Goal: Information Seeking & Learning: Compare options

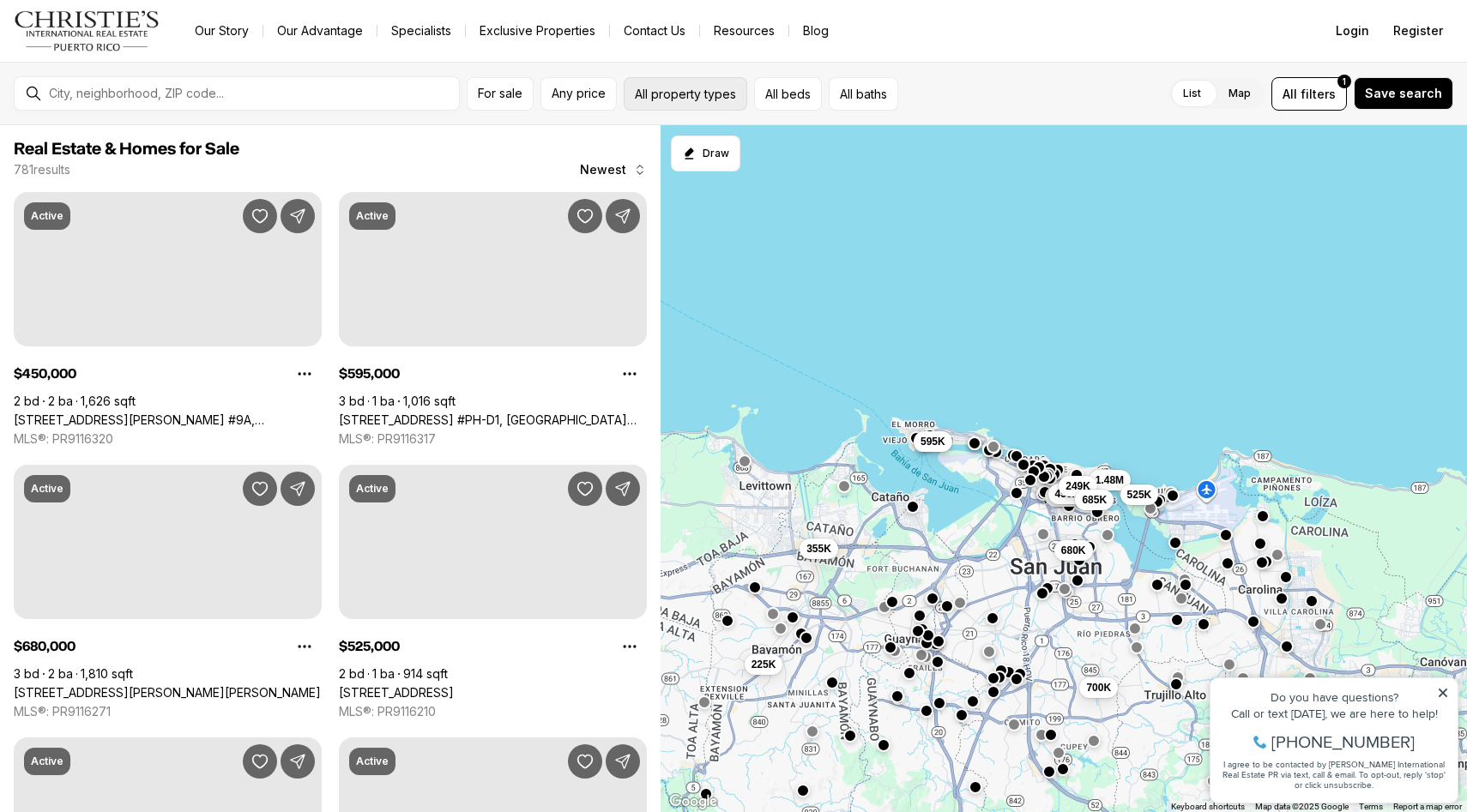
click at [716, 101] on button "All property types" at bounding box center [685, 93] width 124 height 33
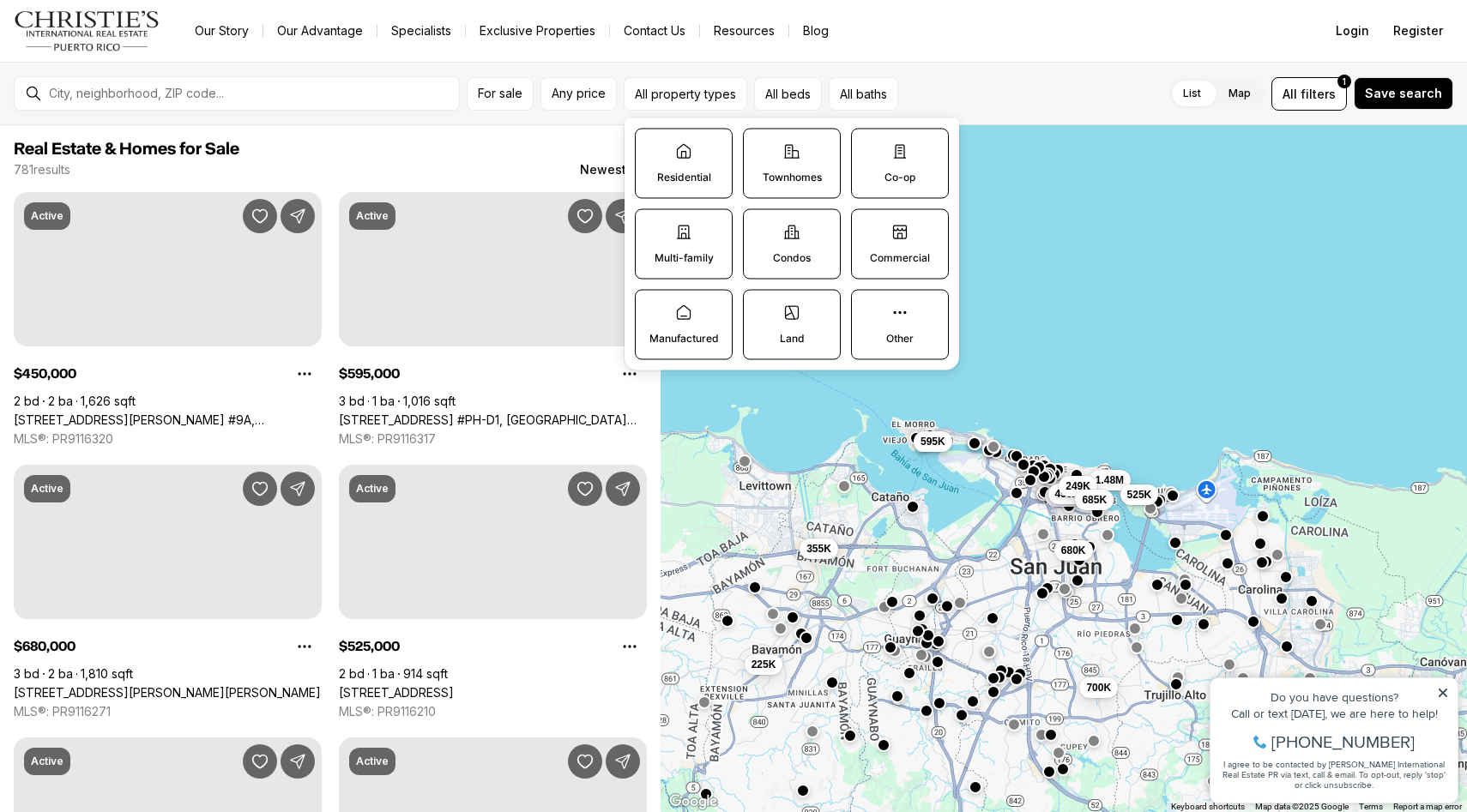
click at [697, 150] on label "Residential" at bounding box center [683, 164] width 98 height 71
click at [653, 147] on button "Residential" at bounding box center [644, 138] width 17 height 17
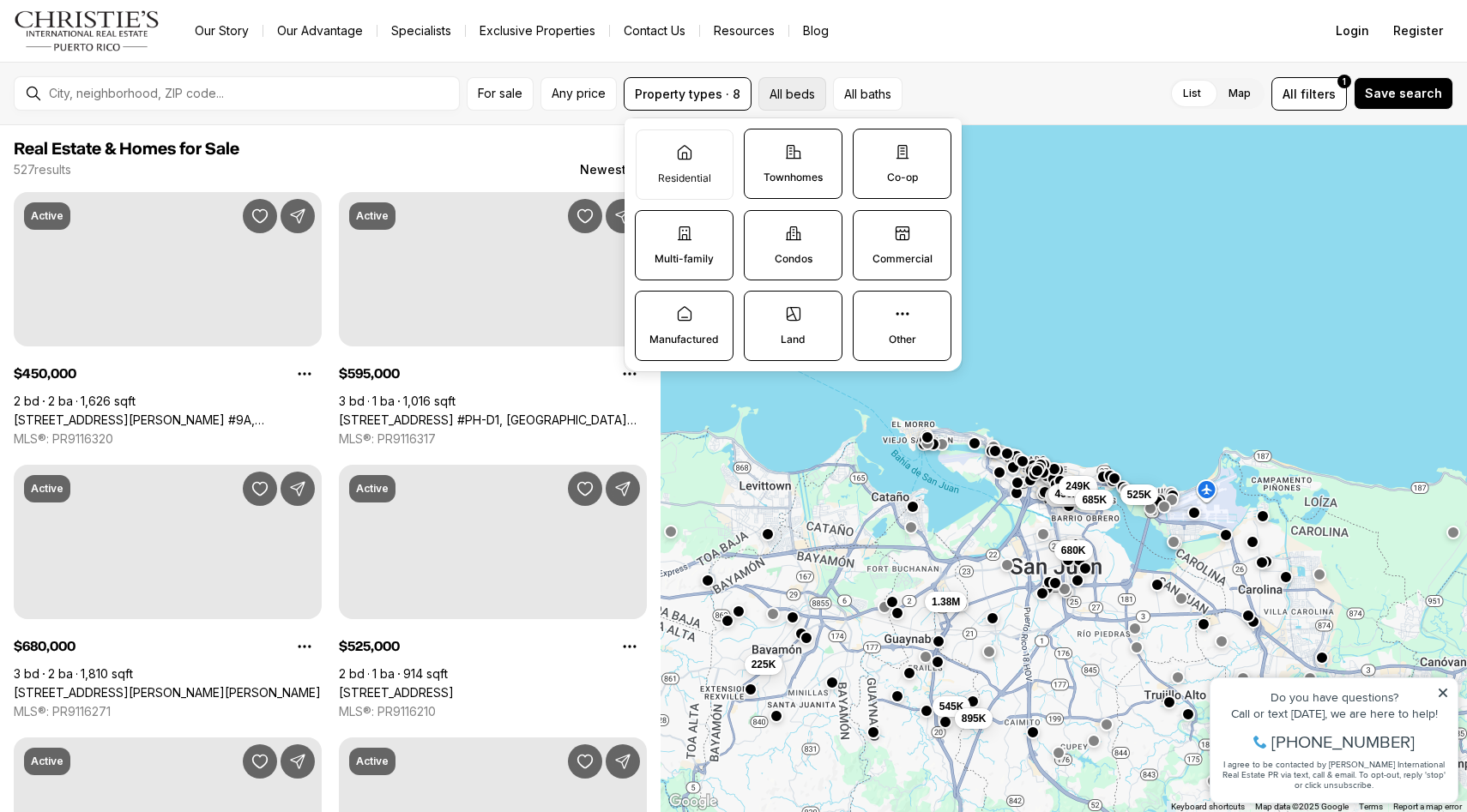
click at [806, 93] on button "All beds" at bounding box center [793, 93] width 68 height 33
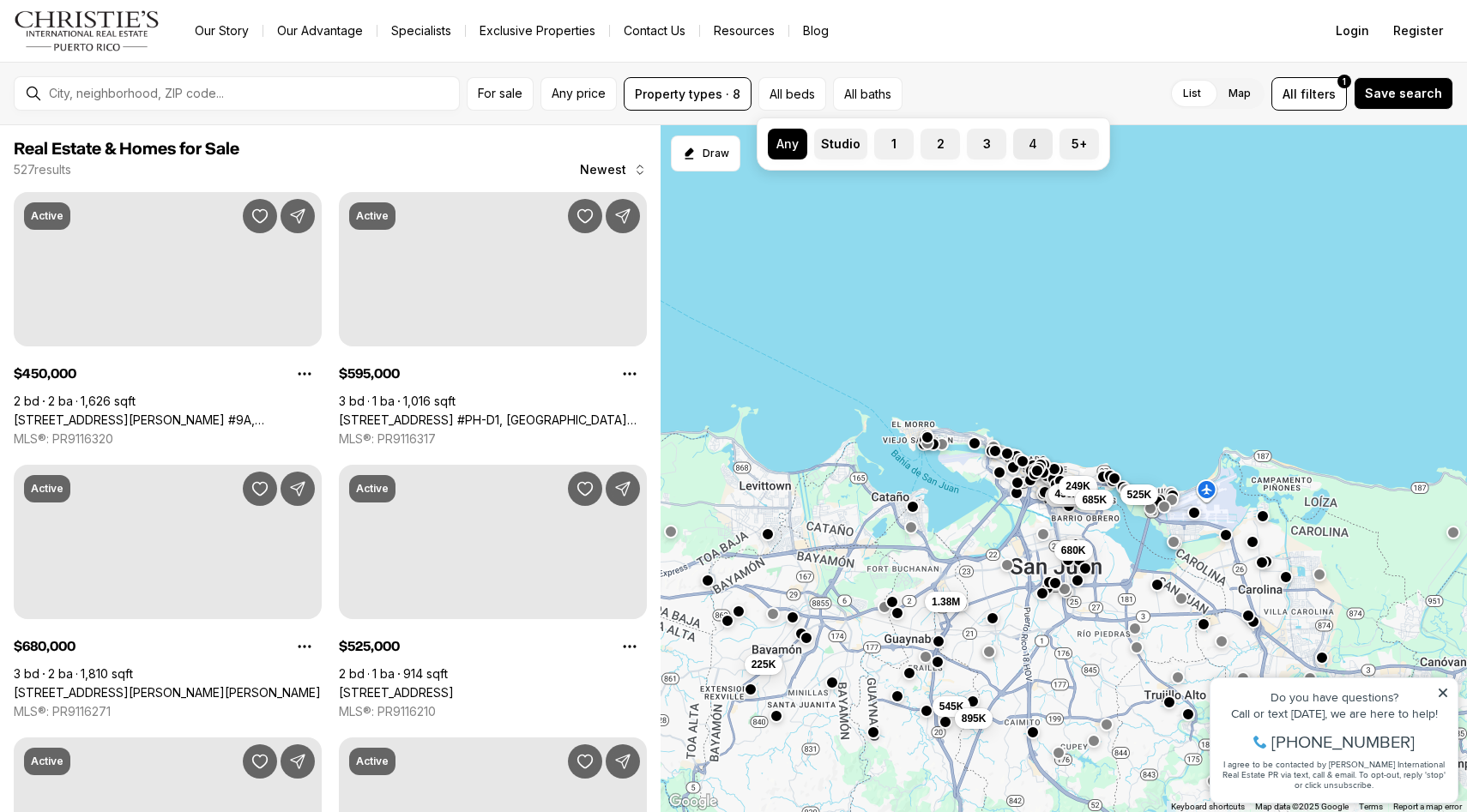
click at [1025, 144] on button "4" at bounding box center [1021, 137] width 17 height 17
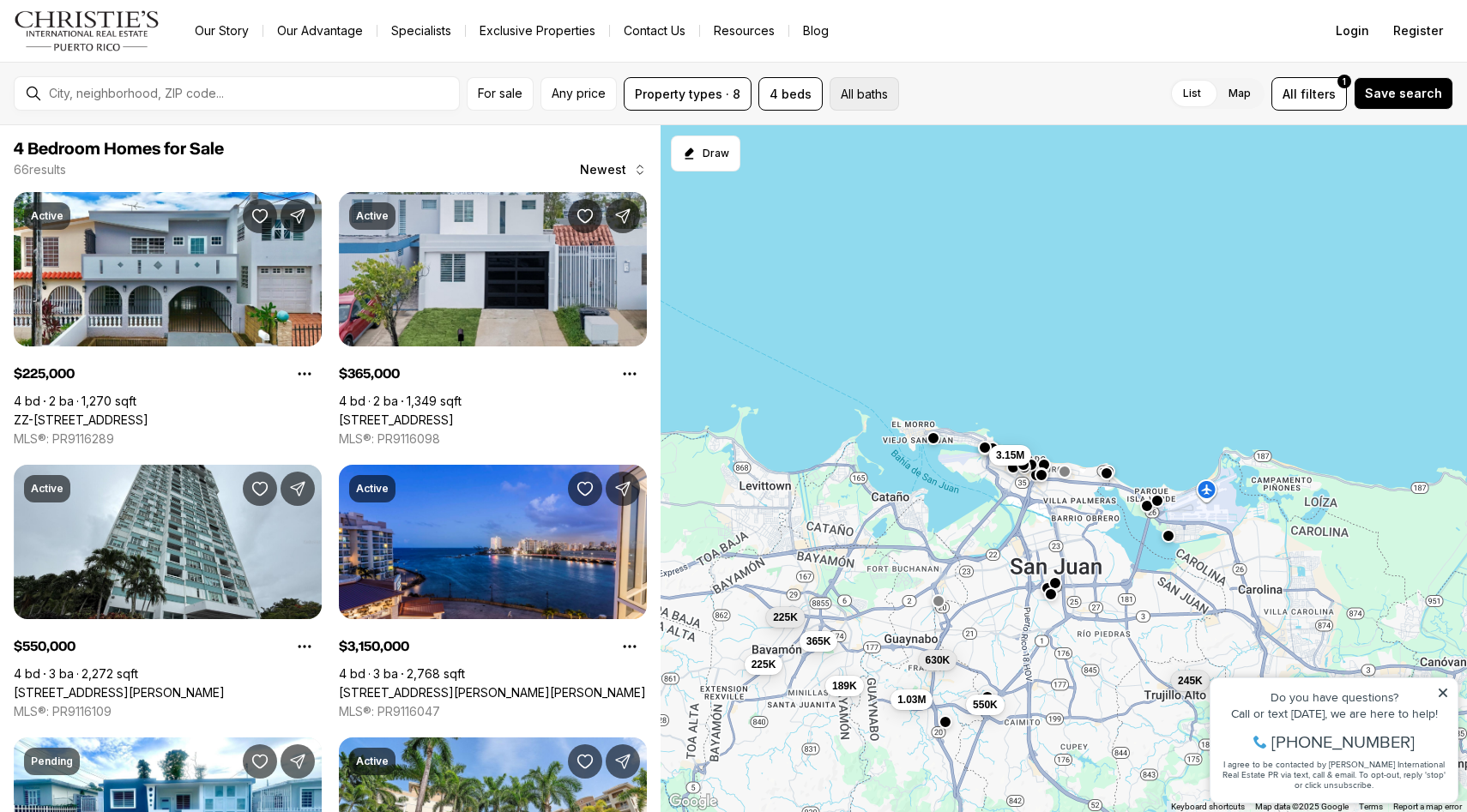
click at [871, 97] on button "All baths" at bounding box center [864, 93] width 70 height 33
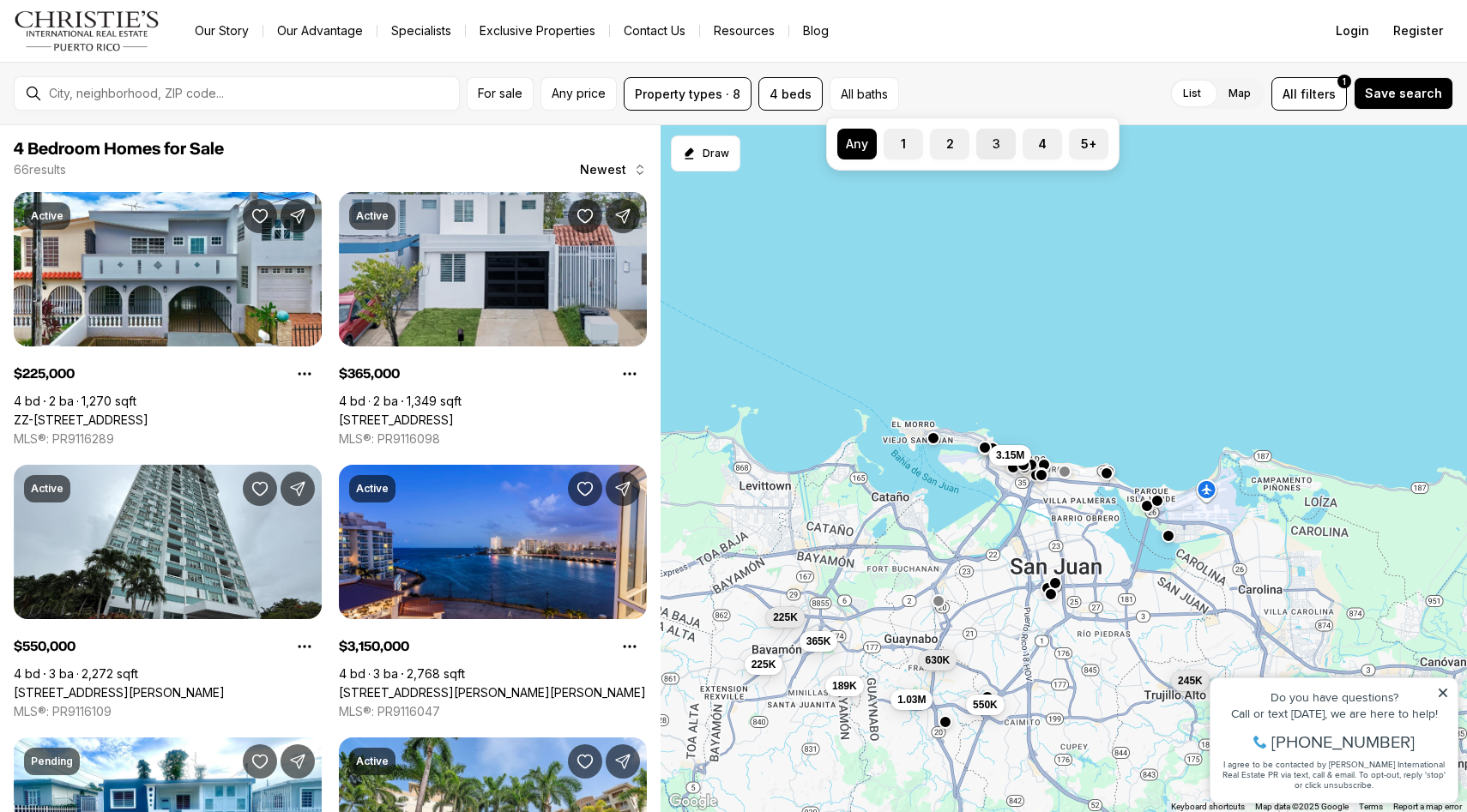
click at [1010, 142] on label "3" at bounding box center [996, 144] width 39 height 30
click at [993, 142] on button "3" at bounding box center [984, 137] width 17 height 17
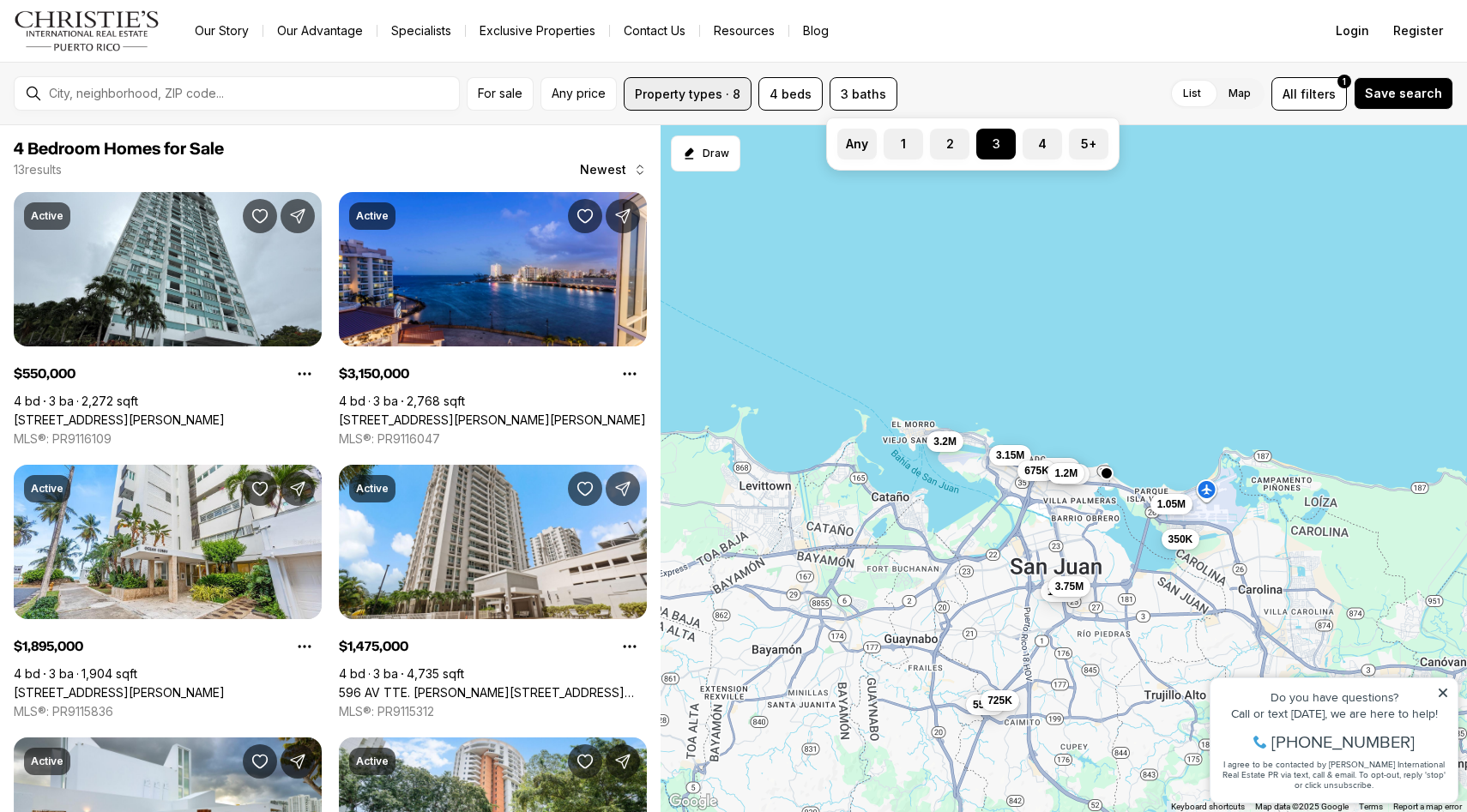
click at [721, 90] on button "Property types · 8" at bounding box center [687, 93] width 128 height 33
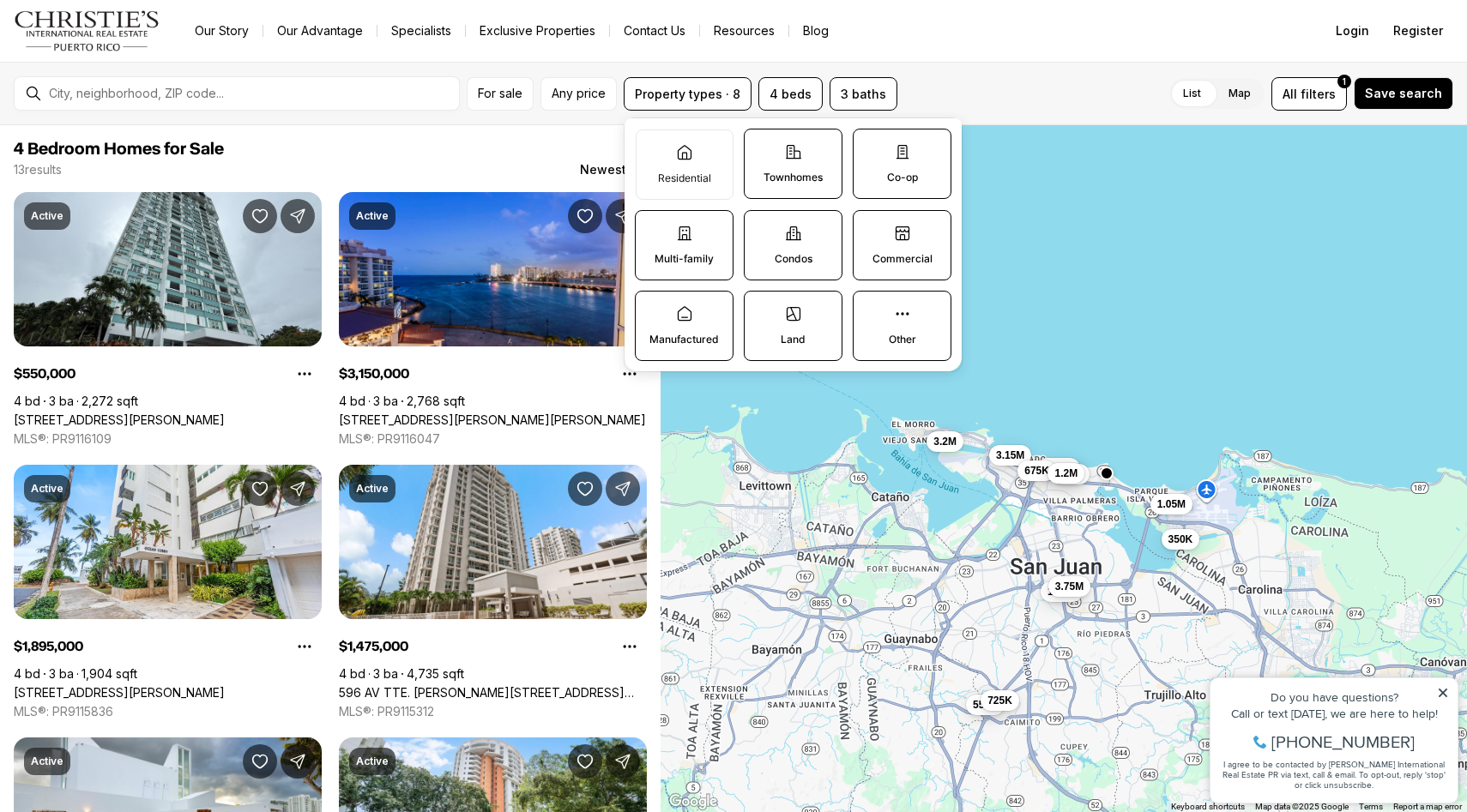
click at [917, 331] on label "Other" at bounding box center [902, 326] width 99 height 71
click at [871, 309] on button "Other" at bounding box center [862, 300] width 17 height 17
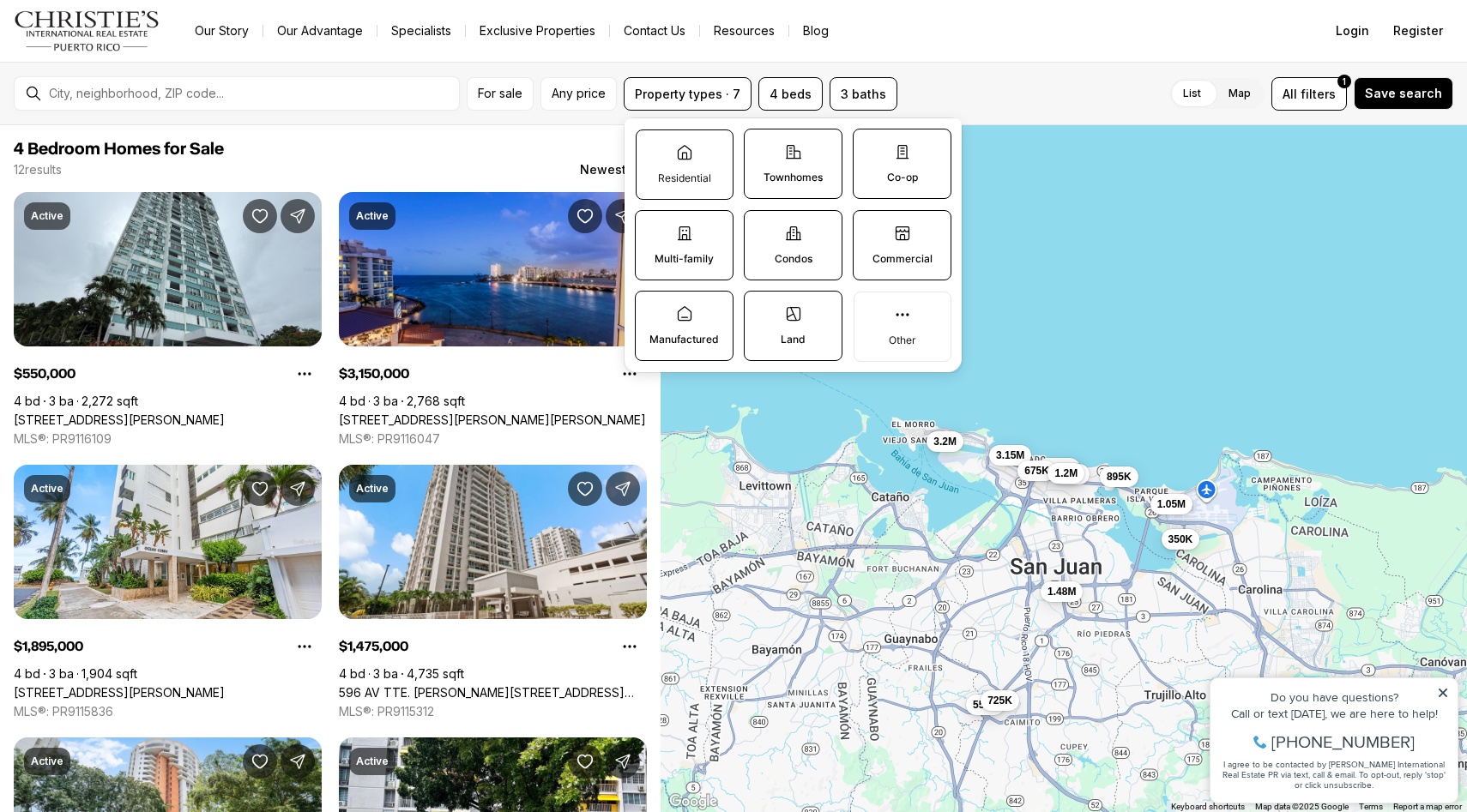
click at [698, 170] on label "Residential" at bounding box center [684, 165] width 98 height 71
click at [654, 148] on button "Residential" at bounding box center [645, 139] width 17 height 17
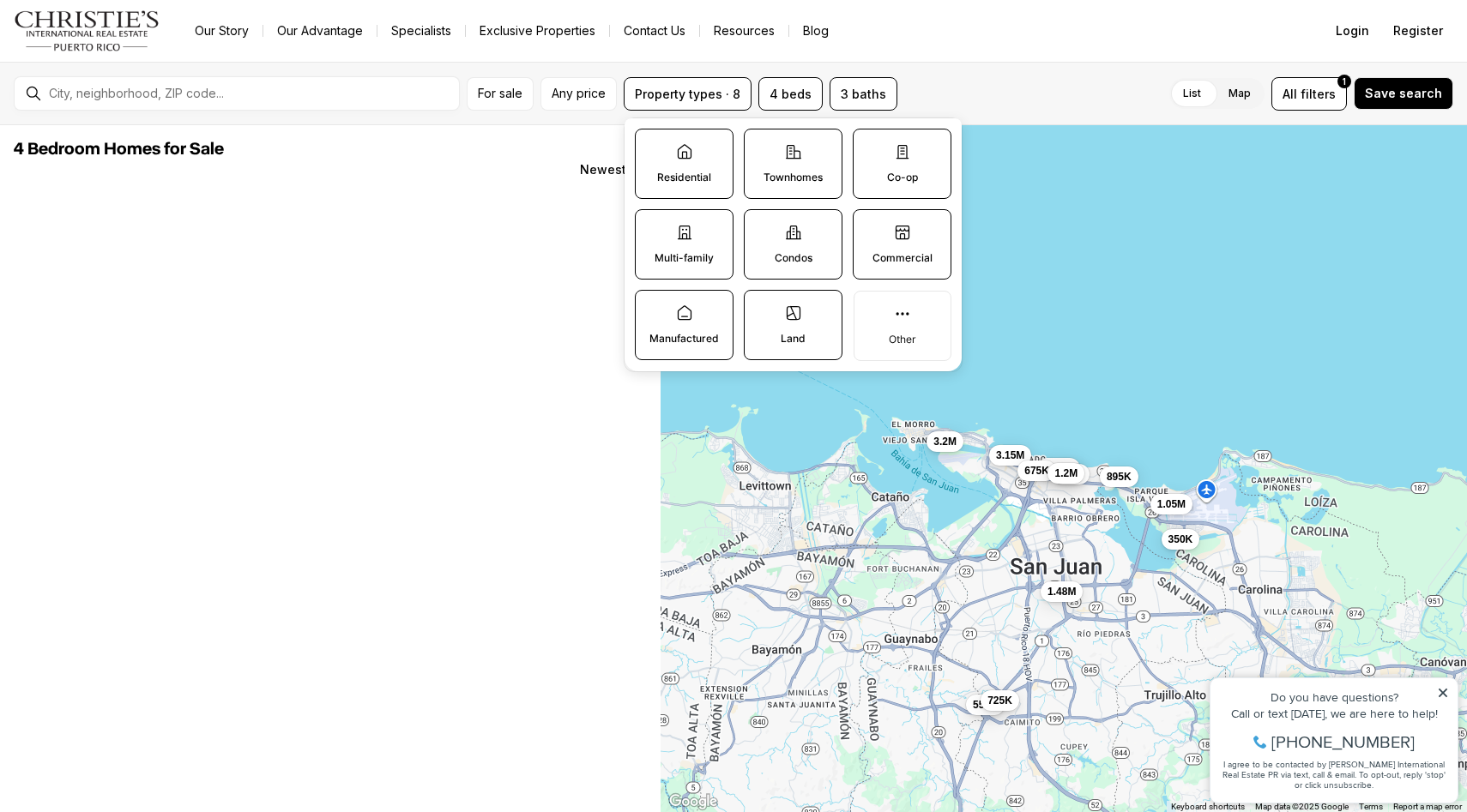
click at [783, 158] on label "Townhomes" at bounding box center [793, 164] width 99 height 71
click at [762, 147] on button "Townhomes" at bounding box center [752, 138] width 17 height 17
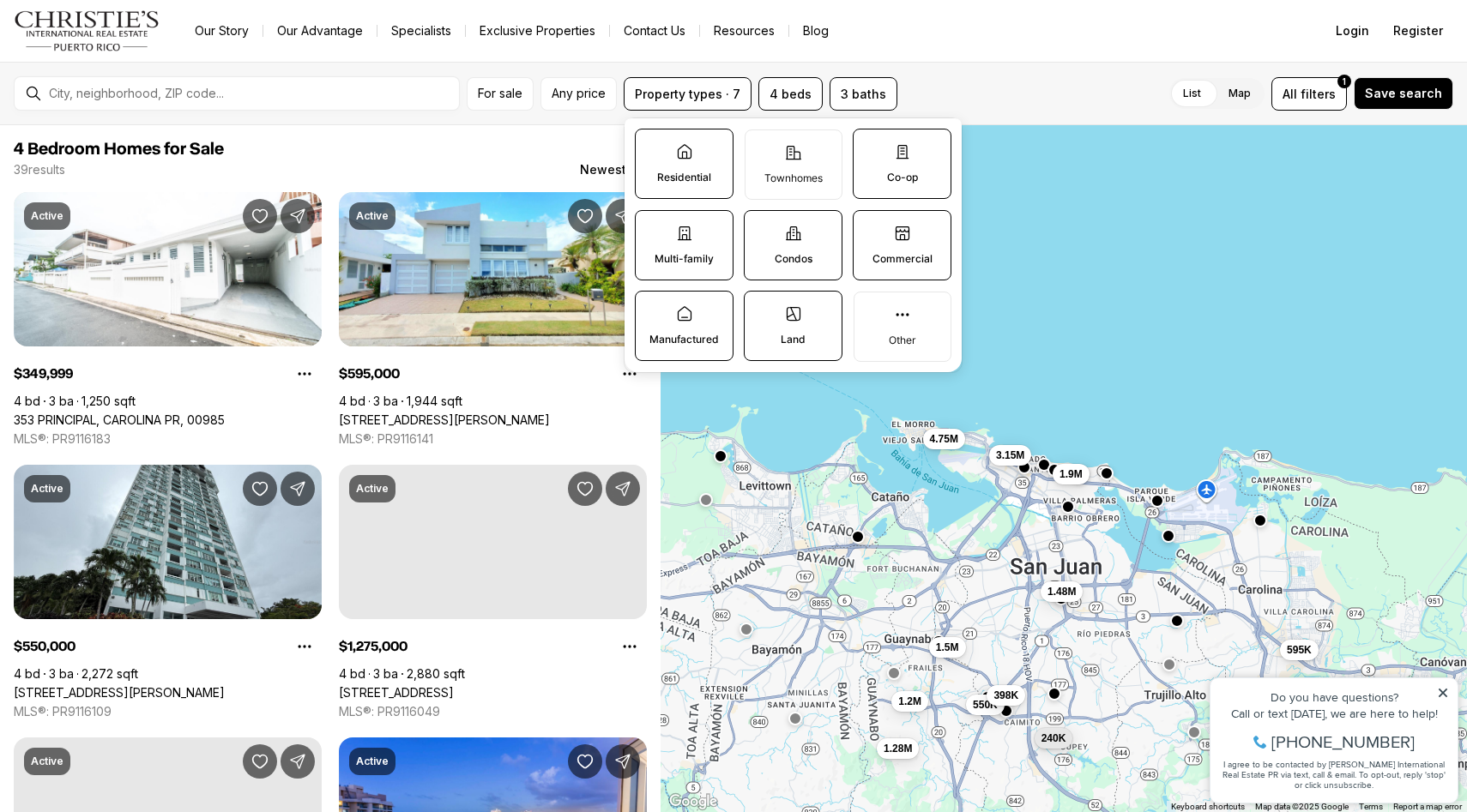
click at [888, 178] on p "Co-op" at bounding box center [902, 177] width 30 height 13
click at [871, 147] on button "Co-op" at bounding box center [862, 138] width 17 height 17
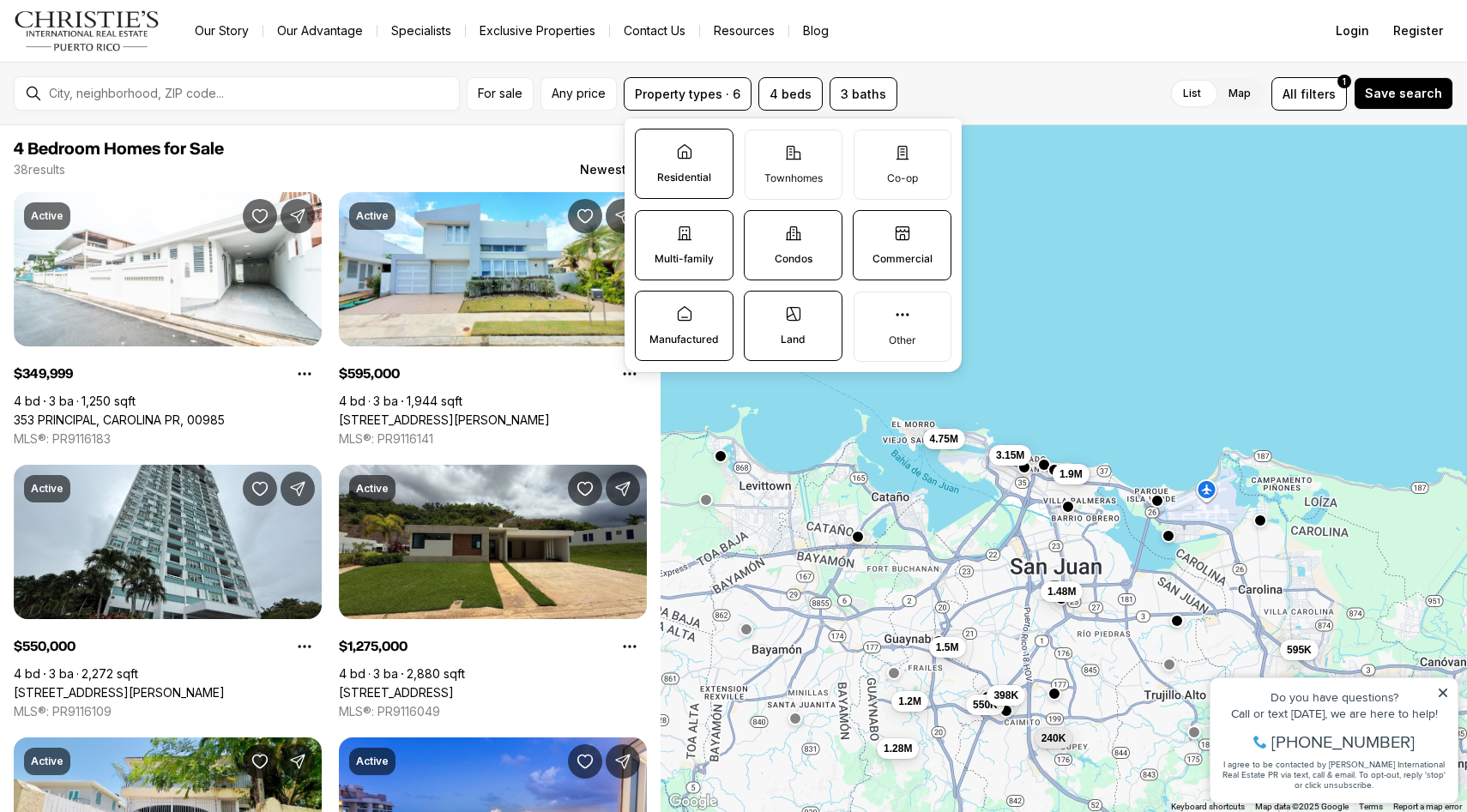
click at [895, 231] on icon at bounding box center [902, 233] width 17 height 17
click at [871, 228] on button "Commercial" at bounding box center [862, 219] width 17 height 17
click at [836, 236] on label "Condos" at bounding box center [793, 245] width 99 height 71
click at [762, 228] on button "Condos" at bounding box center [752, 219] width 17 height 17
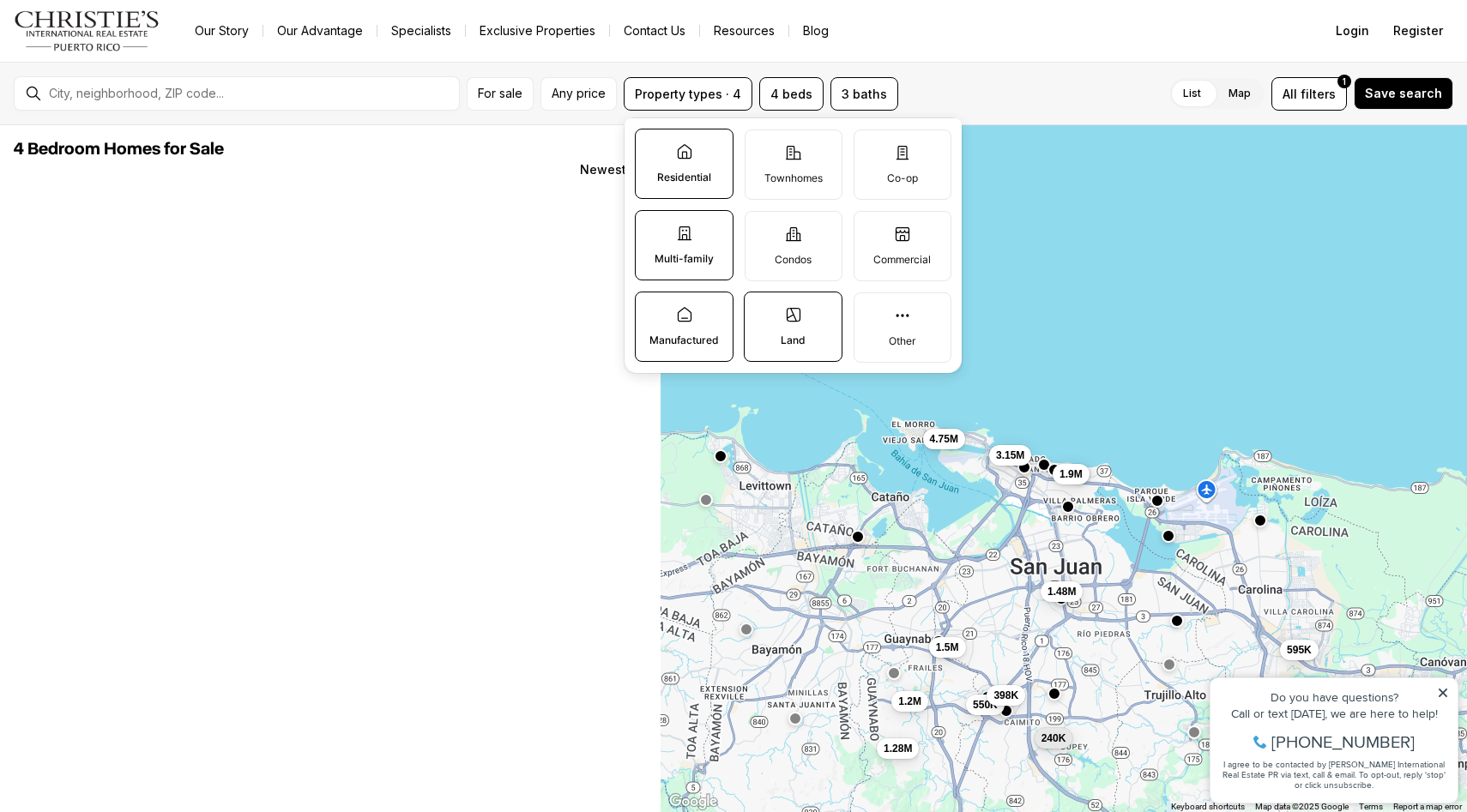
click at [813, 310] on label "Land" at bounding box center [793, 327] width 99 height 71
click at [762, 310] on button "Land" at bounding box center [752, 301] width 17 height 17
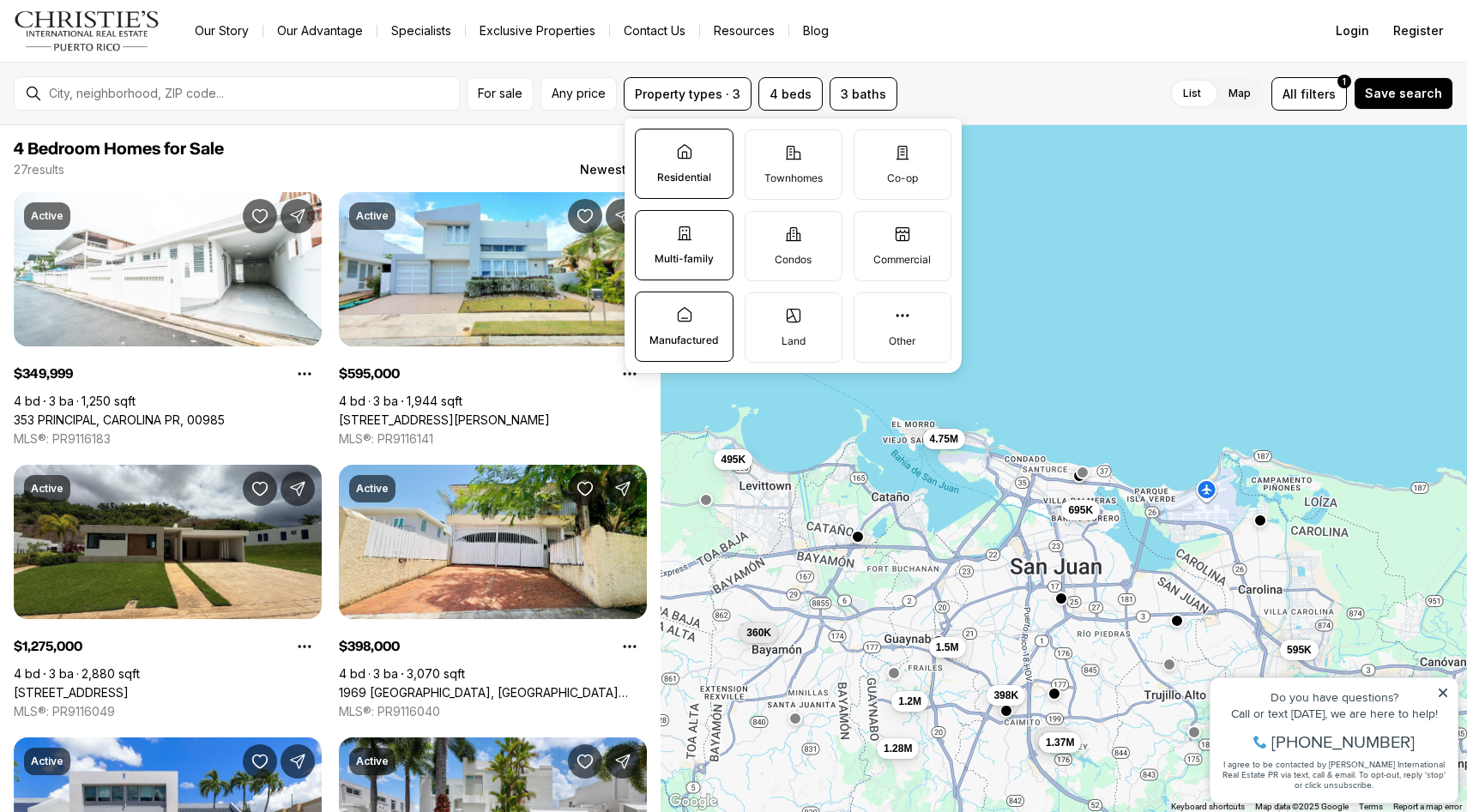
click at [717, 317] on label "Manufactured" at bounding box center [684, 327] width 99 height 71
click at [653, 310] on button "Manufactured" at bounding box center [644, 301] width 17 height 17
click at [710, 273] on label "Multi-family" at bounding box center [684, 245] width 99 height 71
click at [653, 228] on button "Multi-family" at bounding box center [644, 219] width 17 height 17
click at [1066, 607] on div "350K 595K 1.28M 398K 1.5M 1.2M 4.75M 240K 360K 495K 1.37M 695K" at bounding box center [1063, 469] width 807 height 688
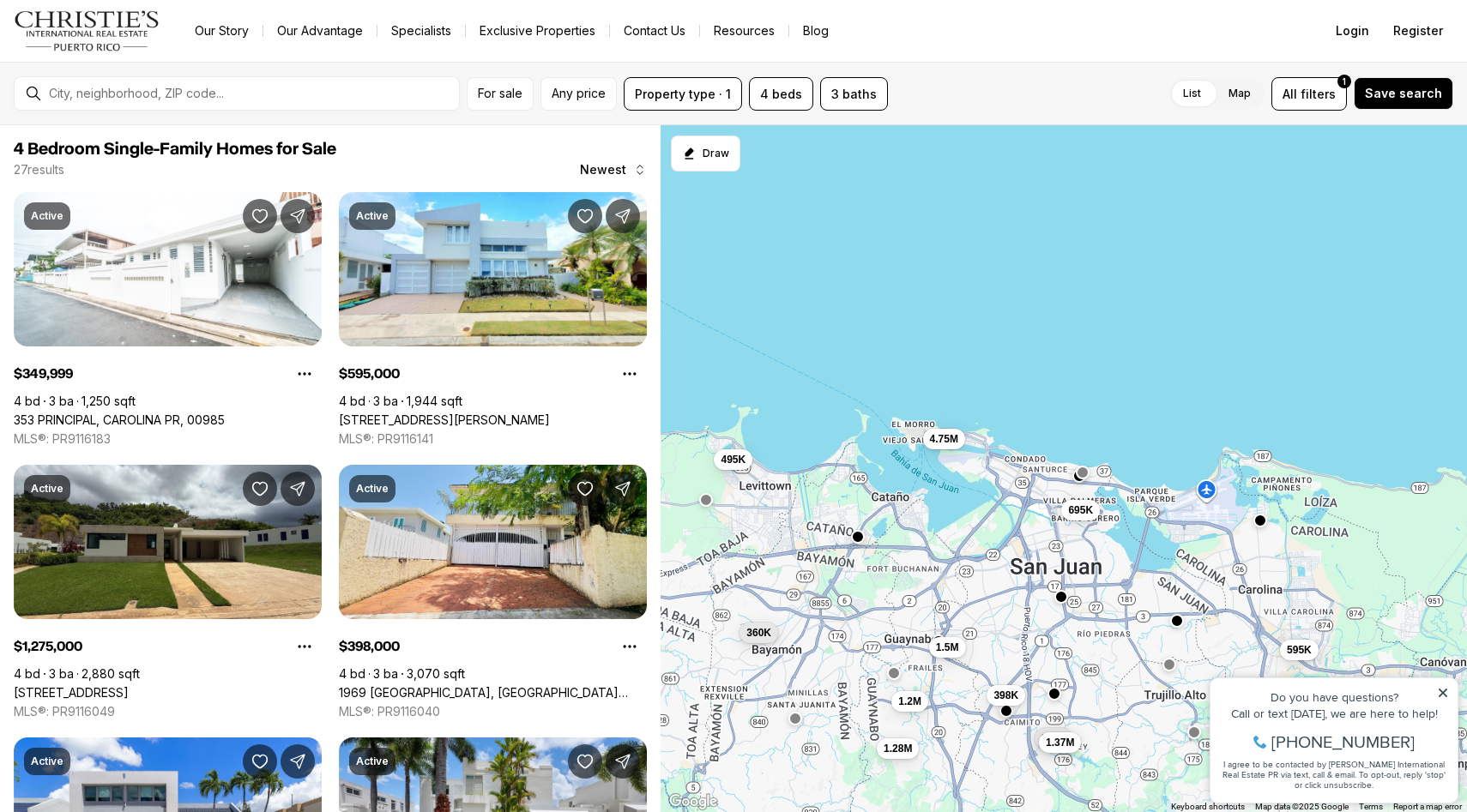
click at [1064, 593] on button "button" at bounding box center [1060, 596] width 13 height 13
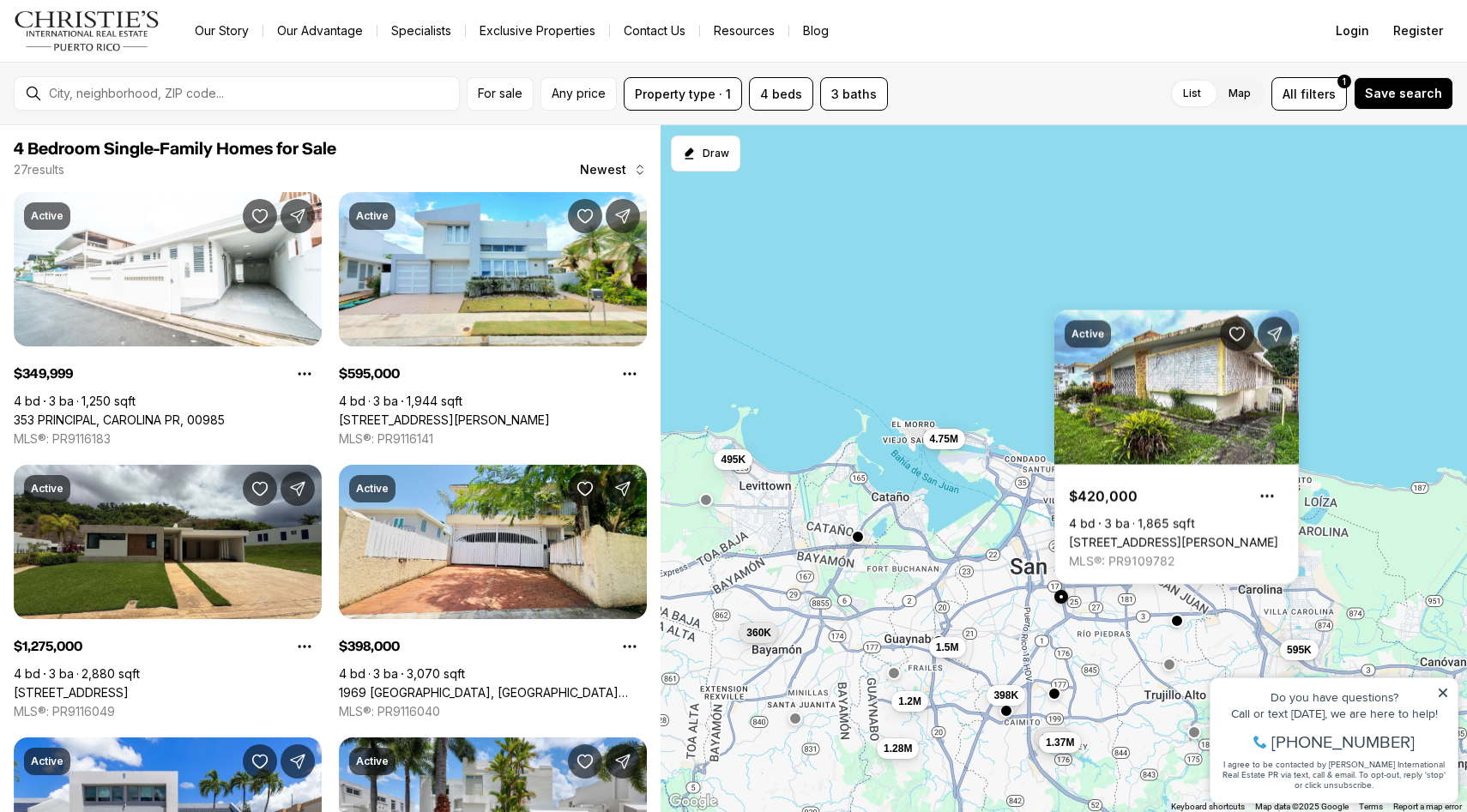
click at [1064, 593] on button "button" at bounding box center [1060, 596] width 13 height 13
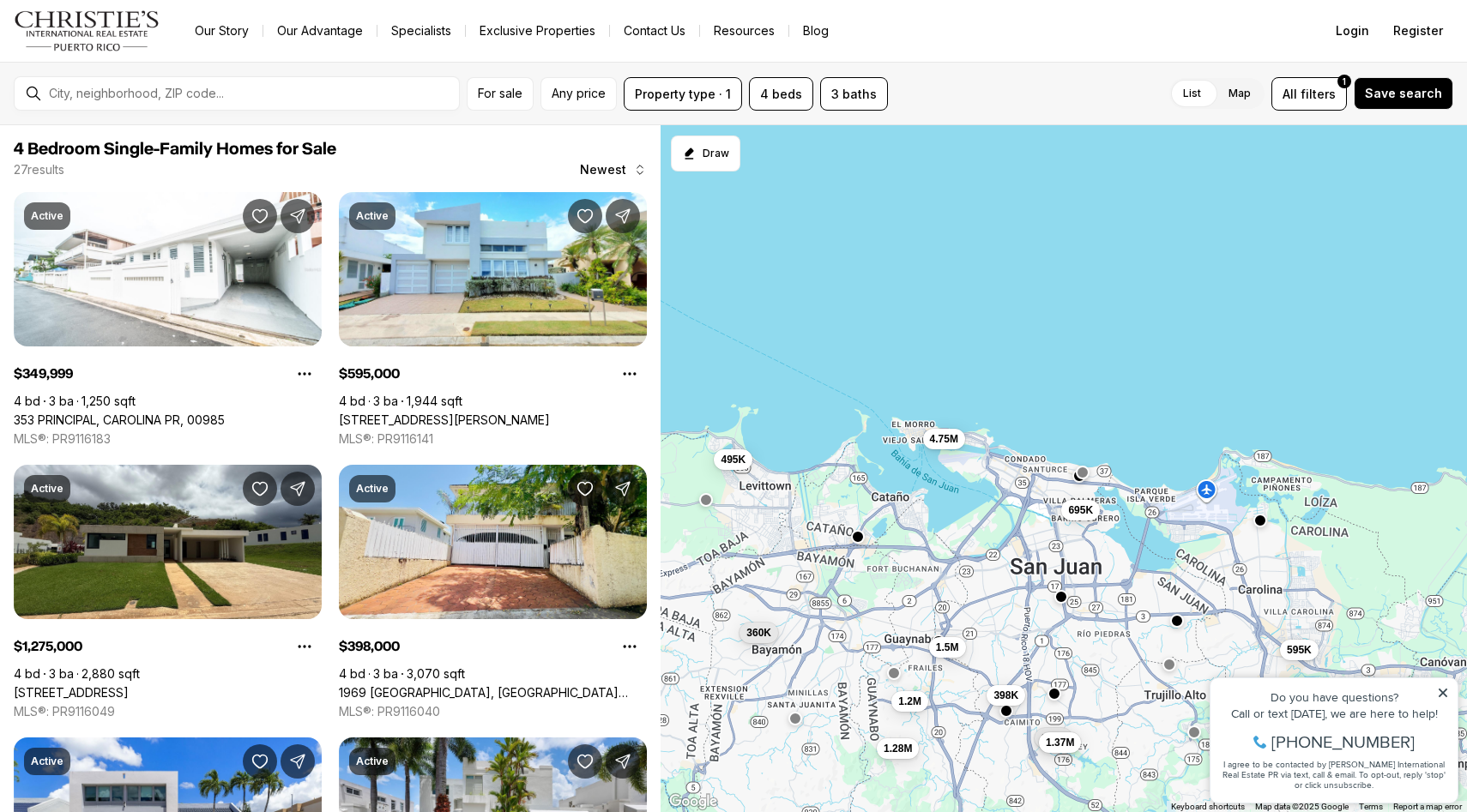
click at [1064, 593] on button "button" at bounding box center [1060, 596] width 13 height 13
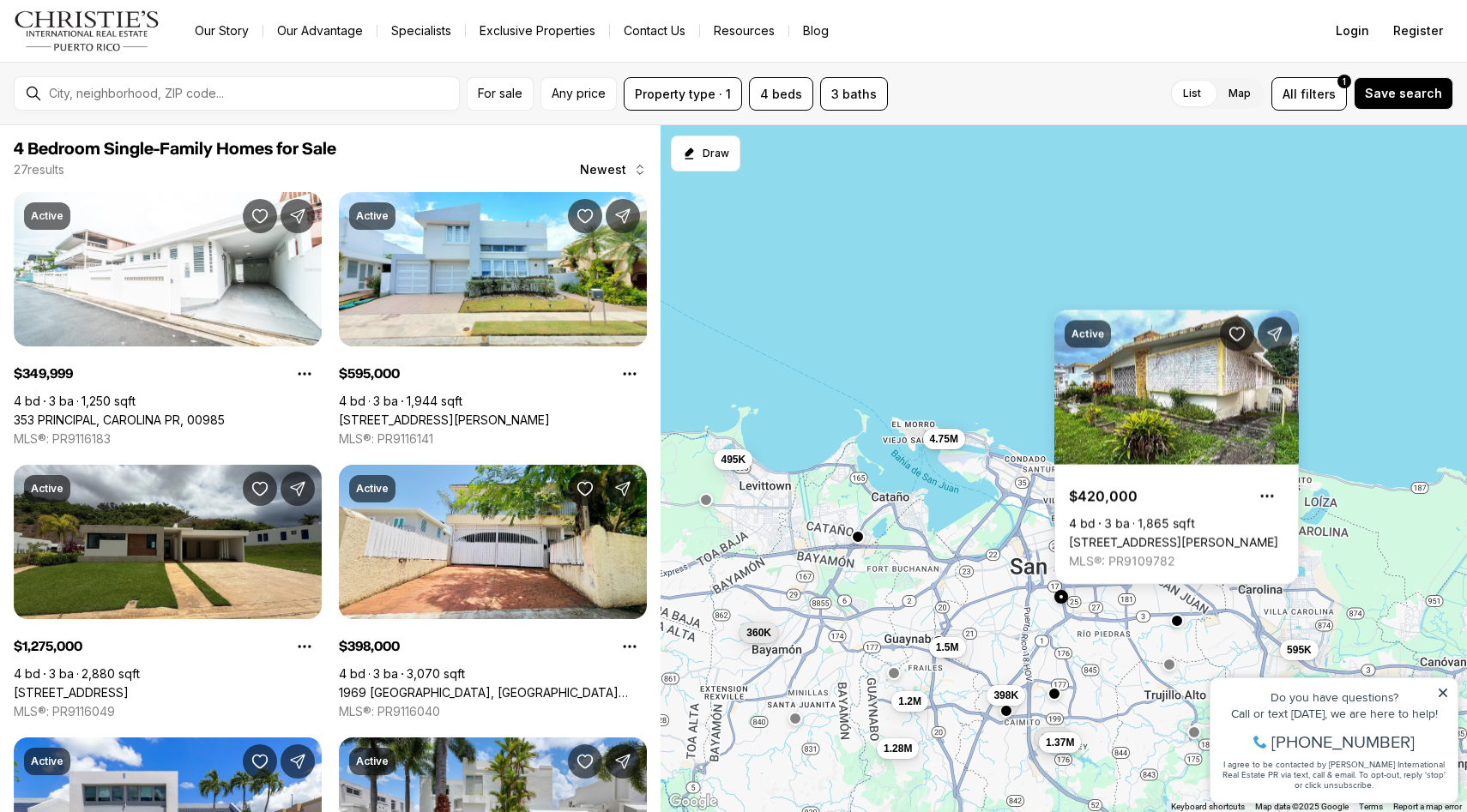
click at [1064, 592] on button "button" at bounding box center [1060, 596] width 13 height 13
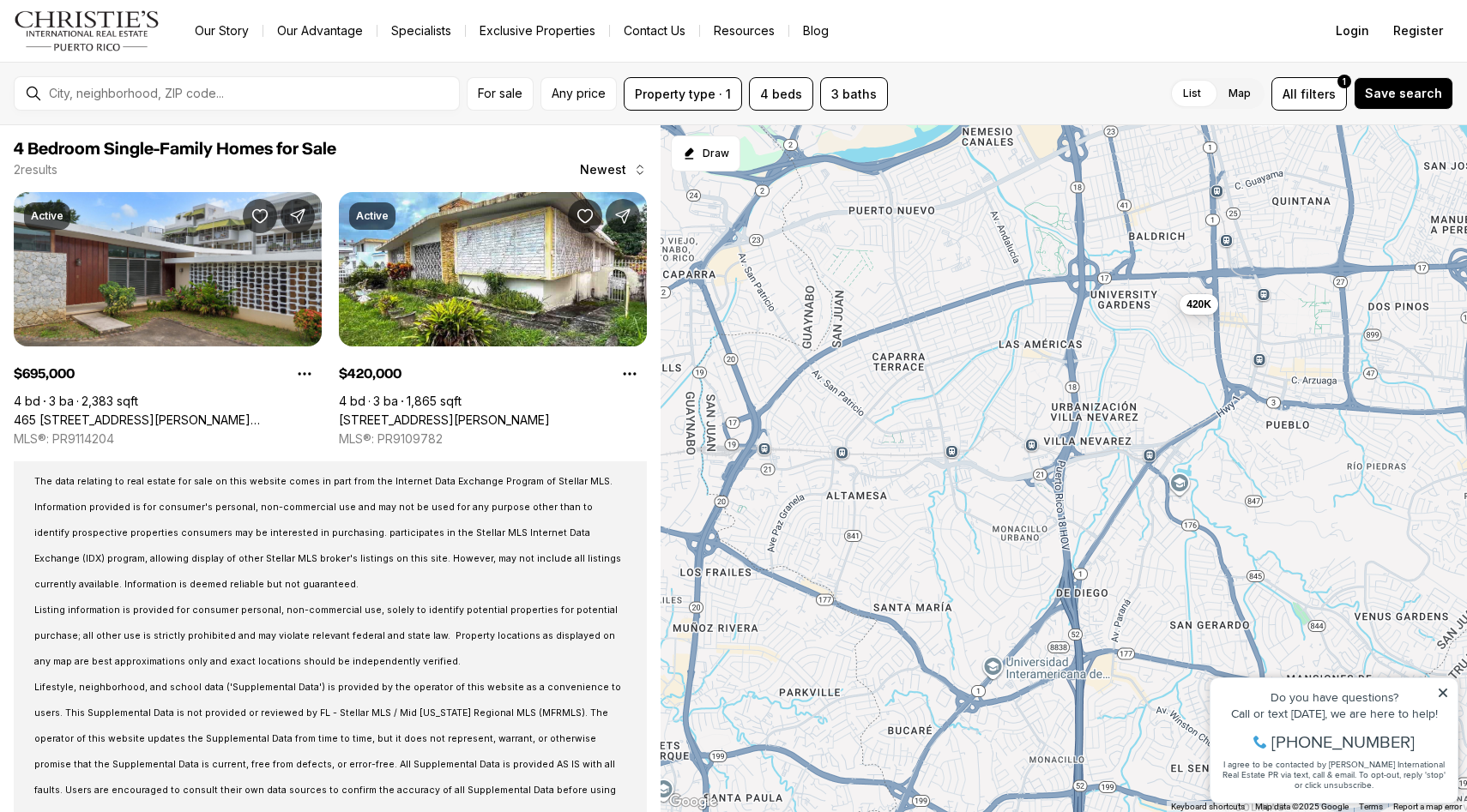
drag, startPoint x: 1015, startPoint y: 701, endPoint x: 1169, endPoint y: 404, distance: 334.6
click at [1169, 404] on div "695K 420K" at bounding box center [1063, 469] width 807 height 688
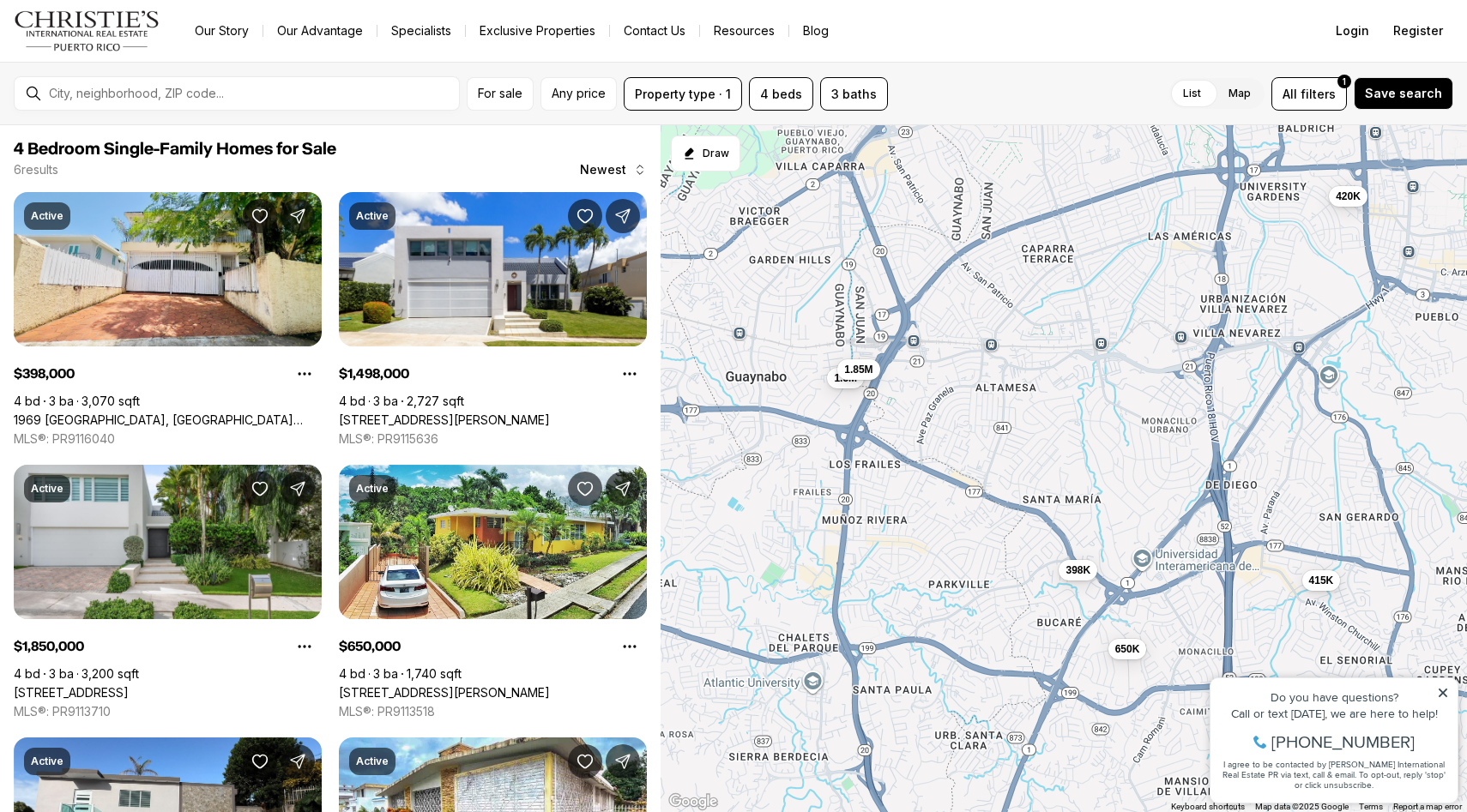
drag, startPoint x: 965, startPoint y: 536, endPoint x: 1116, endPoint y: 426, distance: 186.8
click at [1116, 426] on div "420K 398K 1.5M 1.85M 650K 415K" at bounding box center [1063, 469] width 807 height 688
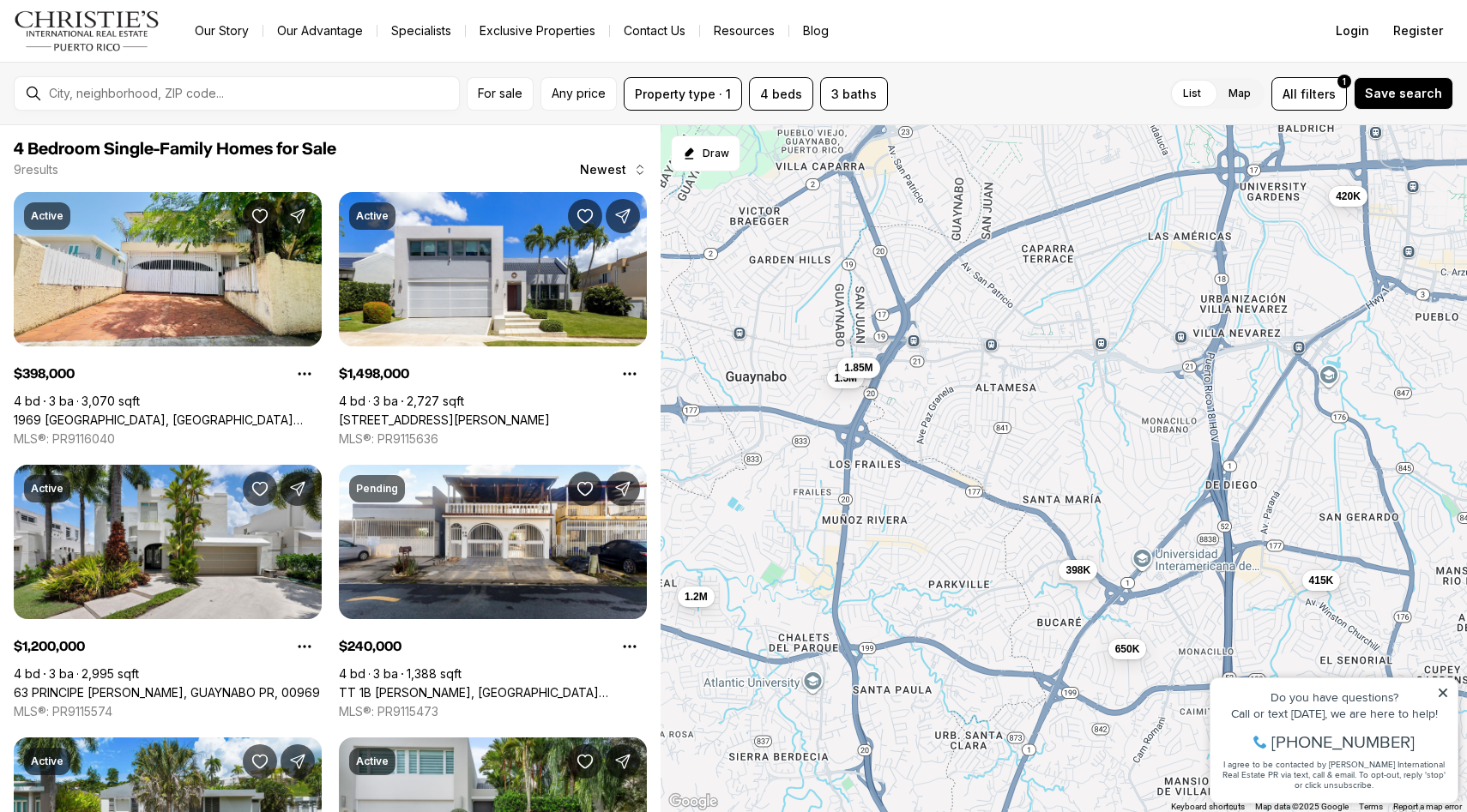
click at [848, 369] on span "1.85M" at bounding box center [858, 367] width 29 height 13
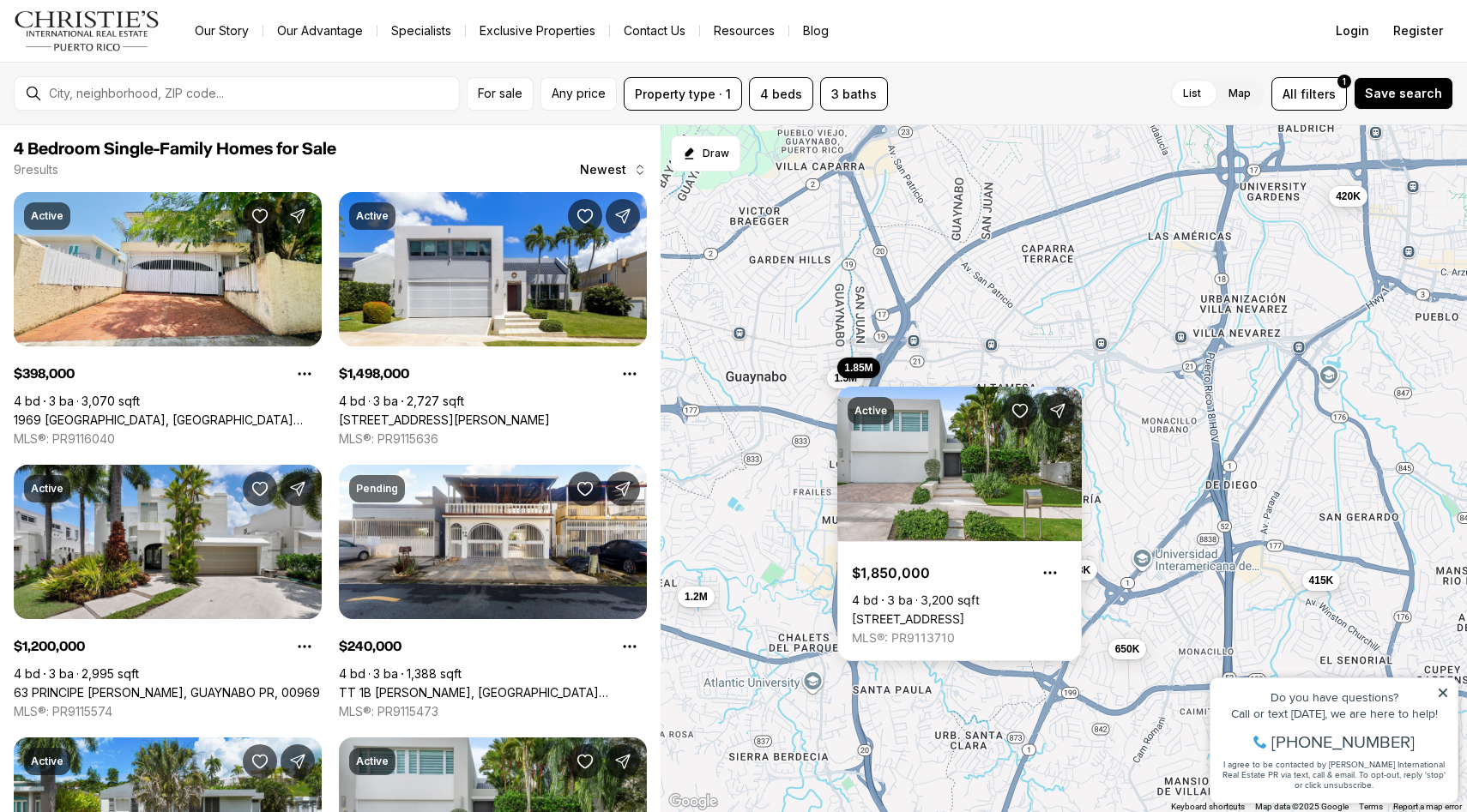
click at [845, 381] on div "Active $1,850,000 4 bd 3 ba 3,200 sqft 40 CALLE CAOBA, GUAYNABO PR, 00966 MLS®:…" at bounding box center [959, 513] width 244 height 295
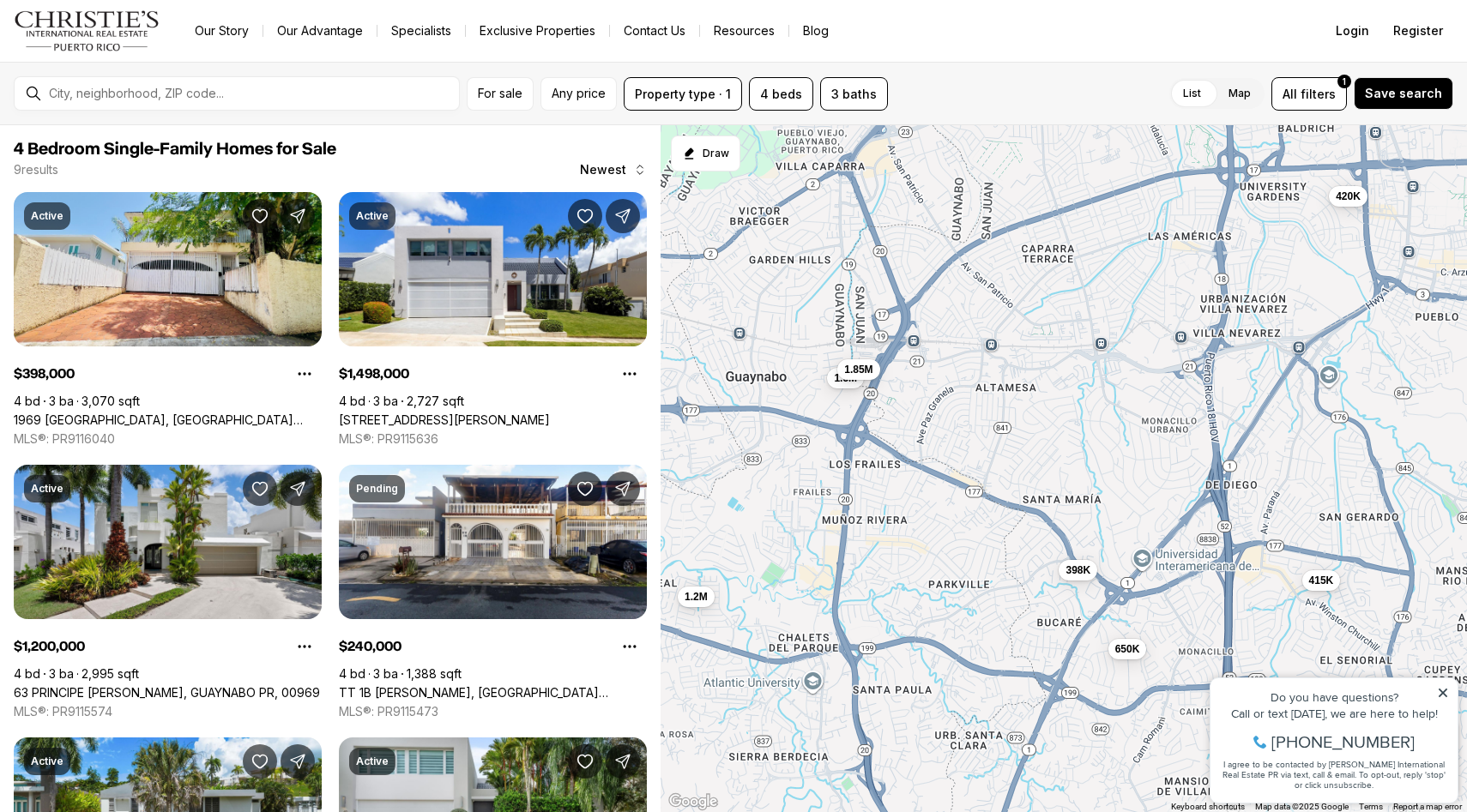
click at [705, 607] on div "420K 398K 1.5M 1.85M 650K 415K 1.2M 240K 1.37M" at bounding box center [1063, 469] width 807 height 688
click at [698, 592] on span "1.2M" at bounding box center [696, 594] width 23 height 13
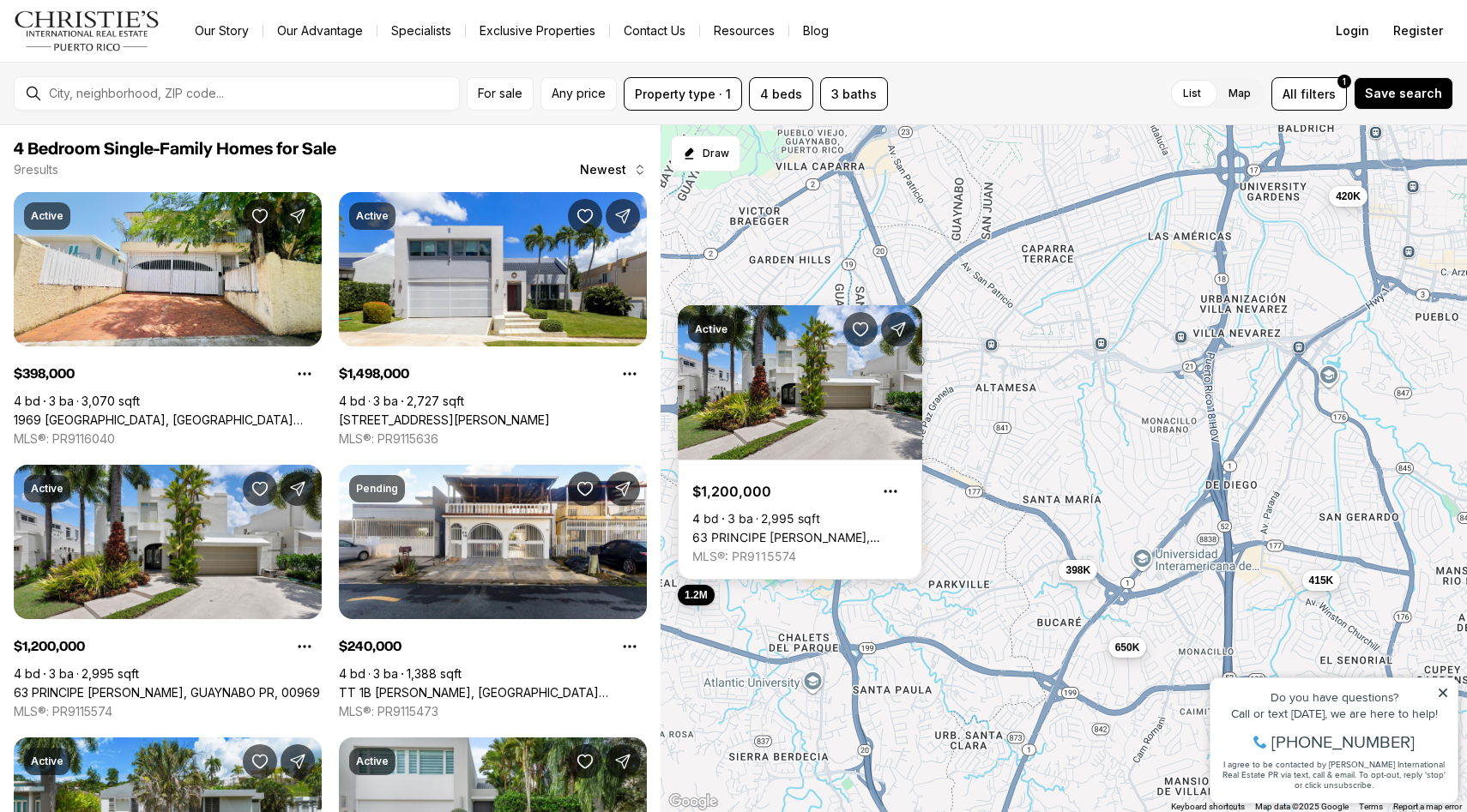
click at [1129, 645] on span "650K" at bounding box center [1127, 646] width 25 height 13
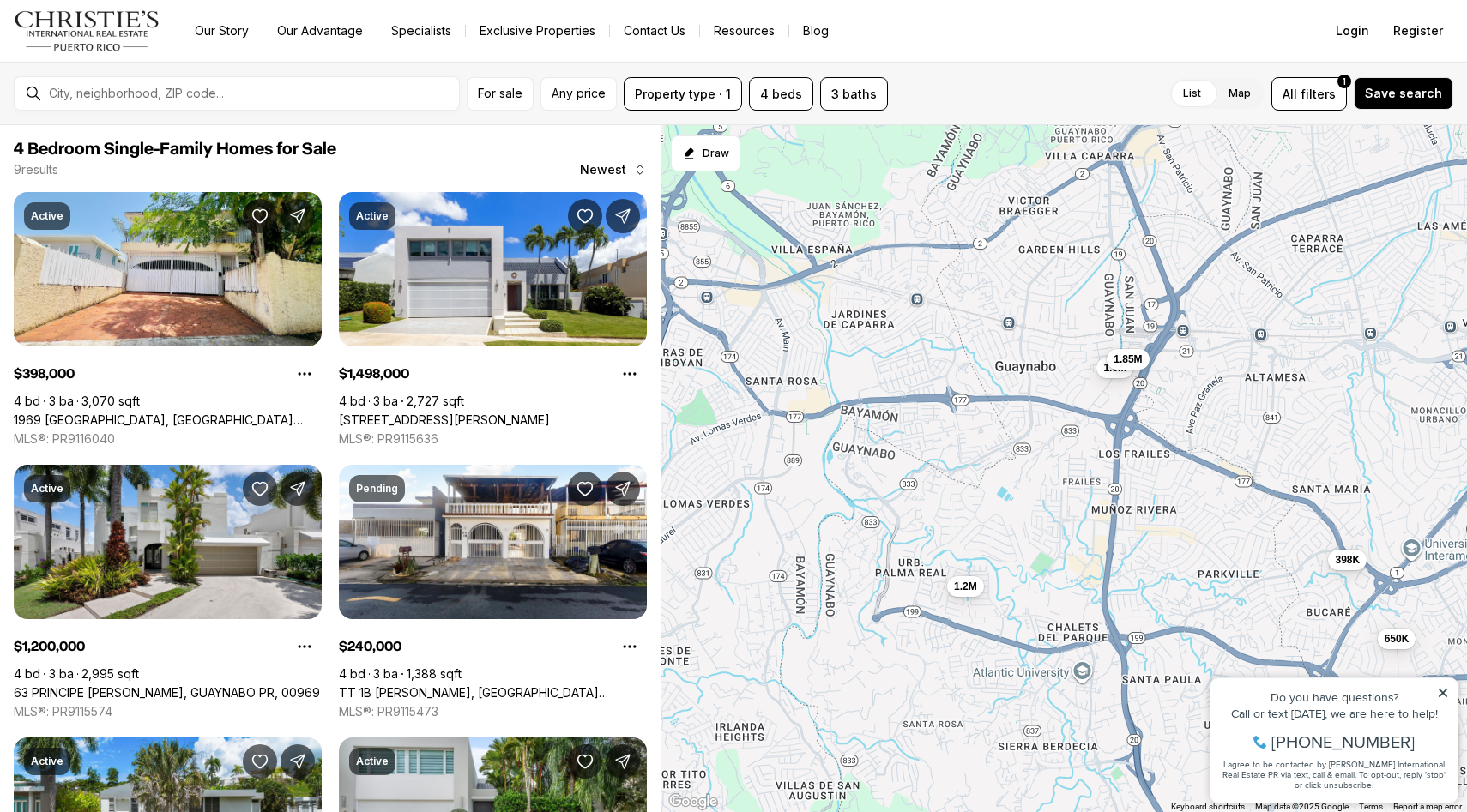
drag, startPoint x: 859, startPoint y: 610, endPoint x: 1166, endPoint y: 587, distance: 307.9
click at [1169, 587] on div "420K 398K 1.5M 1.85M 650K 415K 1.2M 240K 1.37M" at bounding box center [1063, 469] width 807 height 688
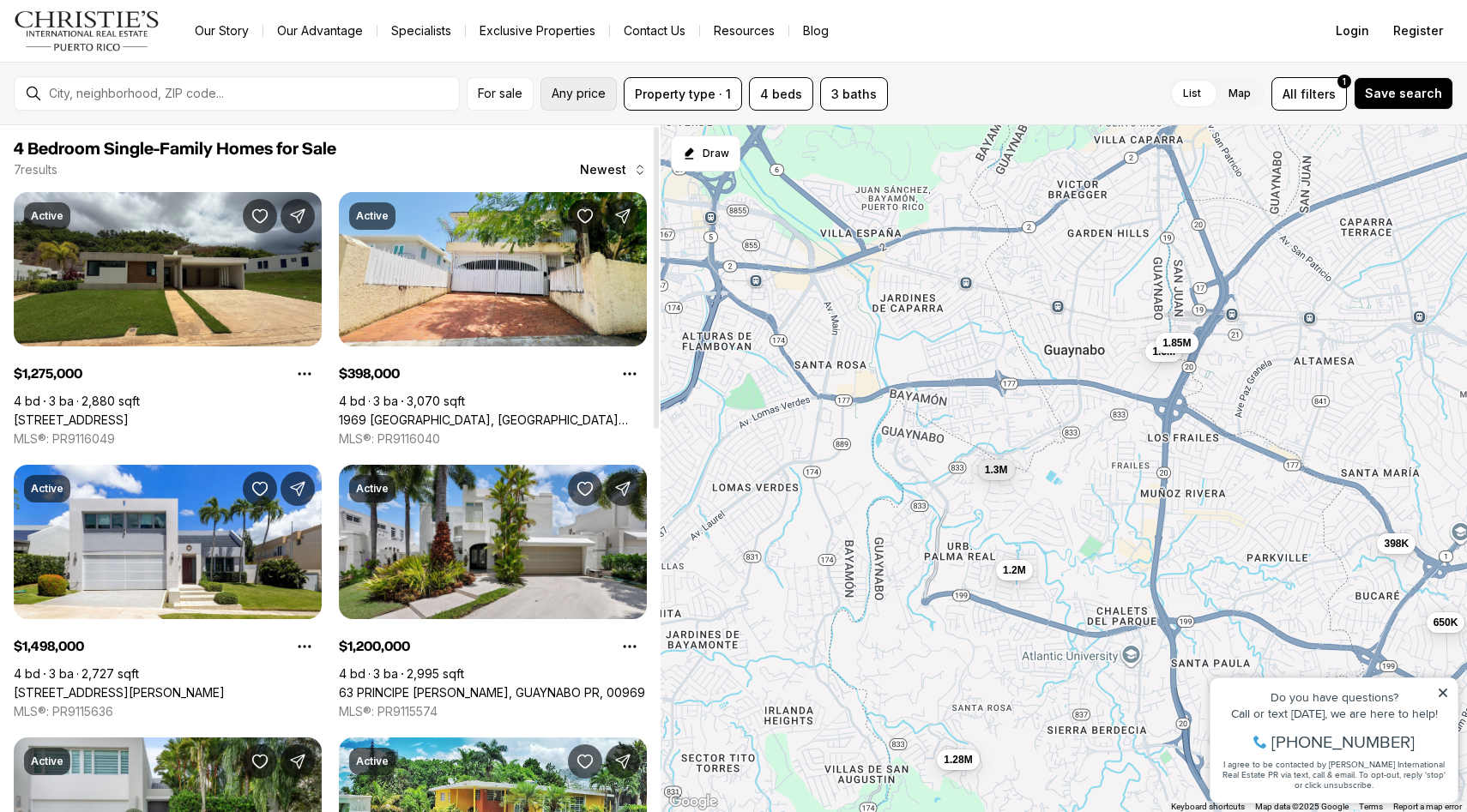
click at [578, 97] on span "Any price" at bounding box center [579, 93] width 54 height 13
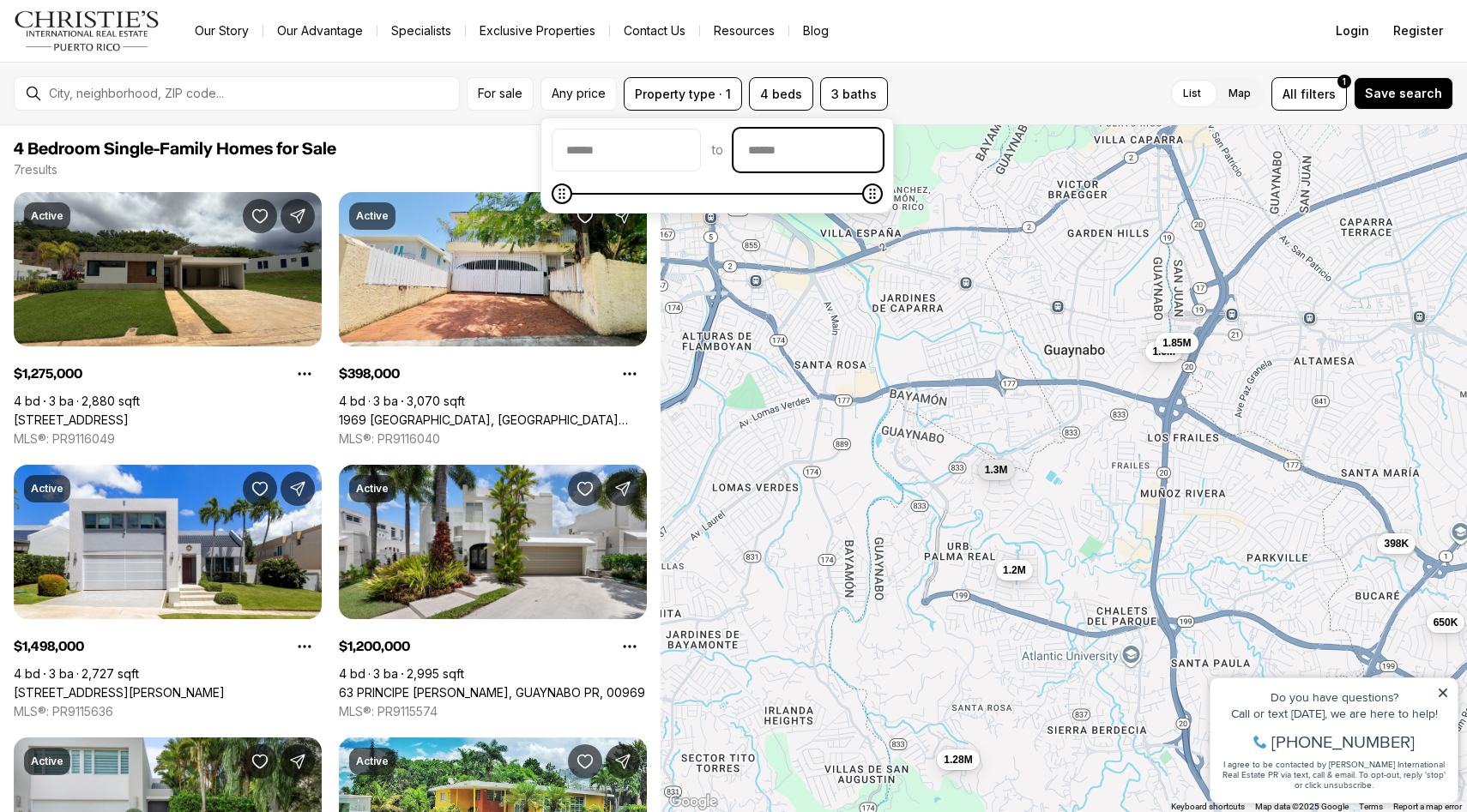
click at [806, 132] on input "priceMax" at bounding box center [808, 150] width 148 height 41
type input "**********"
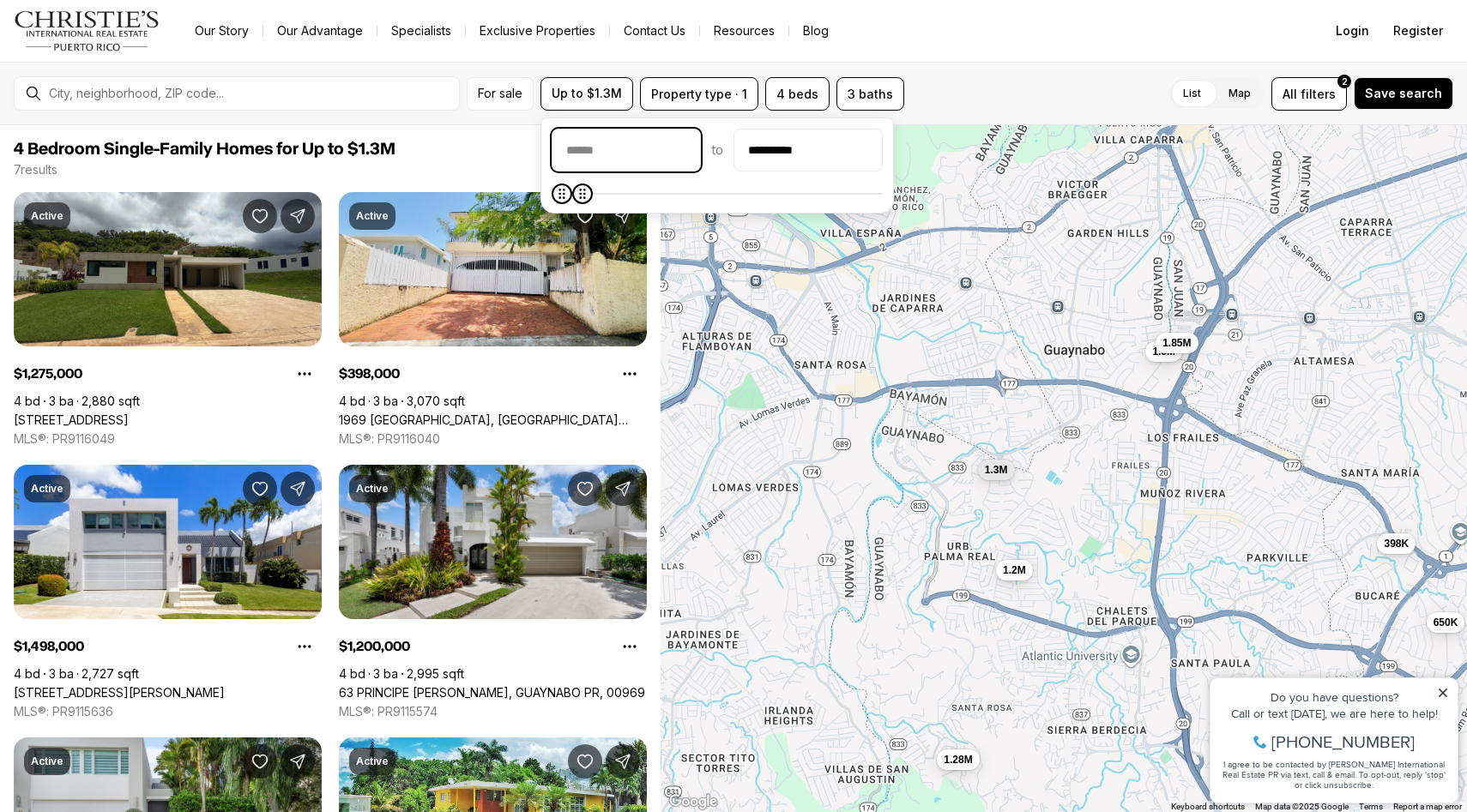
click at [626, 160] on input "priceMin" at bounding box center [626, 150] width 148 height 41
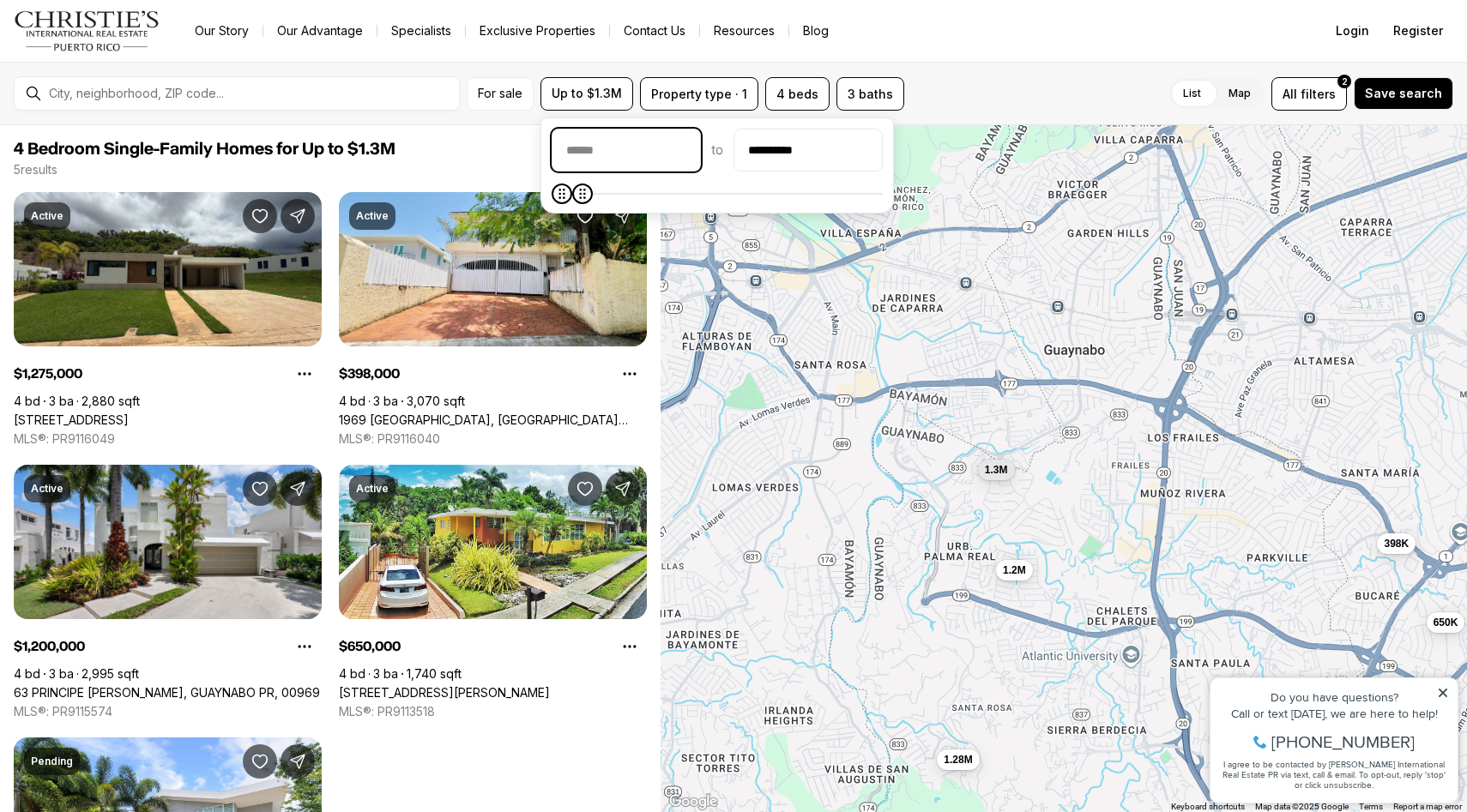
click at [626, 160] on input "priceMin" at bounding box center [626, 150] width 148 height 41
type input "********"
click at [1425, 91] on span "Save search" at bounding box center [1403, 93] width 77 height 13
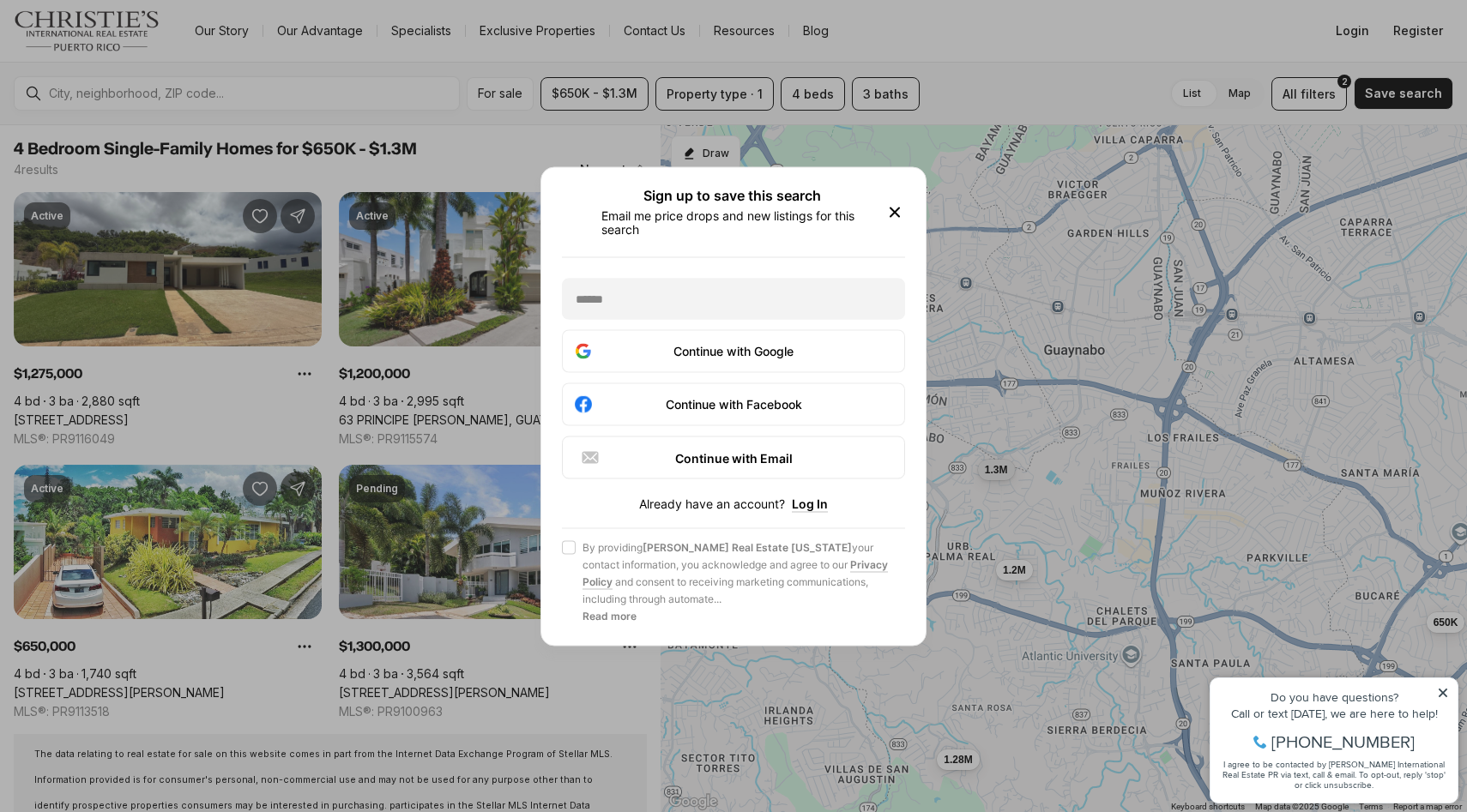
click at [898, 208] on icon "button" at bounding box center [895, 212] width 9 height 9
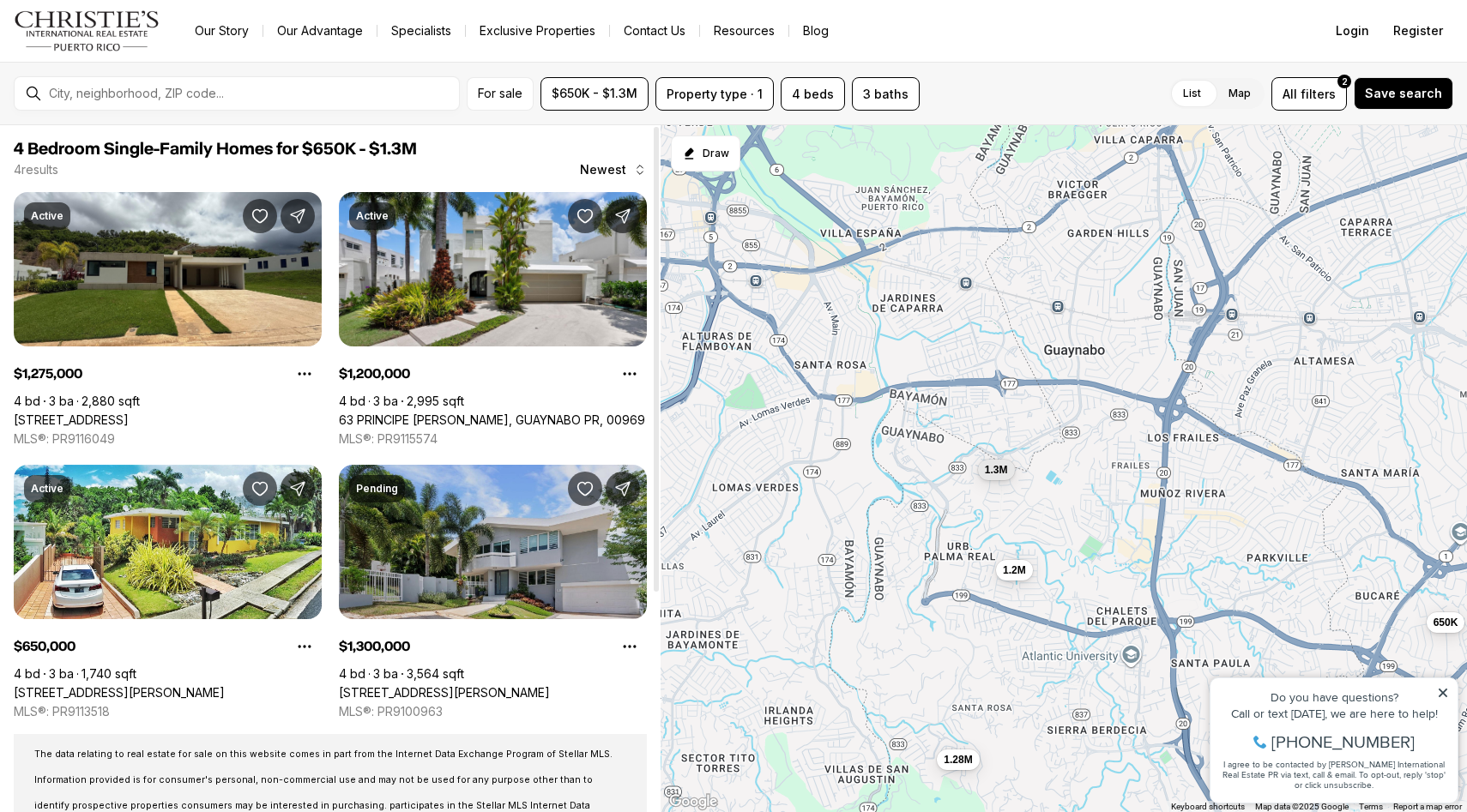
click at [474, 685] on link "B 21 BALDWIN PARK, GUAYNABO PR, 00966" at bounding box center [444, 692] width 211 height 15
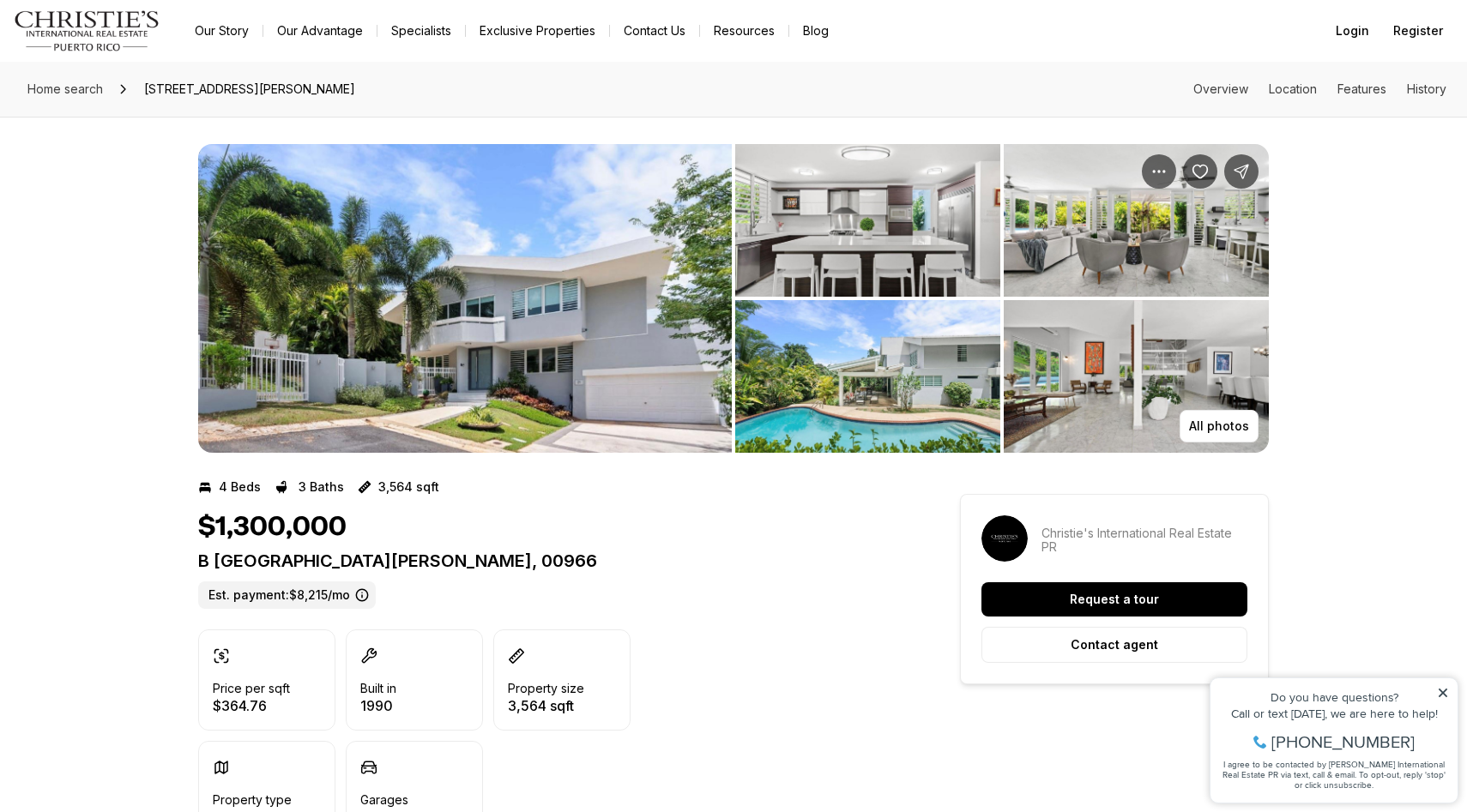
click at [572, 296] on img "View image gallery" at bounding box center [465, 298] width 534 height 309
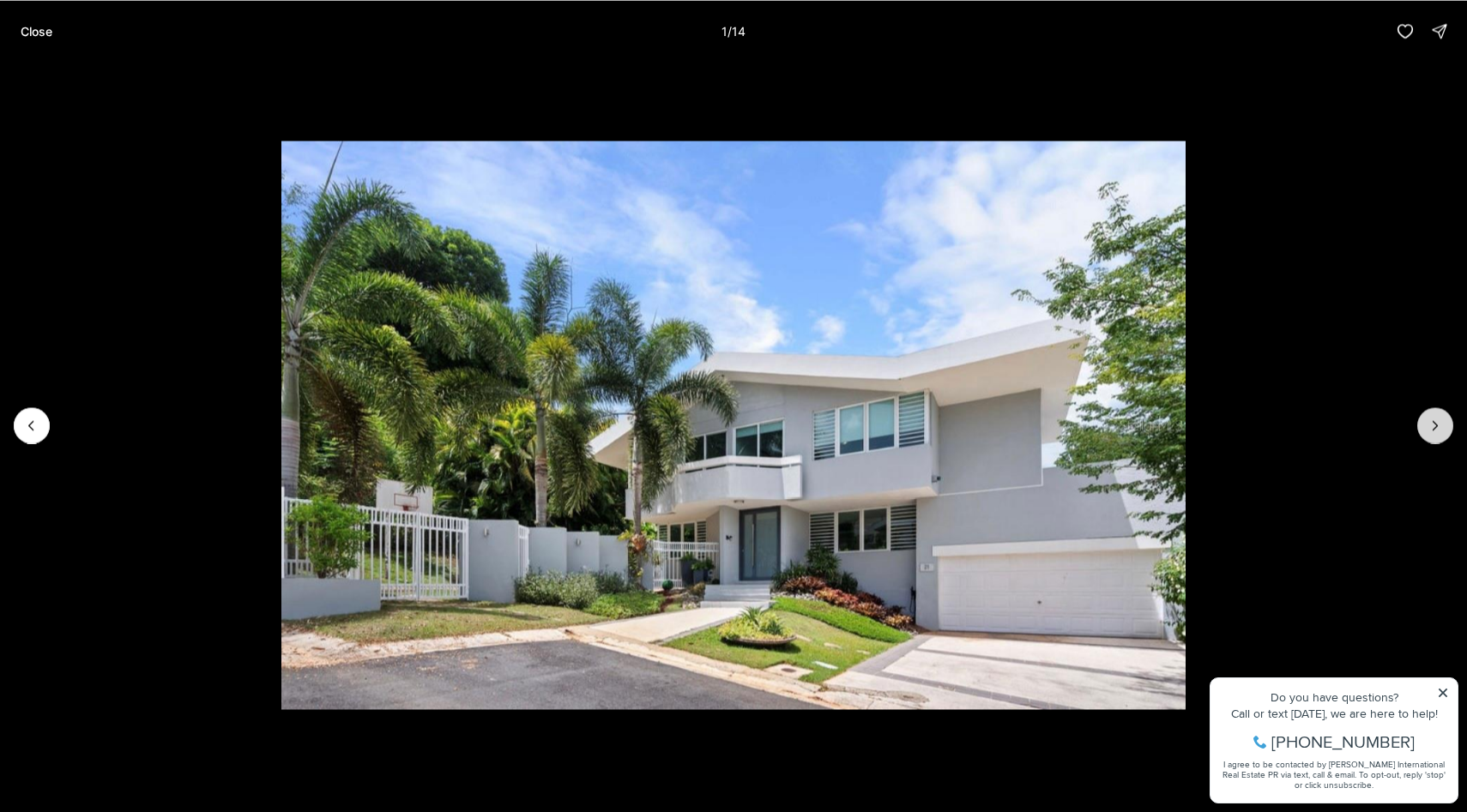
click at [1436, 423] on icon "Next slide" at bounding box center [1435, 425] width 4 height 9
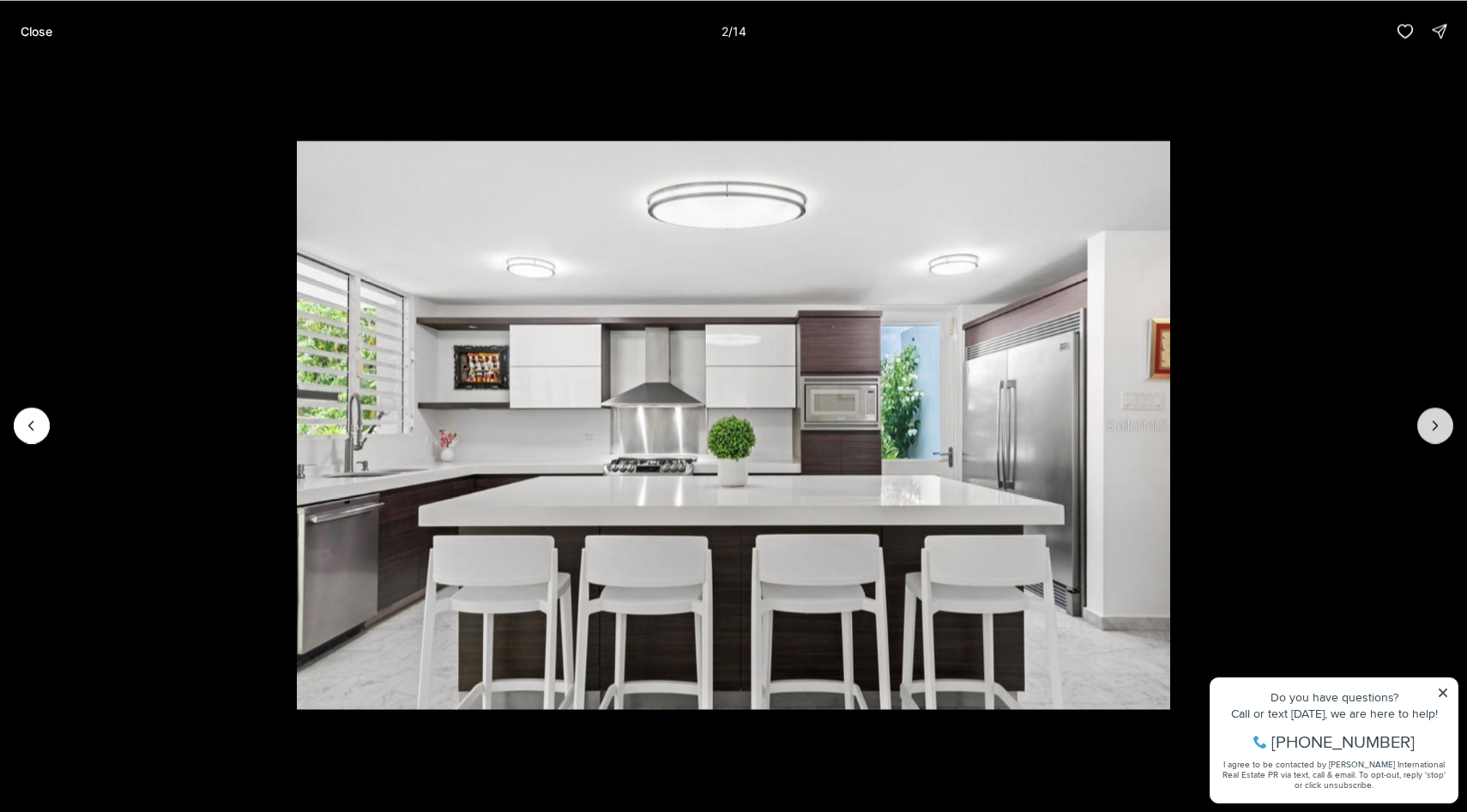
click at [1436, 423] on icon "Next slide" at bounding box center [1435, 425] width 4 height 9
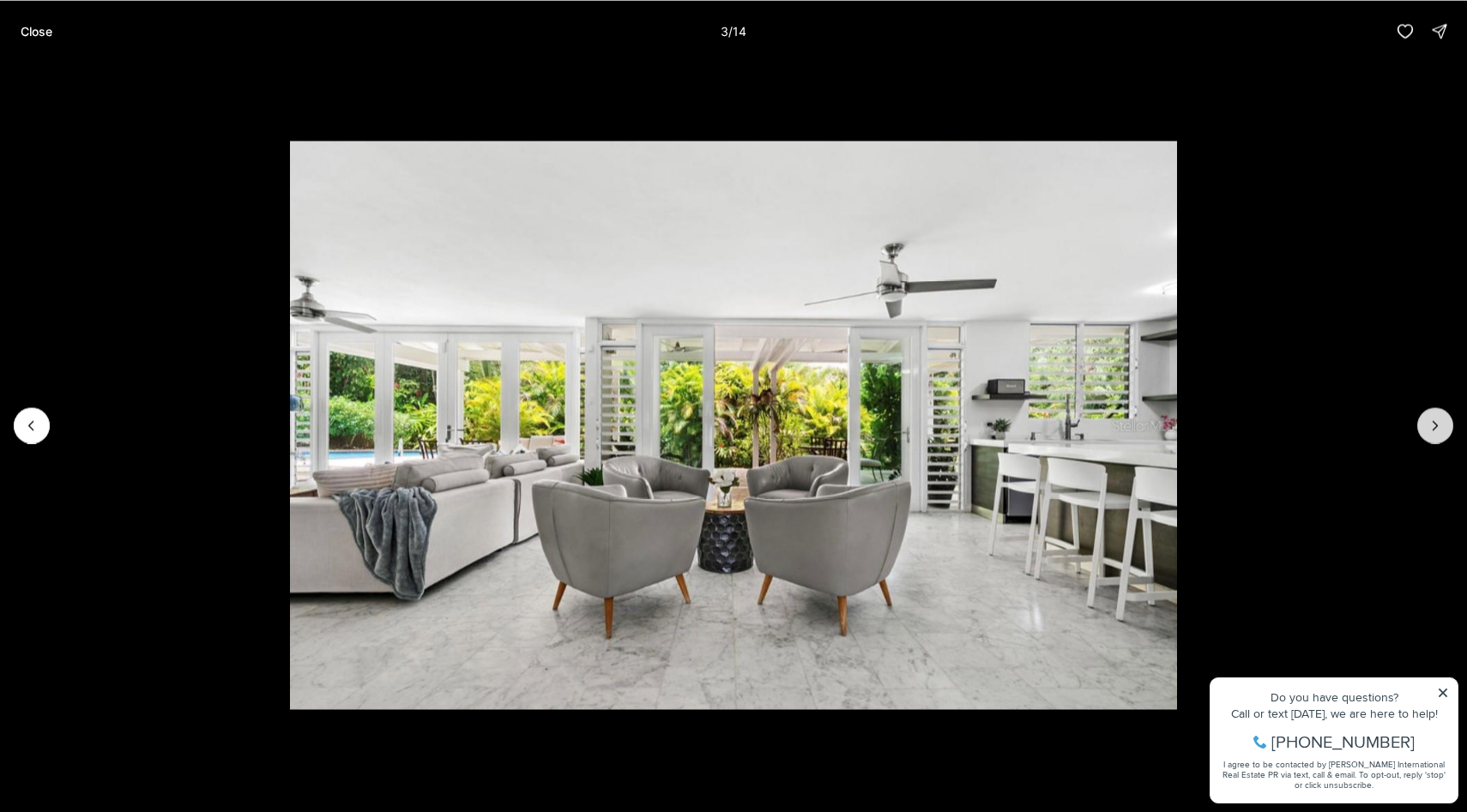
click at [1436, 423] on icon "Next slide" at bounding box center [1435, 425] width 4 height 9
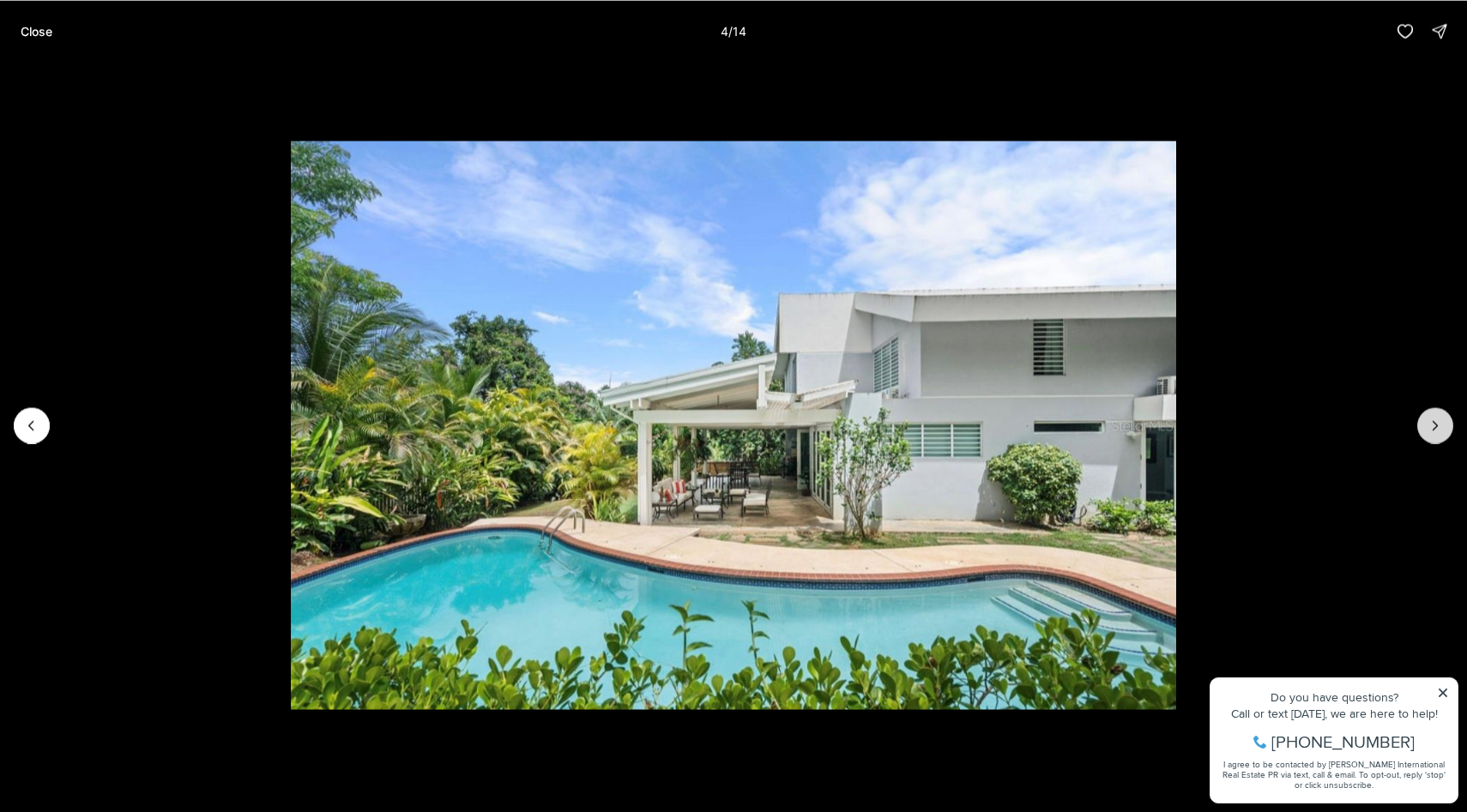
click at [1436, 423] on icon "Next slide" at bounding box center [1435, 425] width 4 height 9
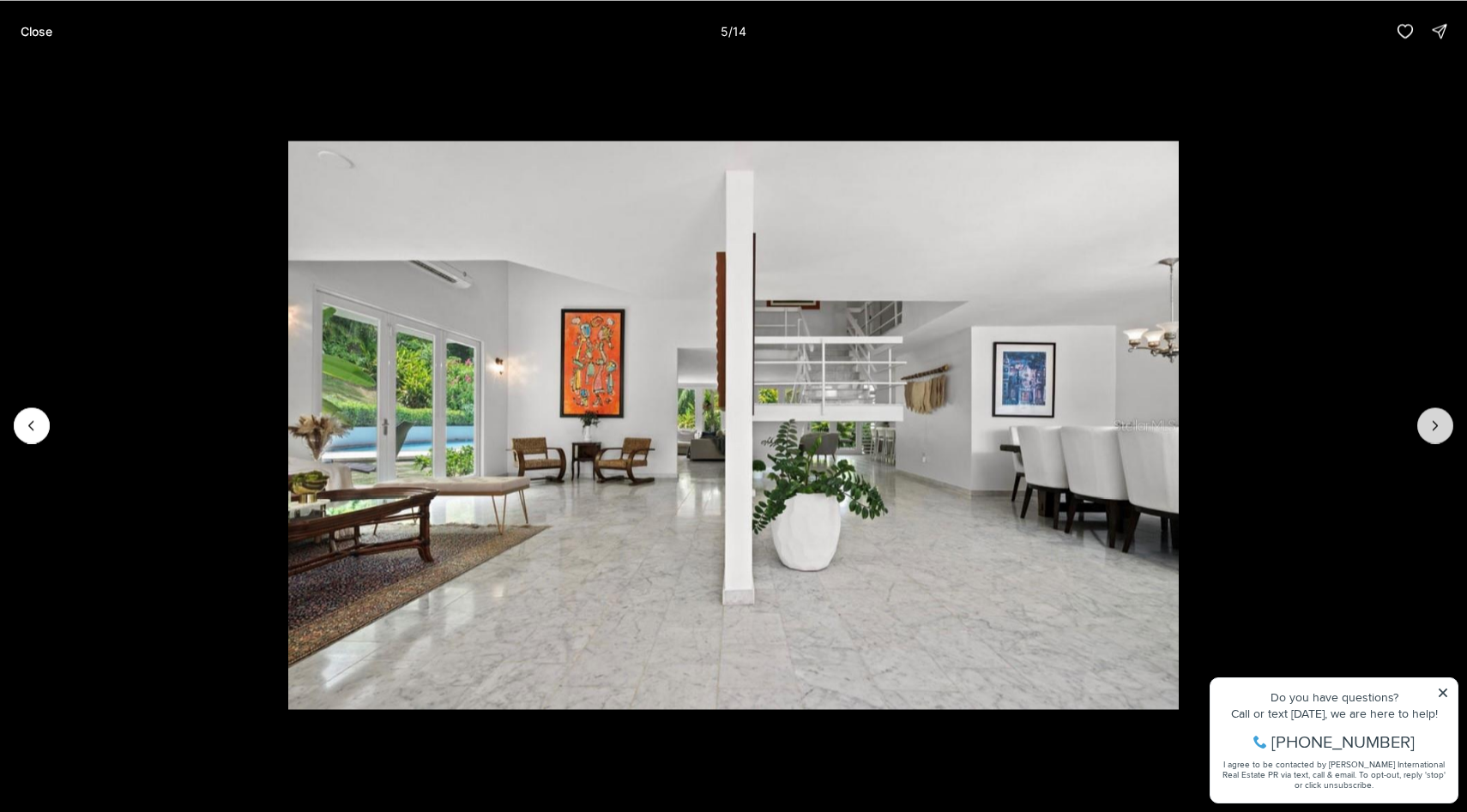
click at [1434, 424] on icon "Next slide" at bounding box center [1435, 424] width 17 height 17
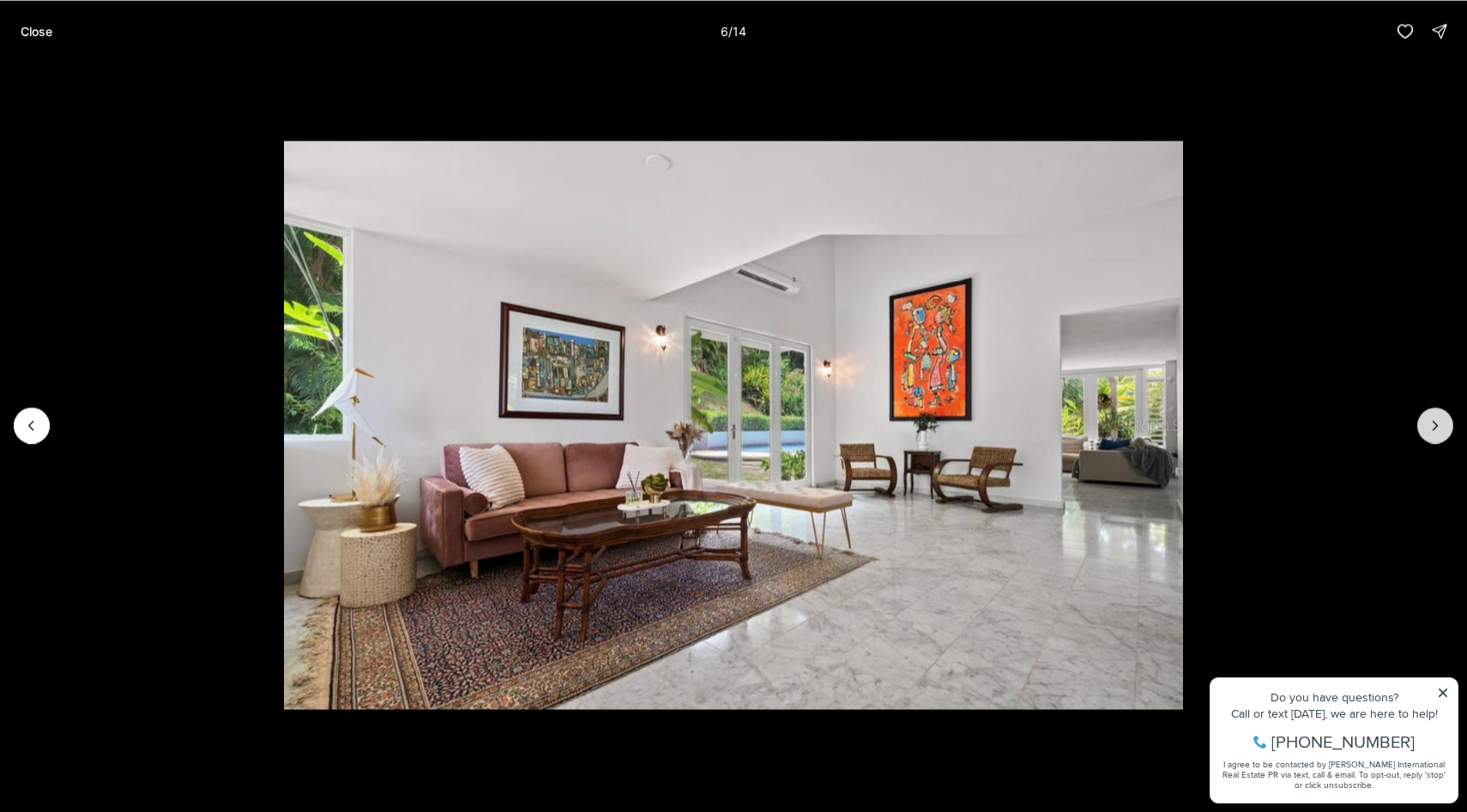
click at [1434, 424] on icon "Next slide" at bounding box center [1435, 424] width 17 height 17
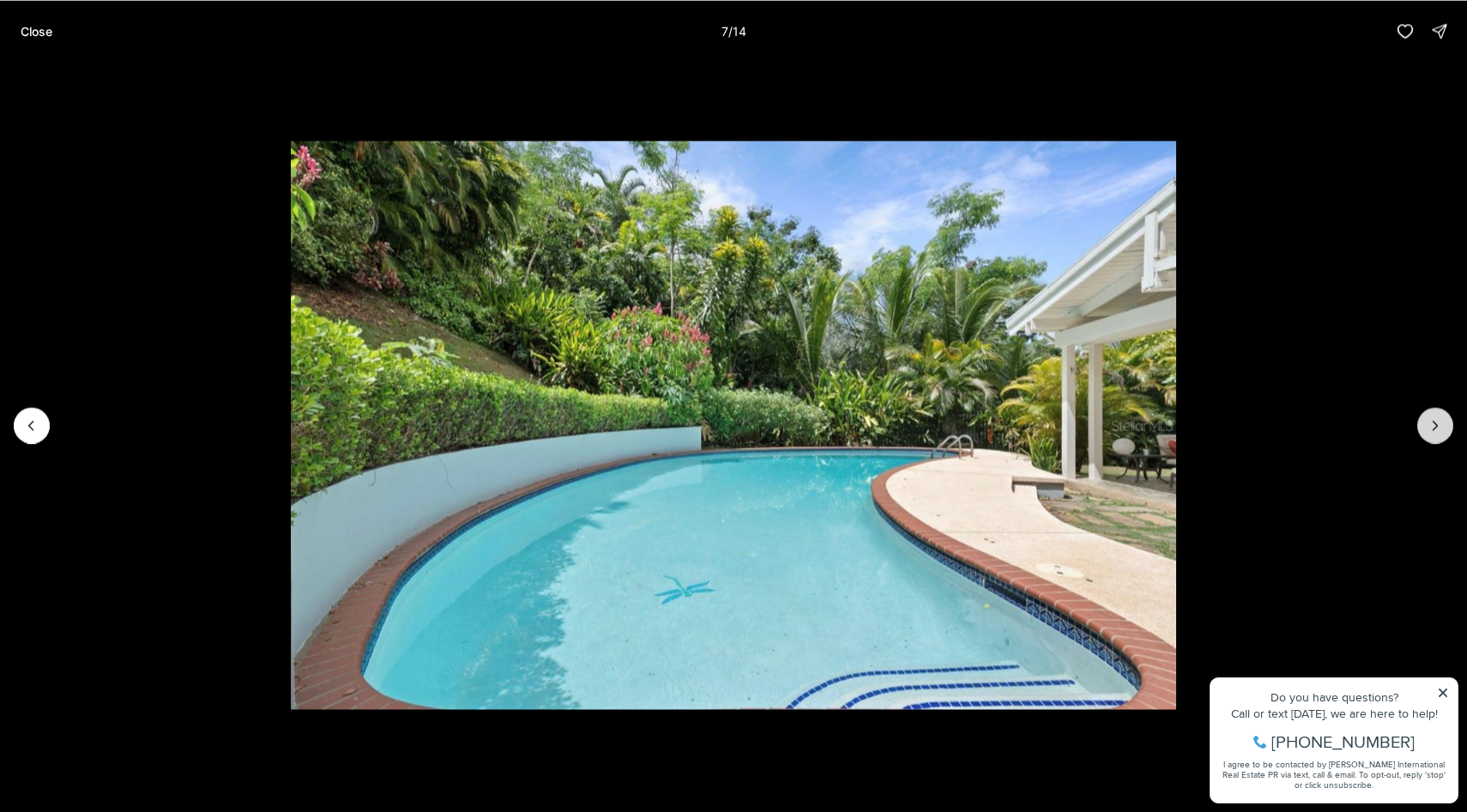
click at [1434, 424] on icon "Next slide" at bounding box center [1435, 424] width 17 height 17
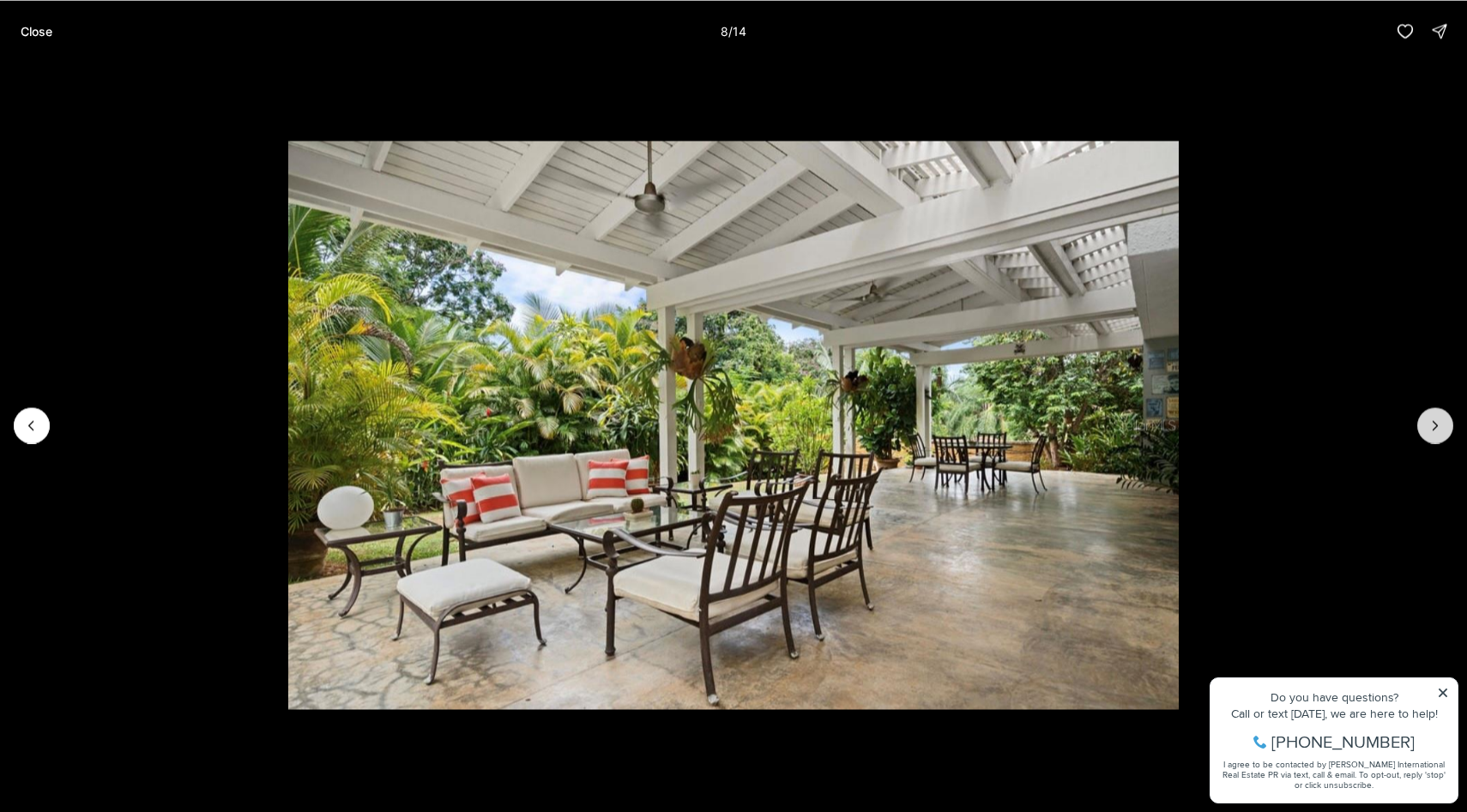
click at [1434, 424] on icon "Next slide" at bounding box center [1435, 424] width 17 height 17
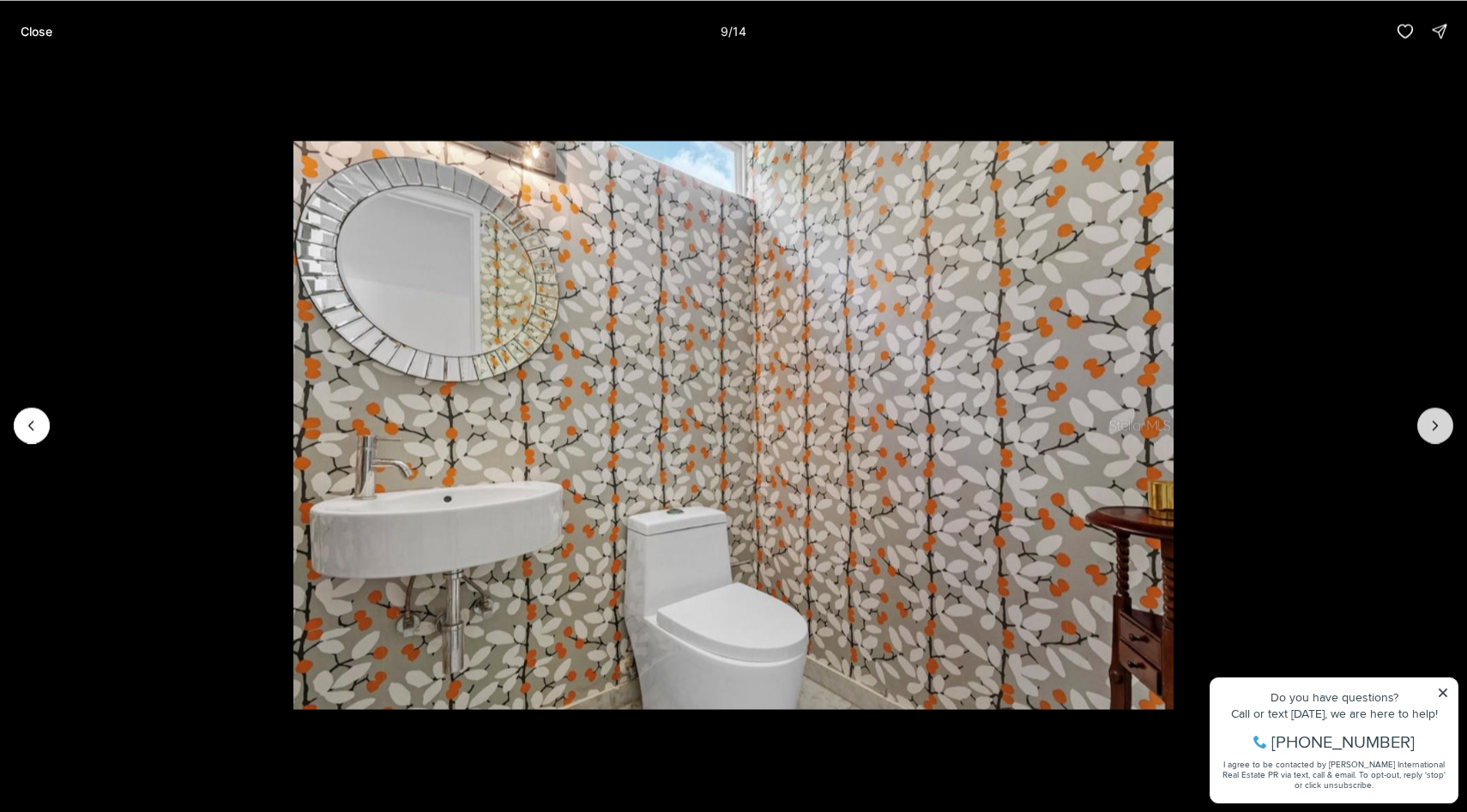
click at [1434, 424] on icon "Next slide" at bounding box center [1435, 424] width 17 height 17
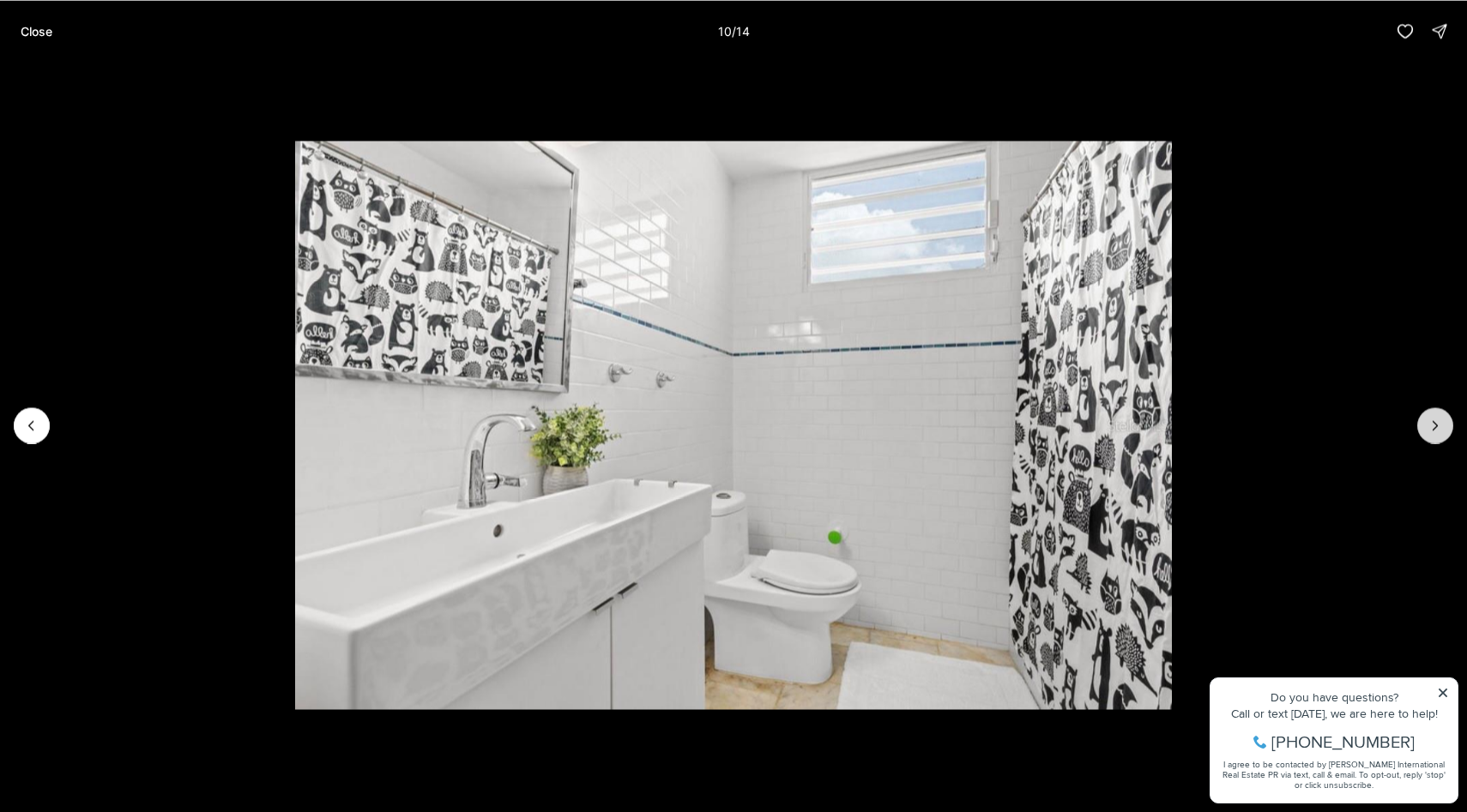
click at [1434, 424] on icon "Next slide" at bounding box center [1435, 424] width 17 height 17
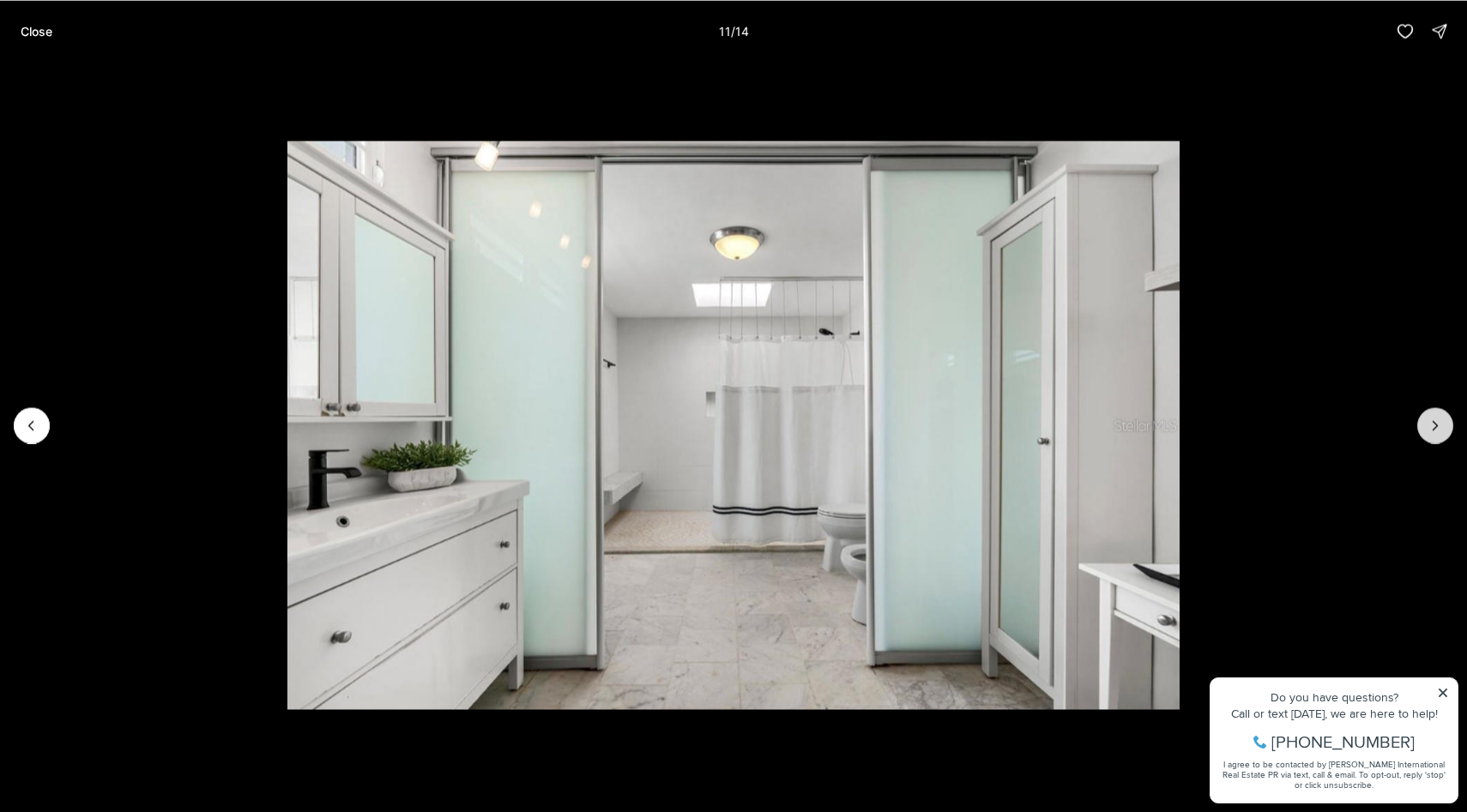
click at [1434, 424] on icon "Next slide" at bounding box center [1435, 424] width 17 height 17
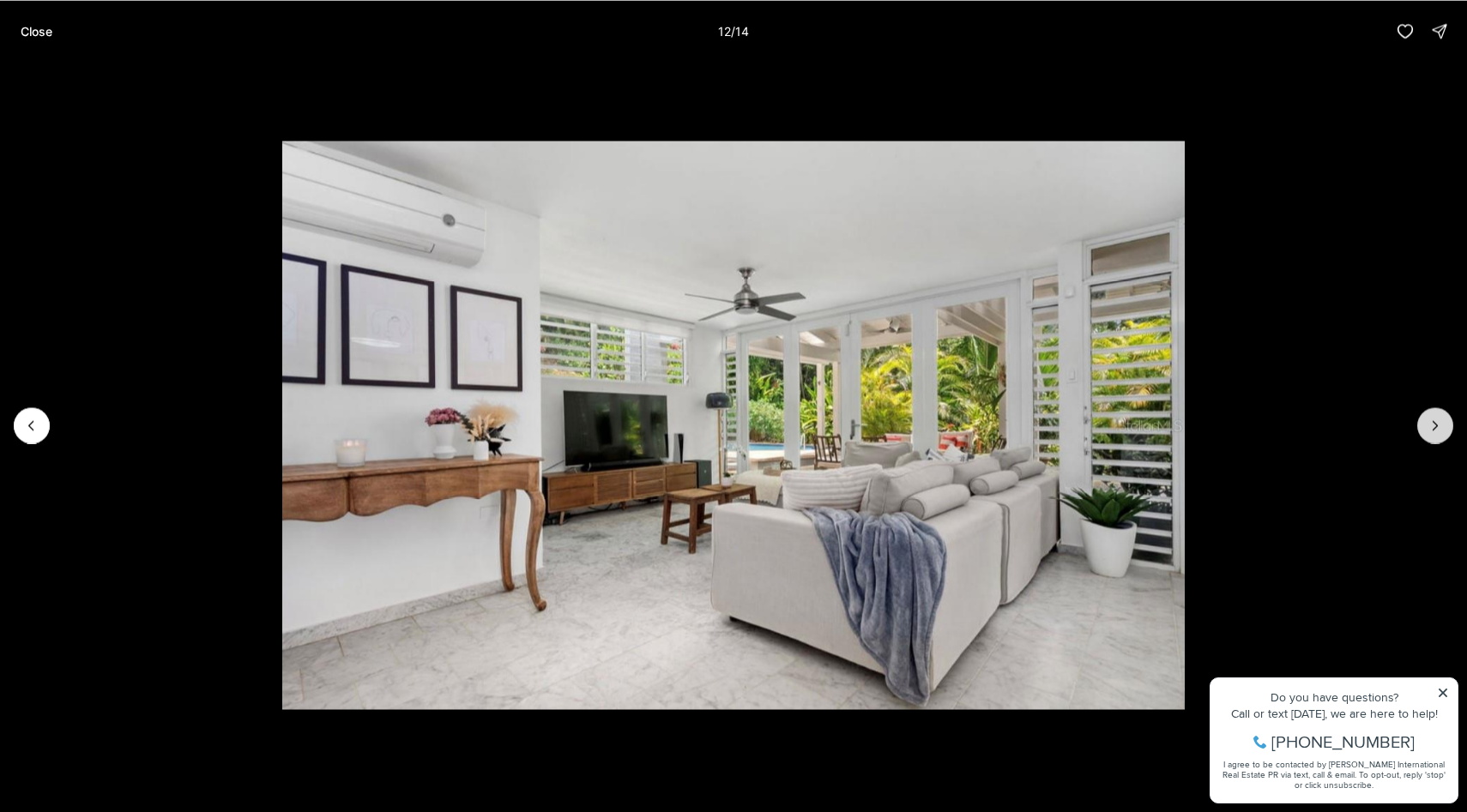
click at [1434, 424] on icon "Next slide" at bounding box center [1435, 424] width 17 height 17
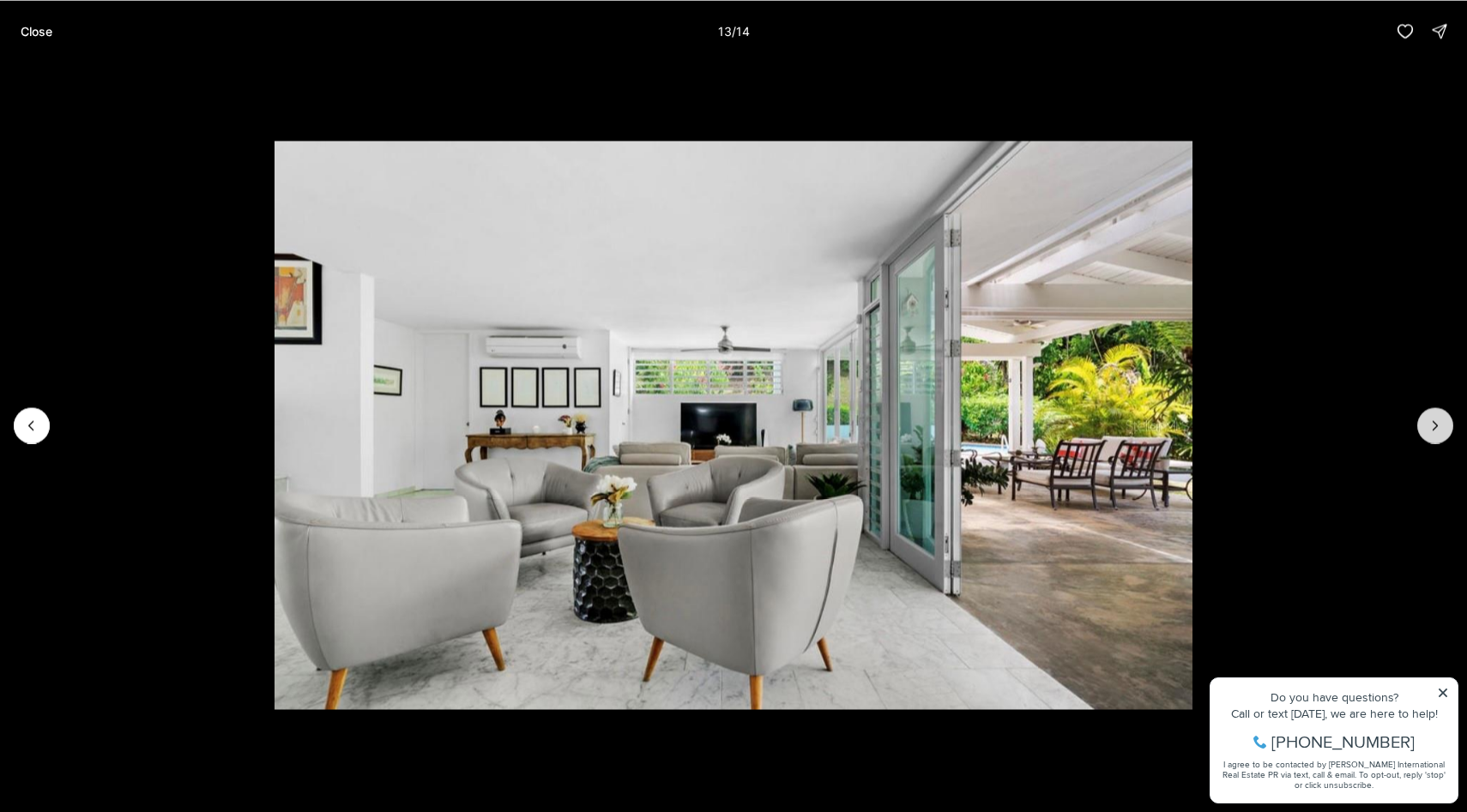
click at [1434, 424] on icon "Next slide" at bounding box center [1435, 424] width 17 height 17
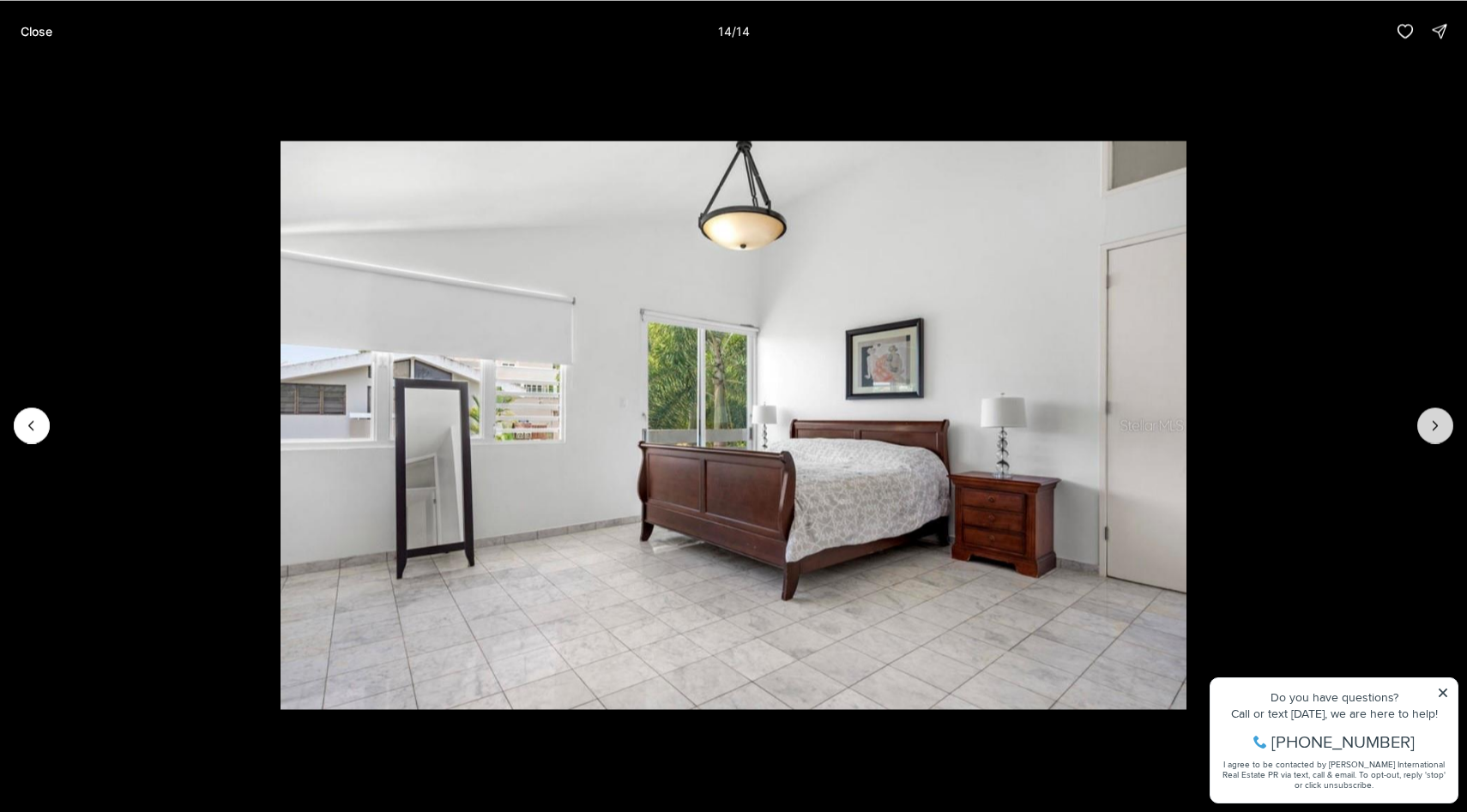
click at [1434, 424] on div at bounding box center [1435, 425] width 36 height 36
click at [41, 423] on button "Previous slide" at bounding box center [31, 425] width 36 height 36
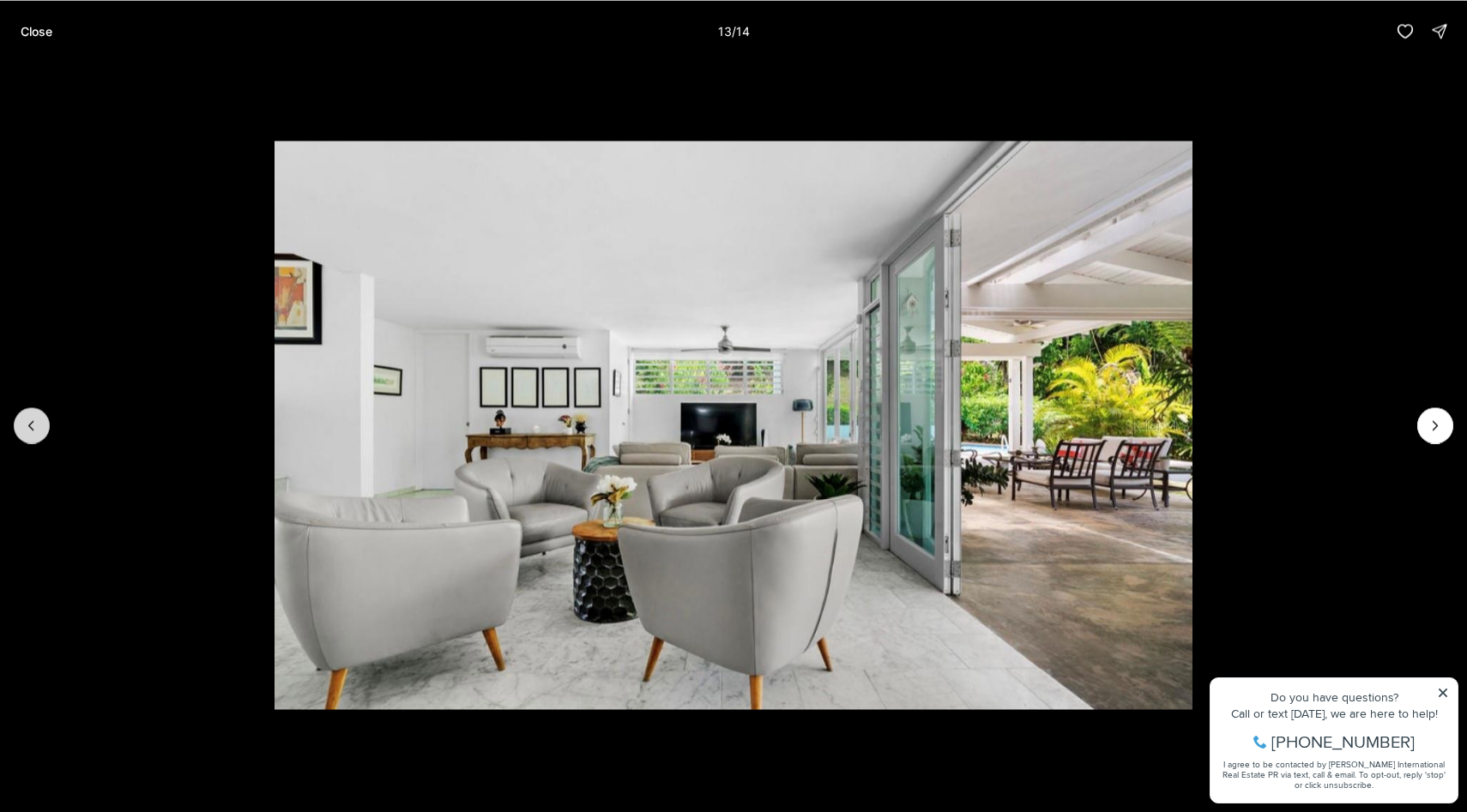
click at [41, 423] on button "Previous slide" at bounding box center [31, 425] width 36 height 36
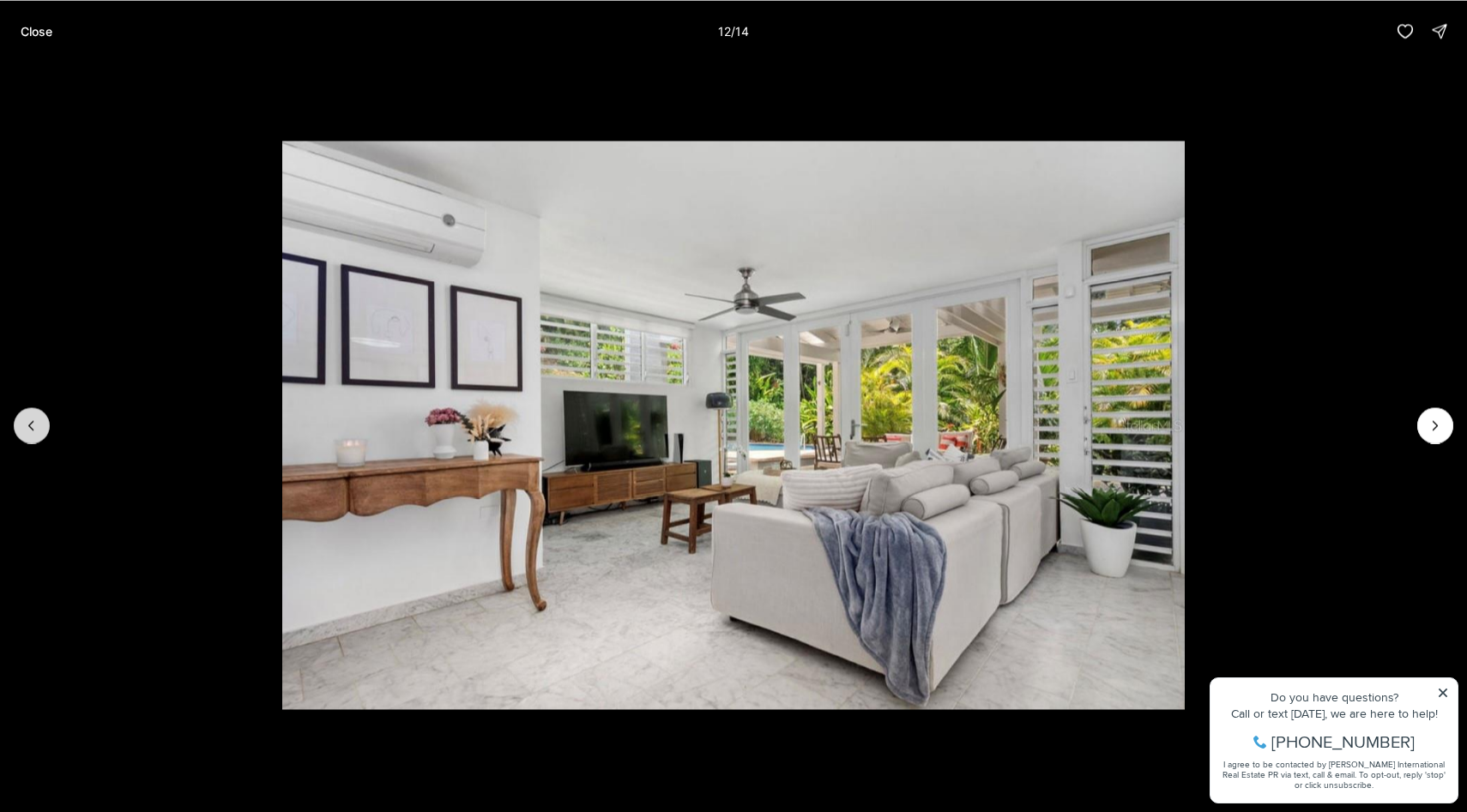
click at [41, 423] on button "Previous slide" at bounding box center [31, 425] width 36 height 36
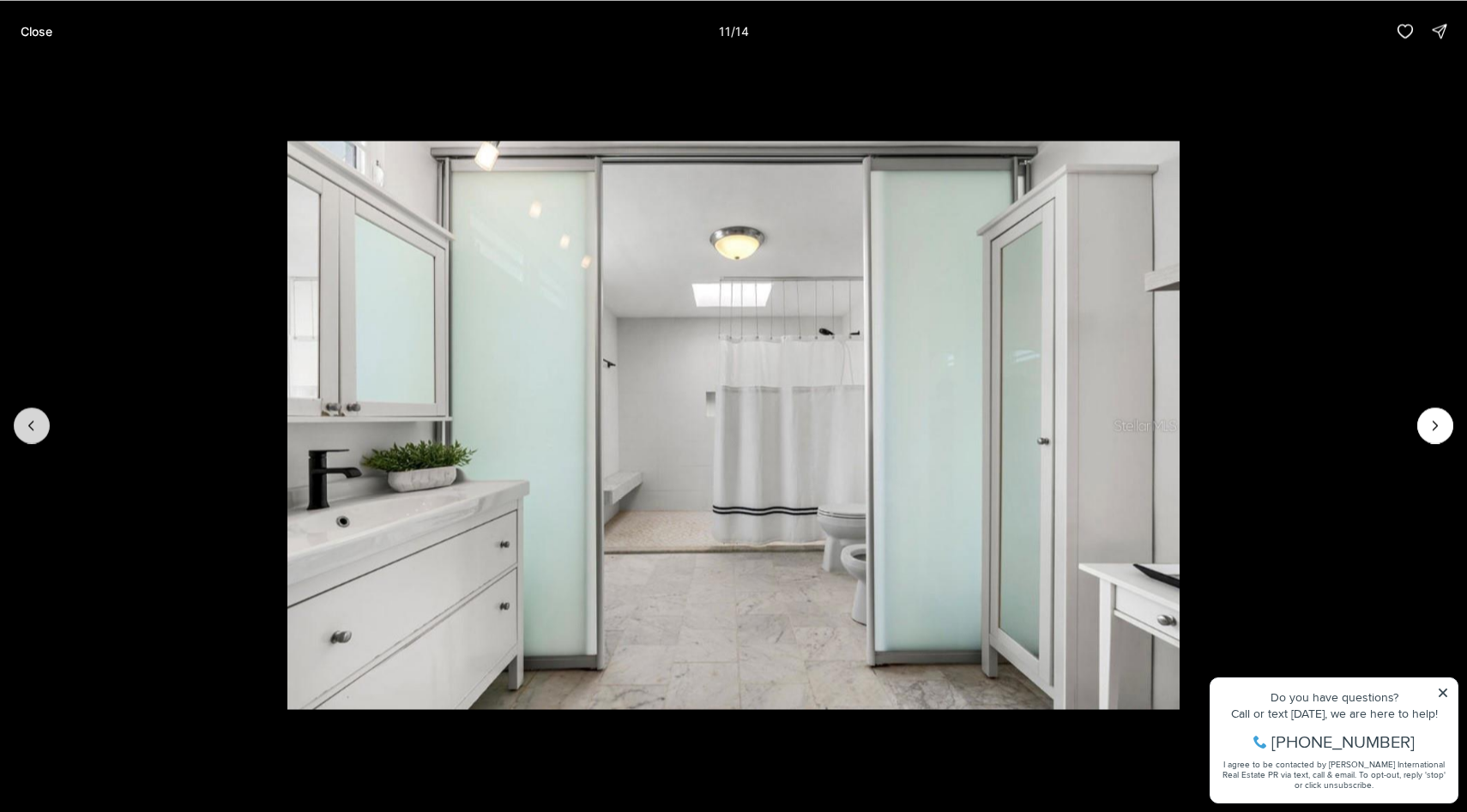
click at [41, 423] on button "Previous slide" at bounding box center [31, 425] width 36 height 36
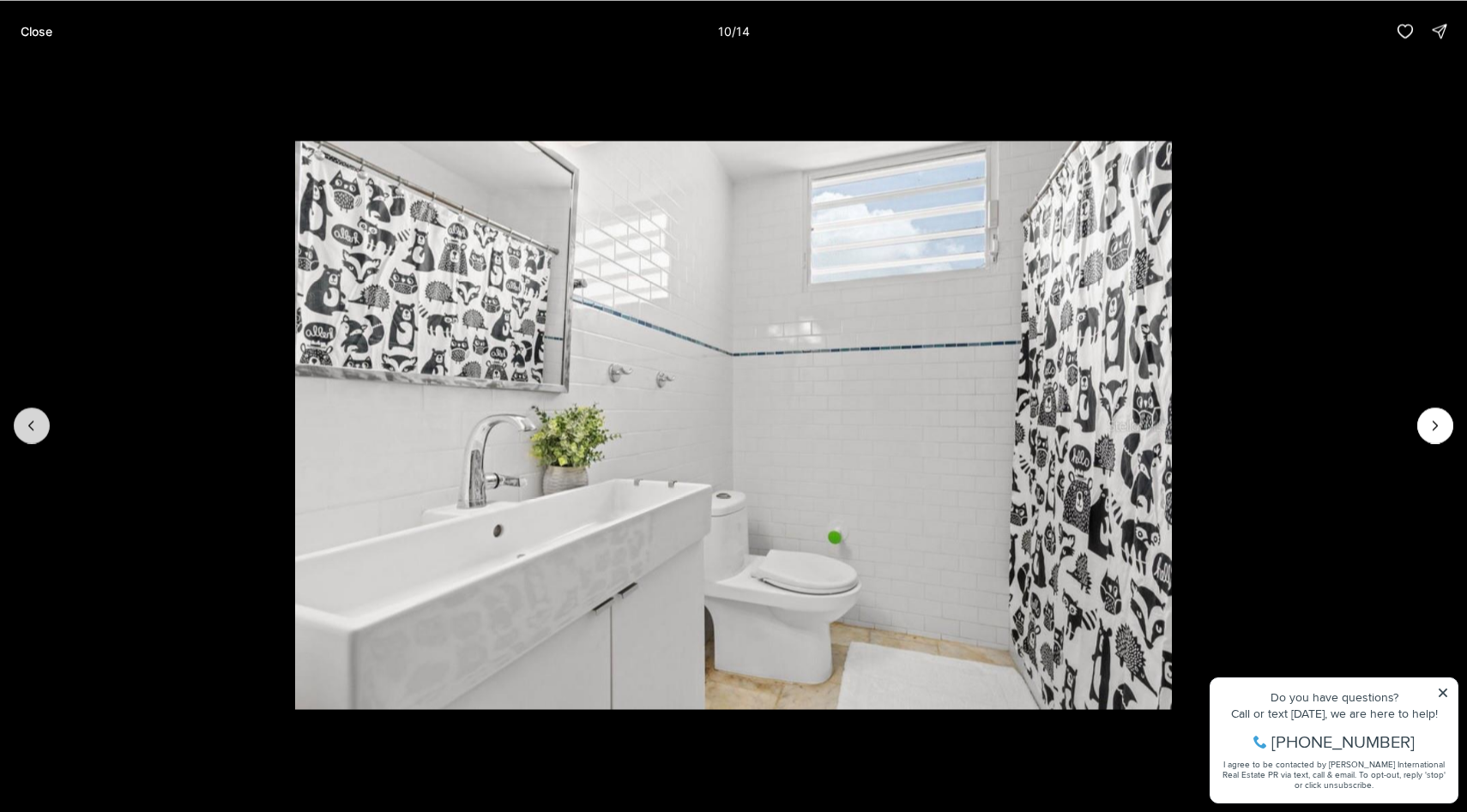
click at [41, 423] on button "Previous slide" at bounding box center [31, 425] width 36 height 36
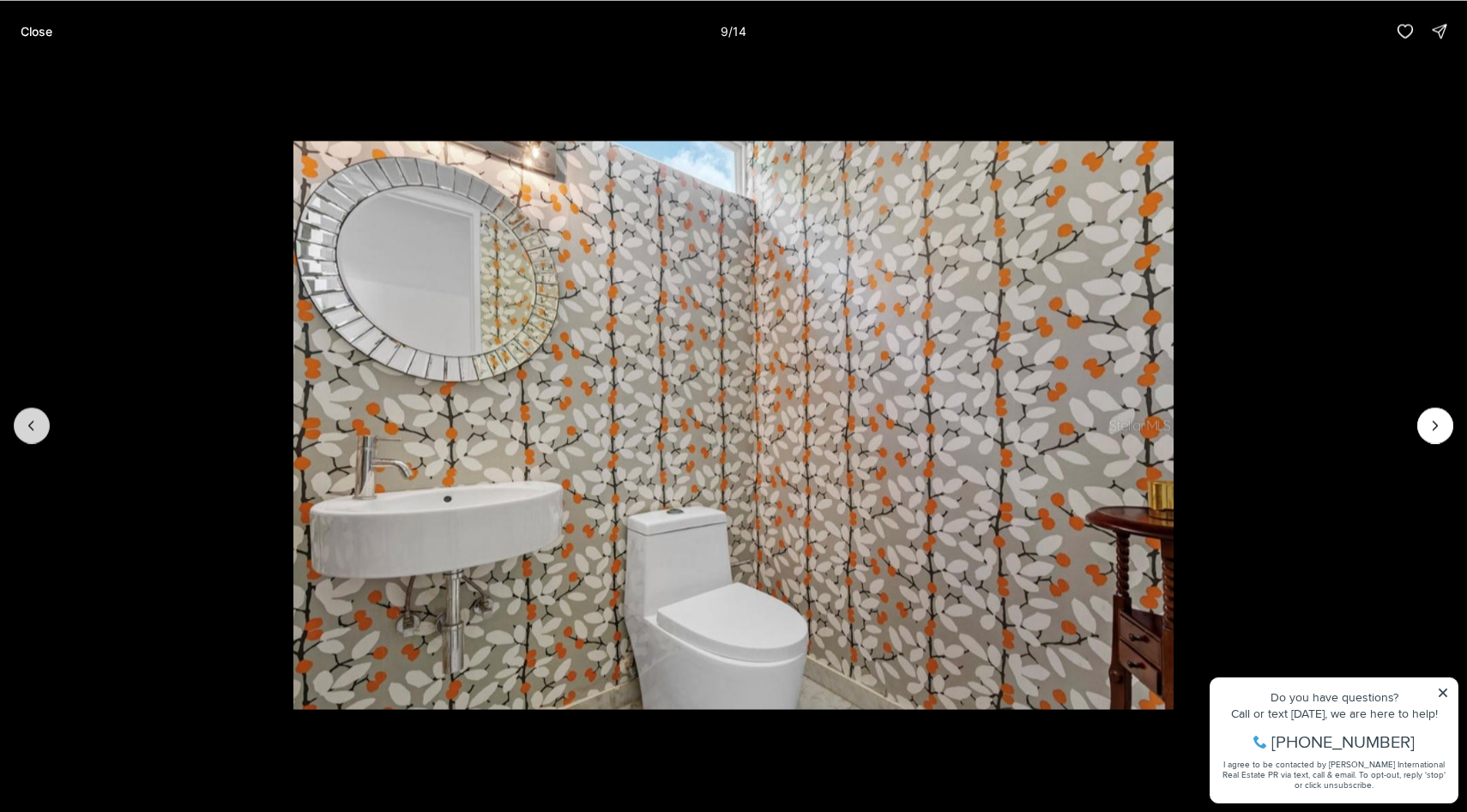
click at [41, 423] on button "Previous slide" at bounding box center [31, 425] width 36 height 36
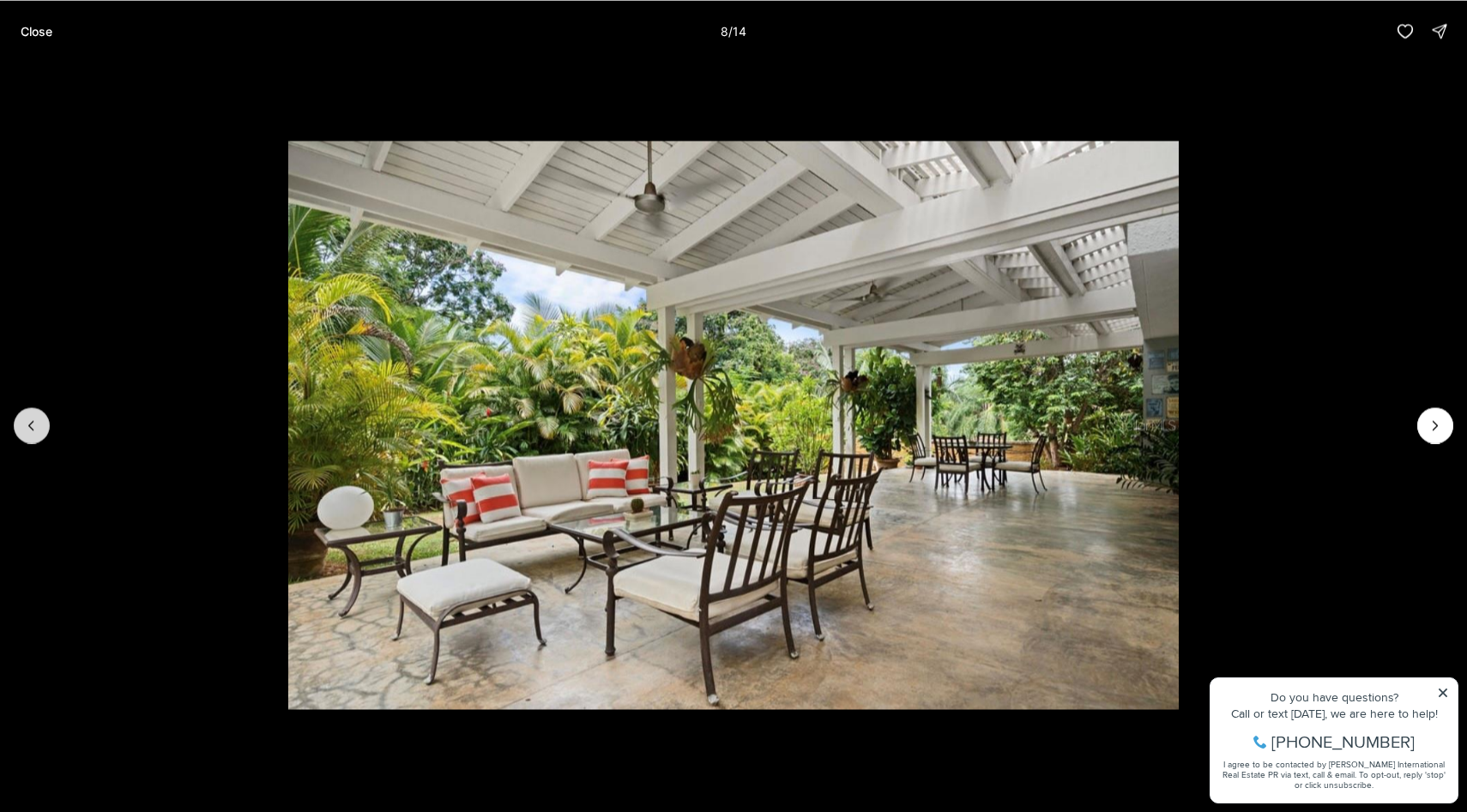
click at [41, 423] on button "Previous slide" at bounding box center [31, 425] width 36 height 36
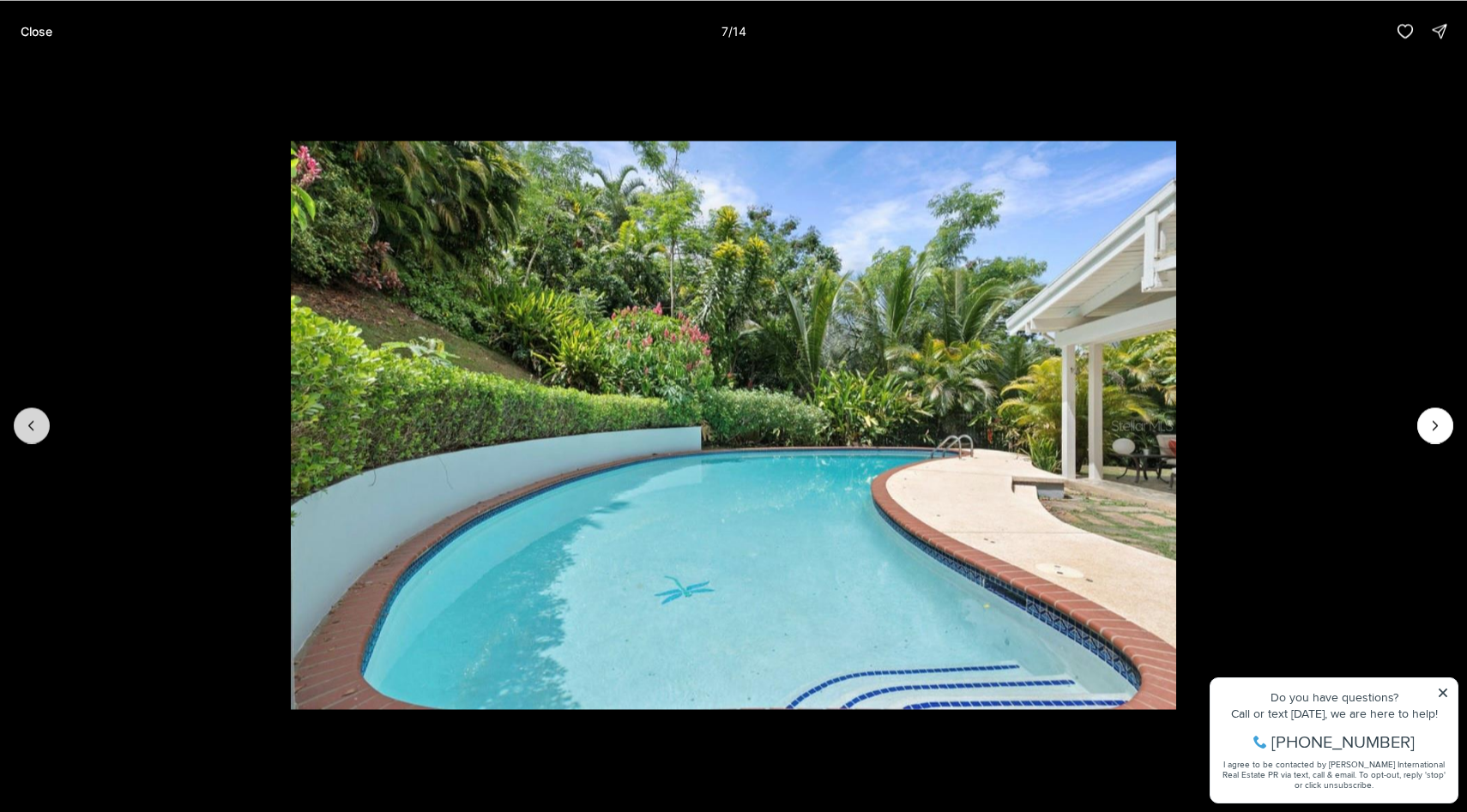
click at [41, 423] on button "Previous slide" at bounding box center [31, 425] width 36 height 36
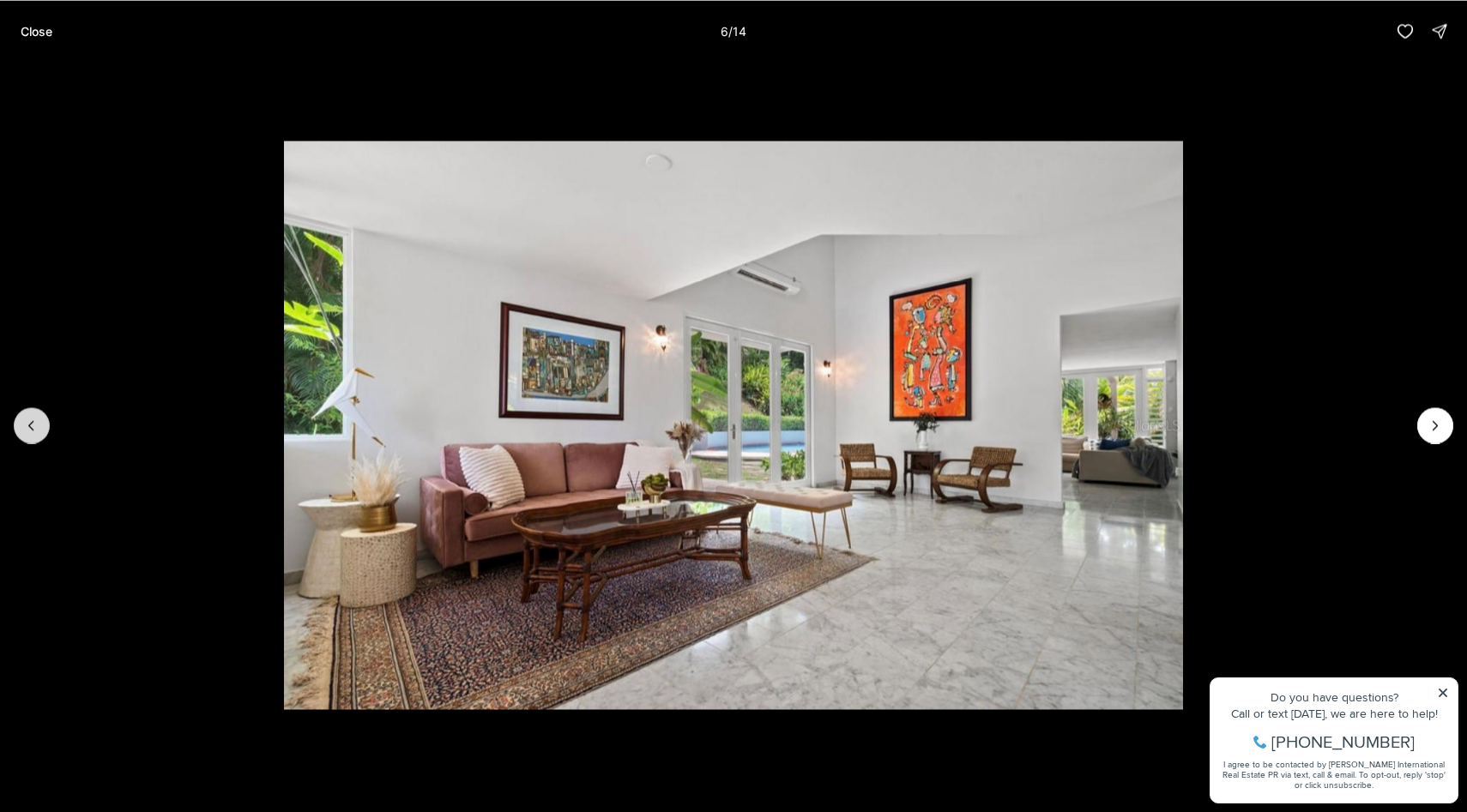
click at [41, 423] on button "Previous slide" at bounding box center [31, 425] width 36 height 36
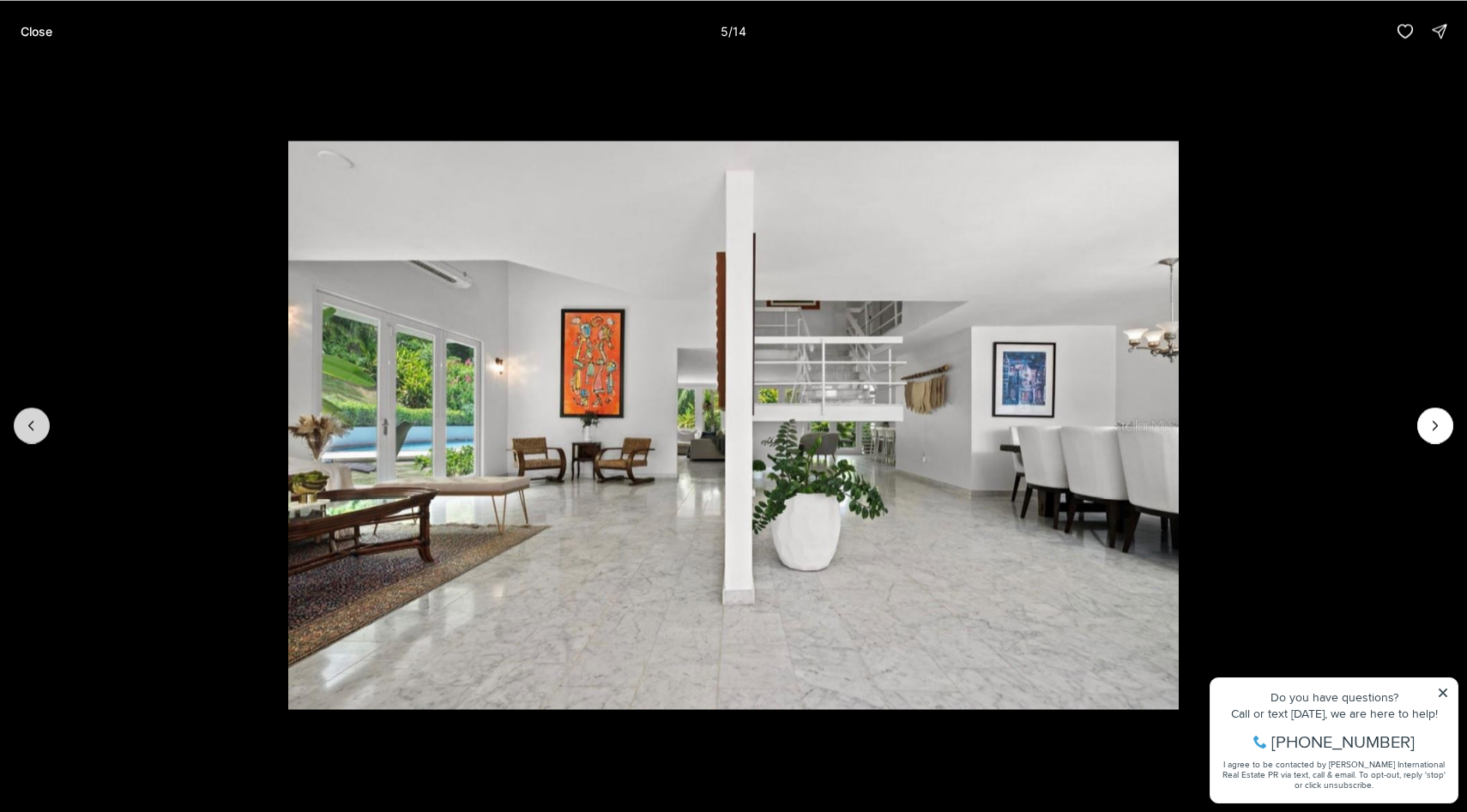
click at [41, 423] on button "Previous slide" at bounding box center [31, 425] width 36 height 36
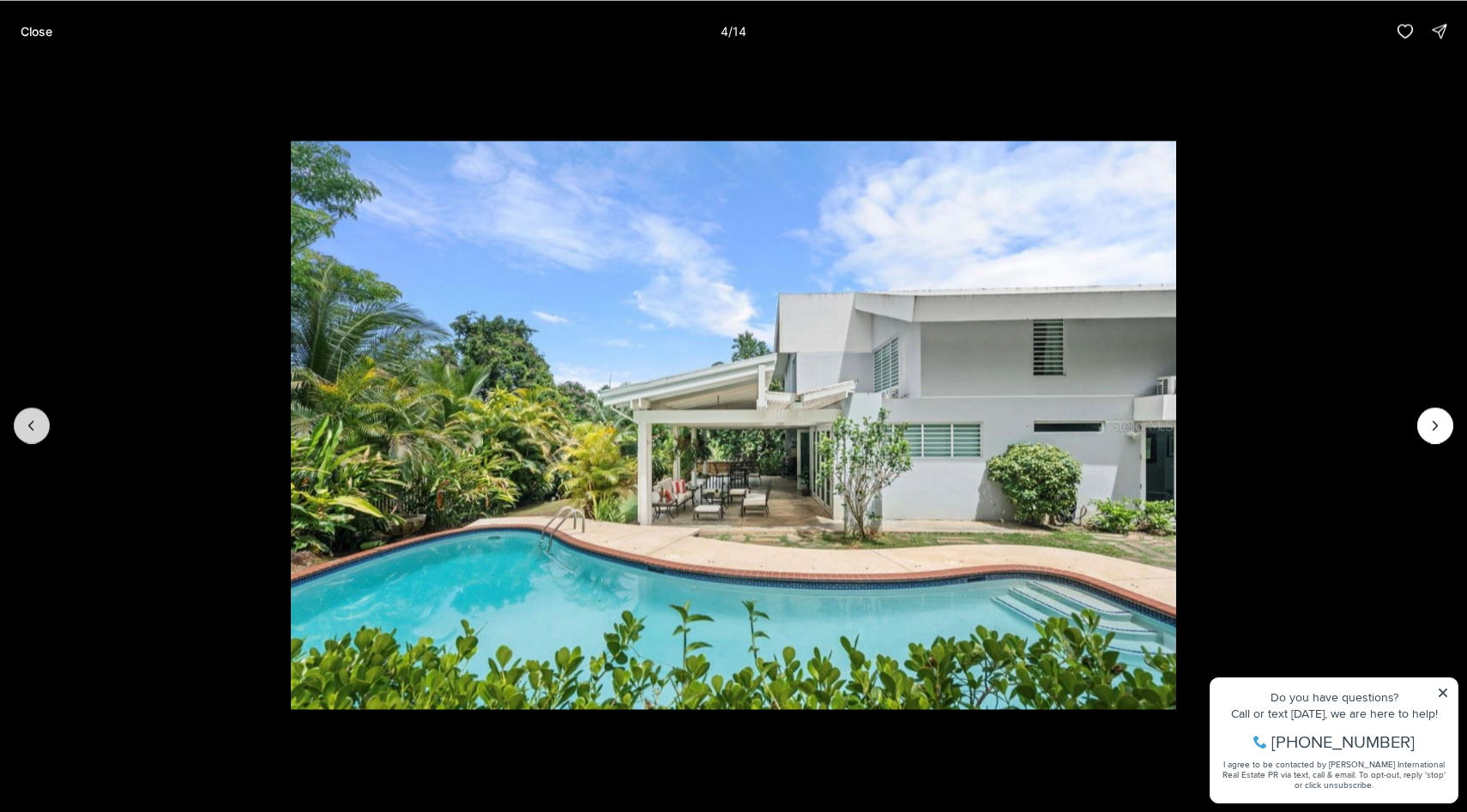
click at [44, 423] on button "Previous slide" at bounding box center [31, 425] width 36 height 36
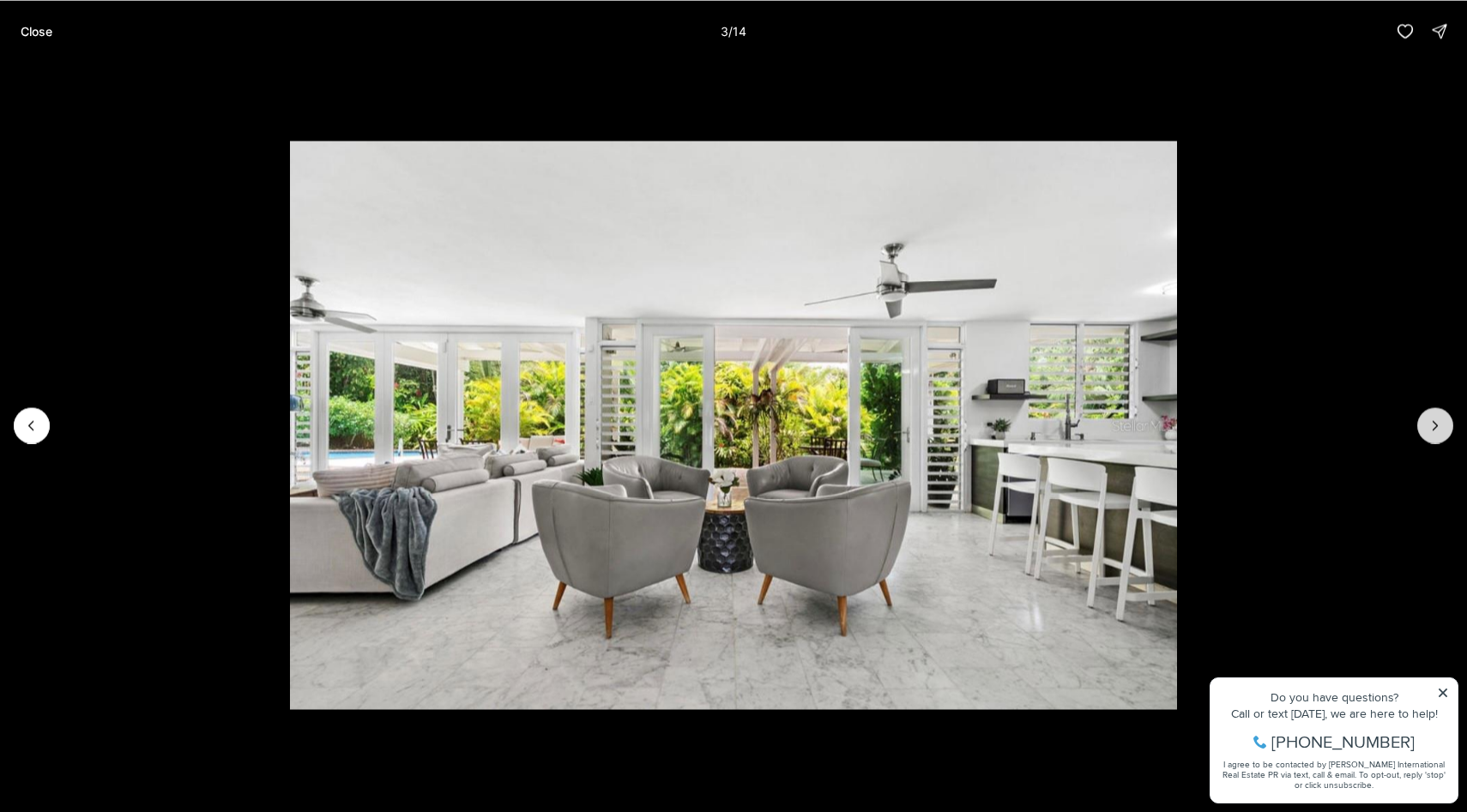
click at [1439, 425] on icon "Next slide" at bounding box center [1435, 424] width 17 height 17
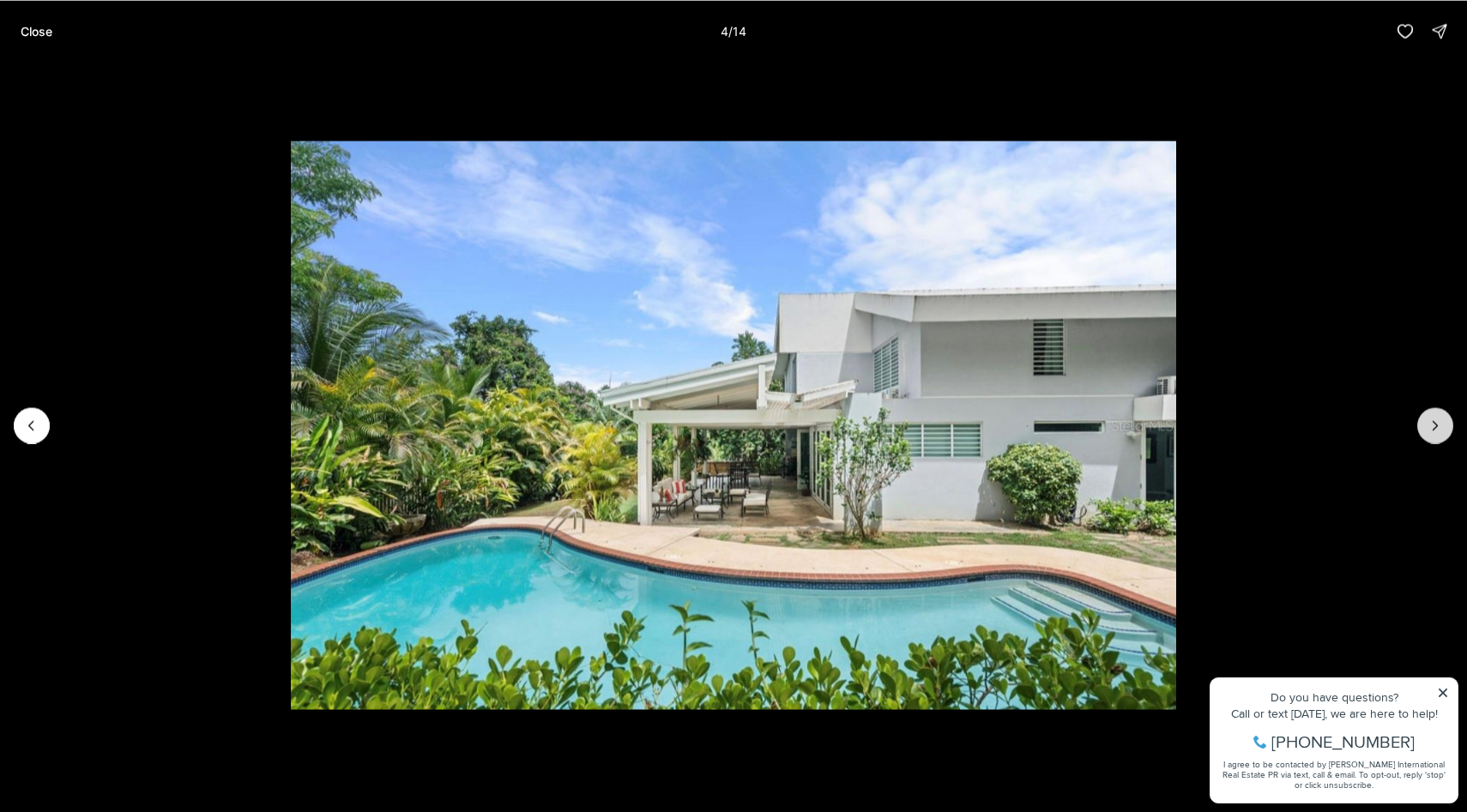
click at [1439, 425] on icon "Next slide" at bounding box center [1435, 424] width 17 height 17
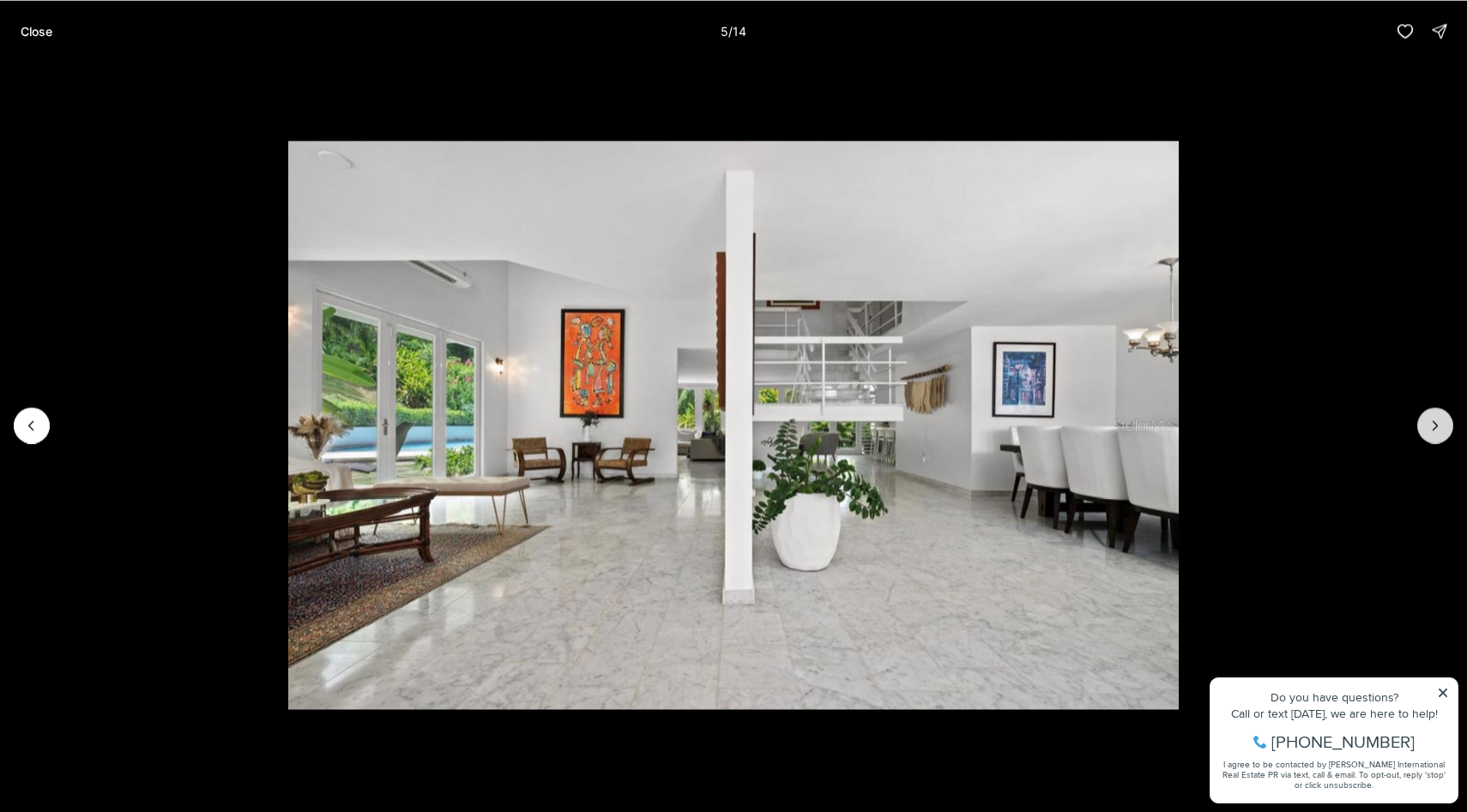
click at [1439, 425] on icon "Next slide" at bounding box center [1435, 424] width 17 height 17
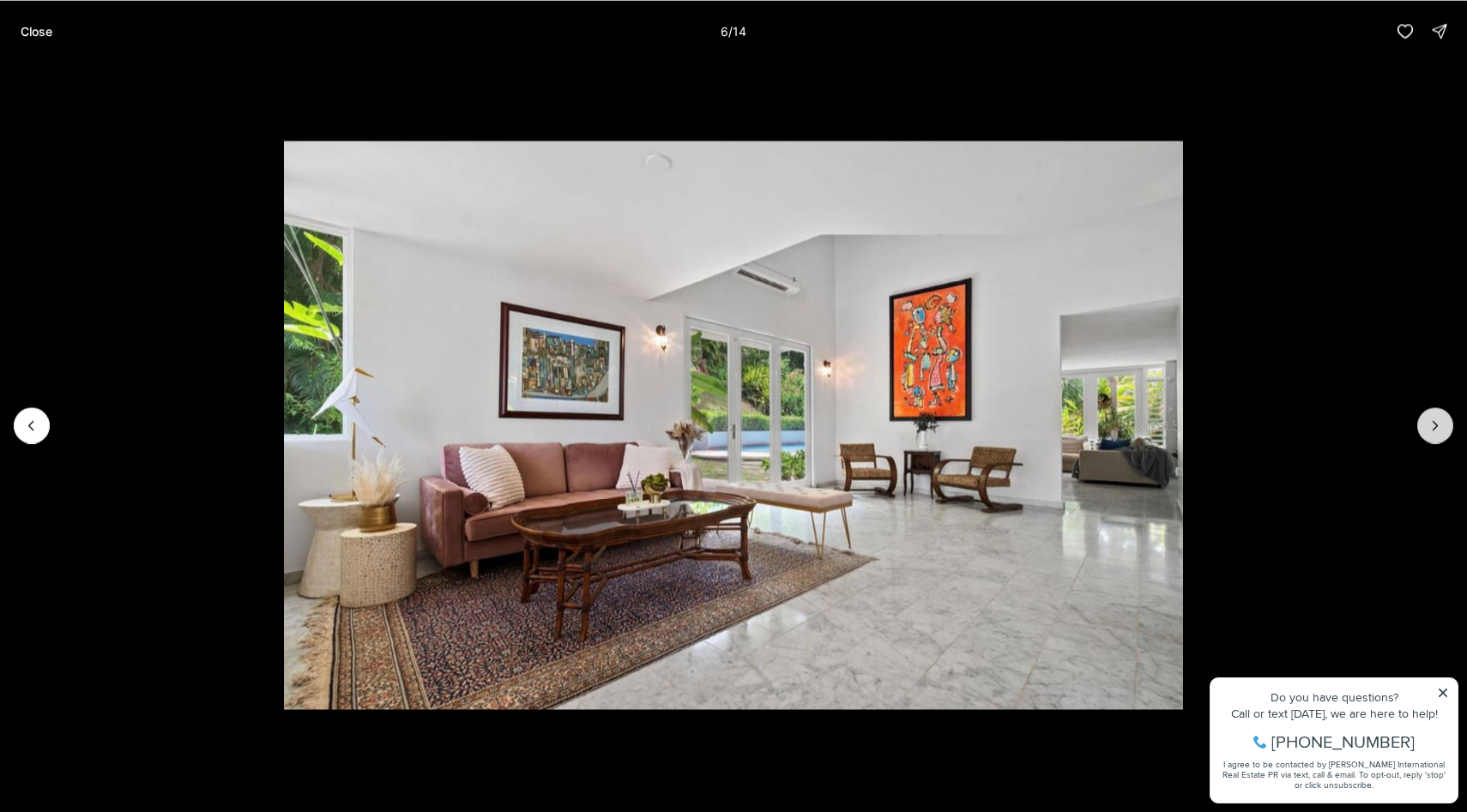
click at [1441, 429] on icon "Next slide" at bounding box center [1435, 424] width 17 height 17
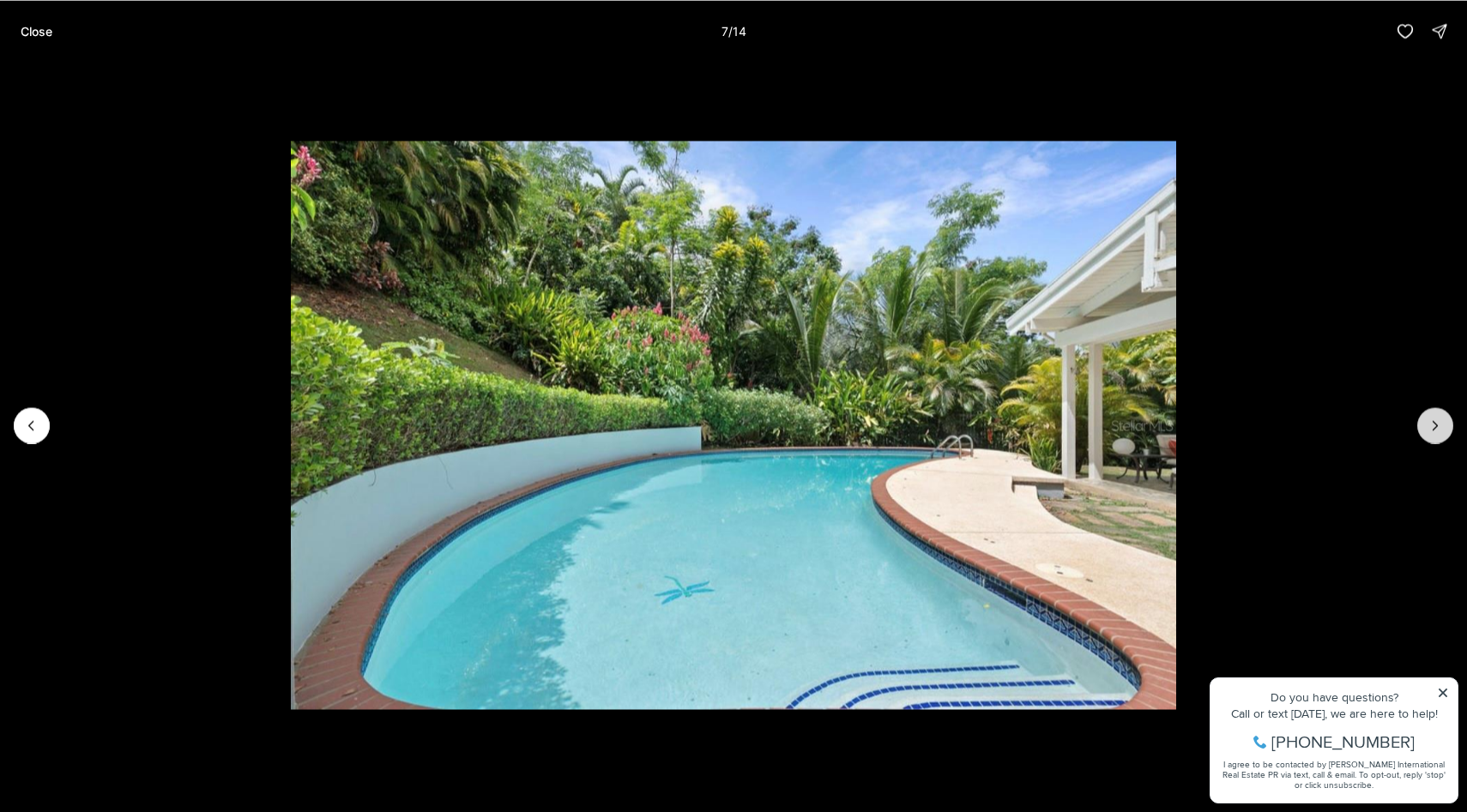
click at [1441, 429] on icon "Next slide" at bounding box center [1435, 424] width 17 height 17
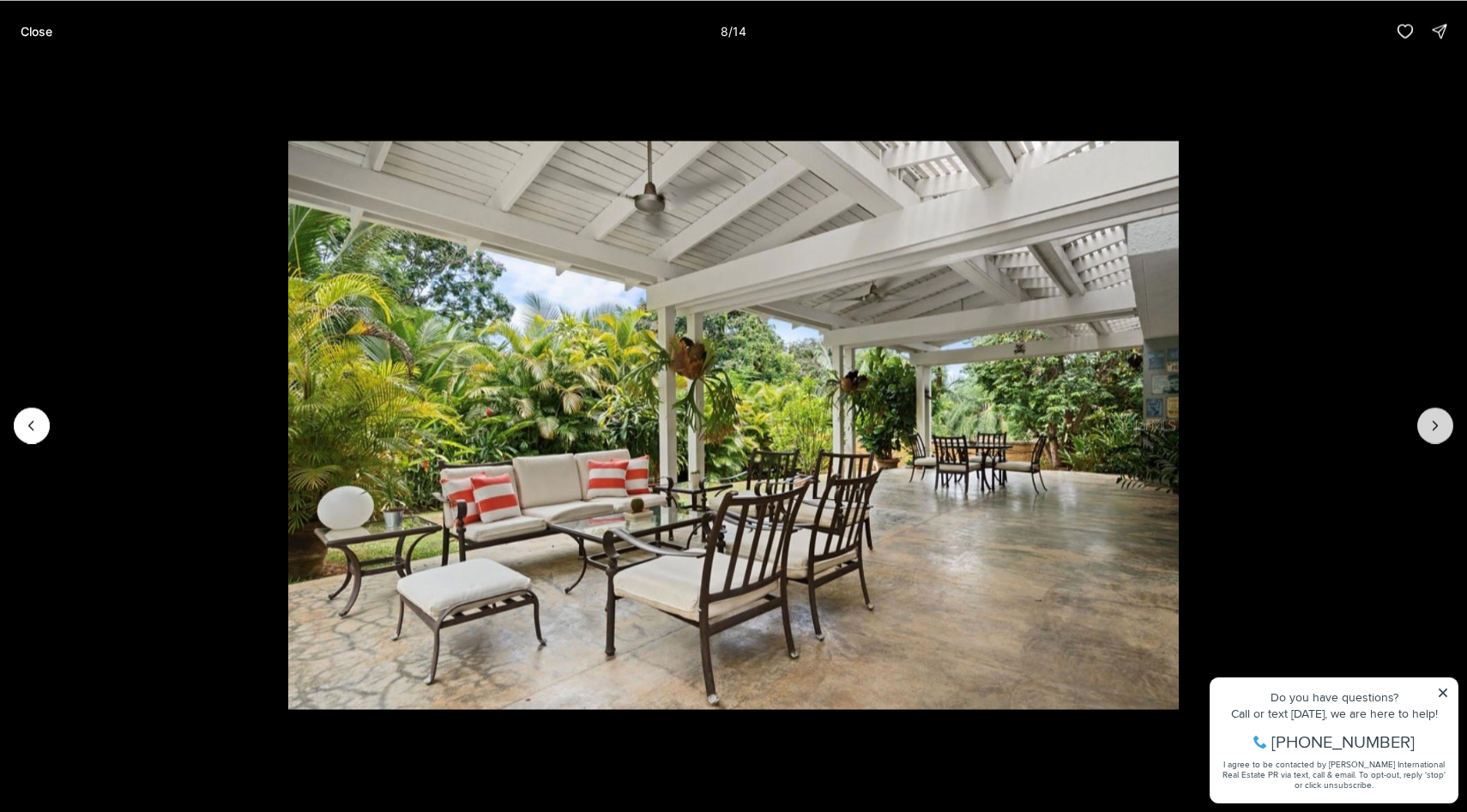
click at [1441, 428] on icon "Next slide" at bounding box center [1435, 424] width 17 height 17
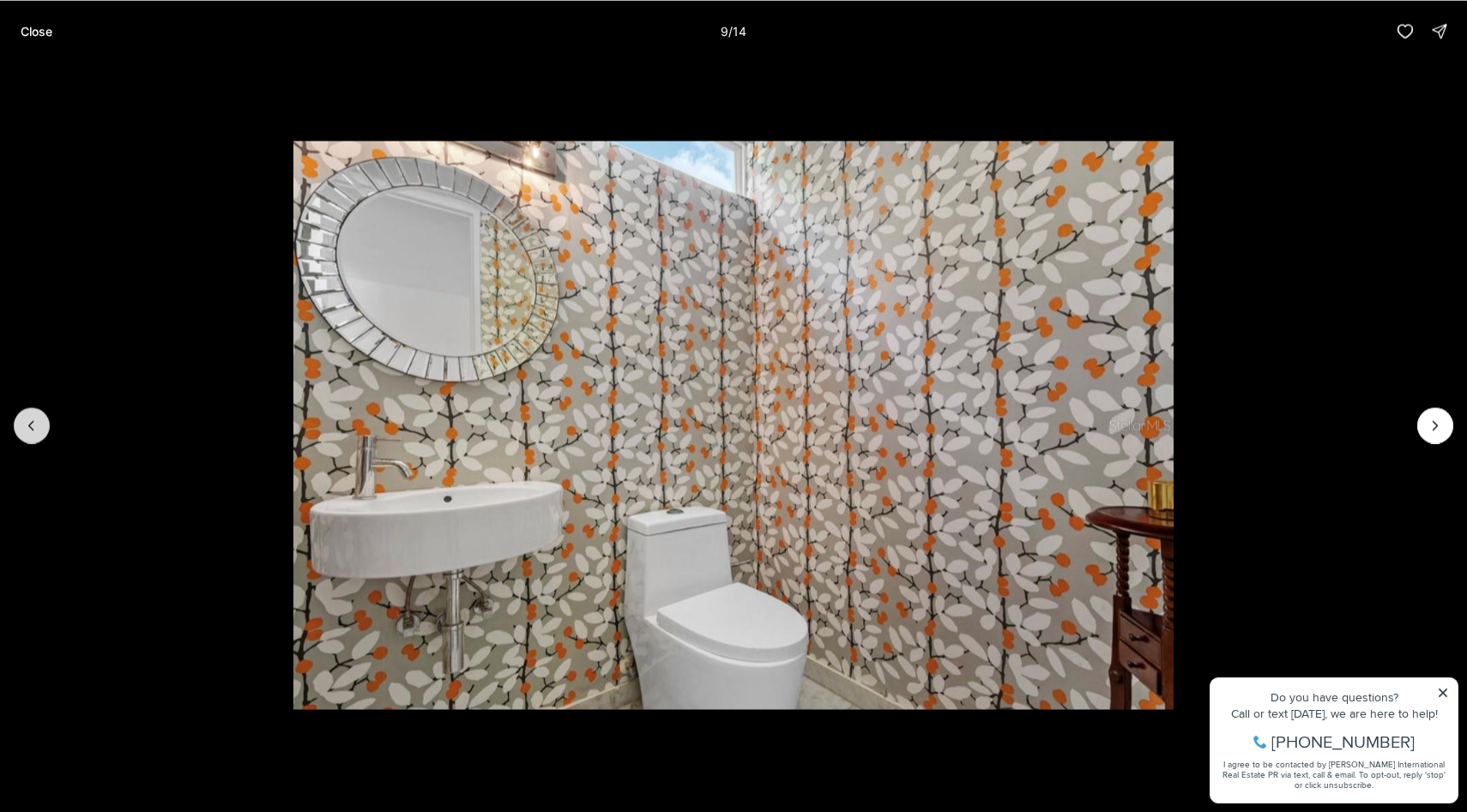
click at [43, 417] on button "Previous slide" at bounding box center [31, 425] width 36 height 36
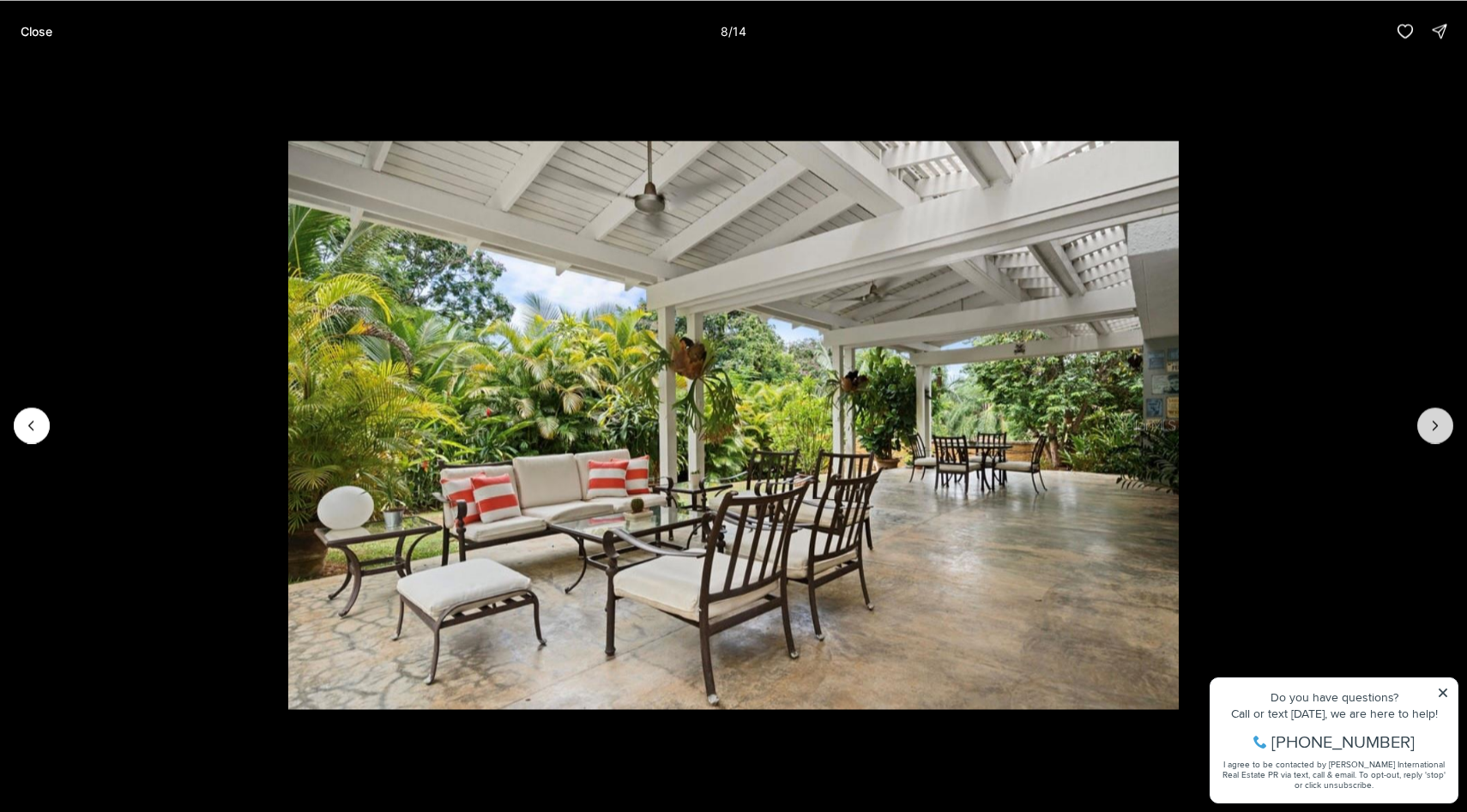
click at [1436, 423] on icon "Next slide" at bounding box center [1435, 424] width 17 height 17
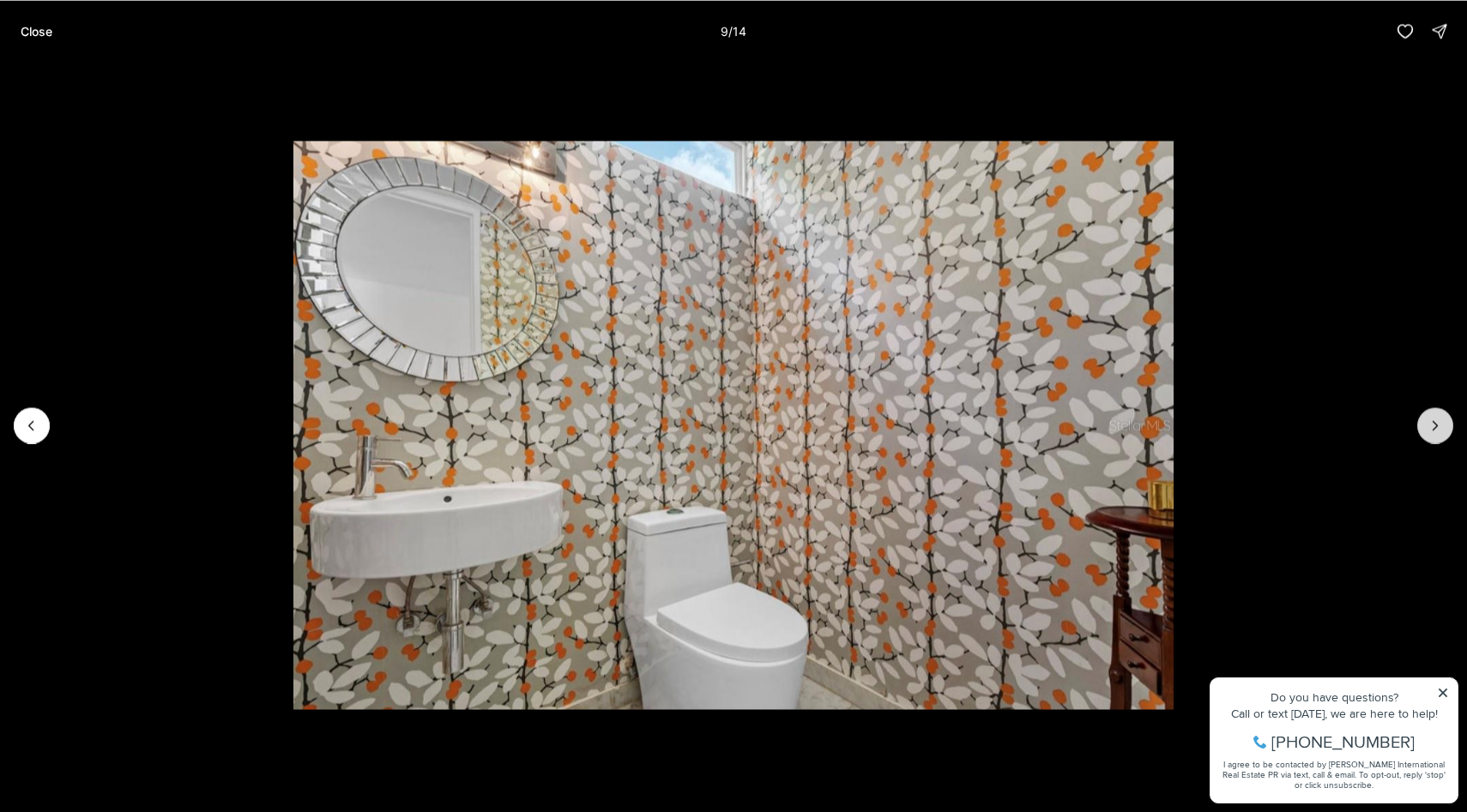
click at [1436, 423] on icon "Next slide" at bounding box center [1435, 424] width 17 height 17
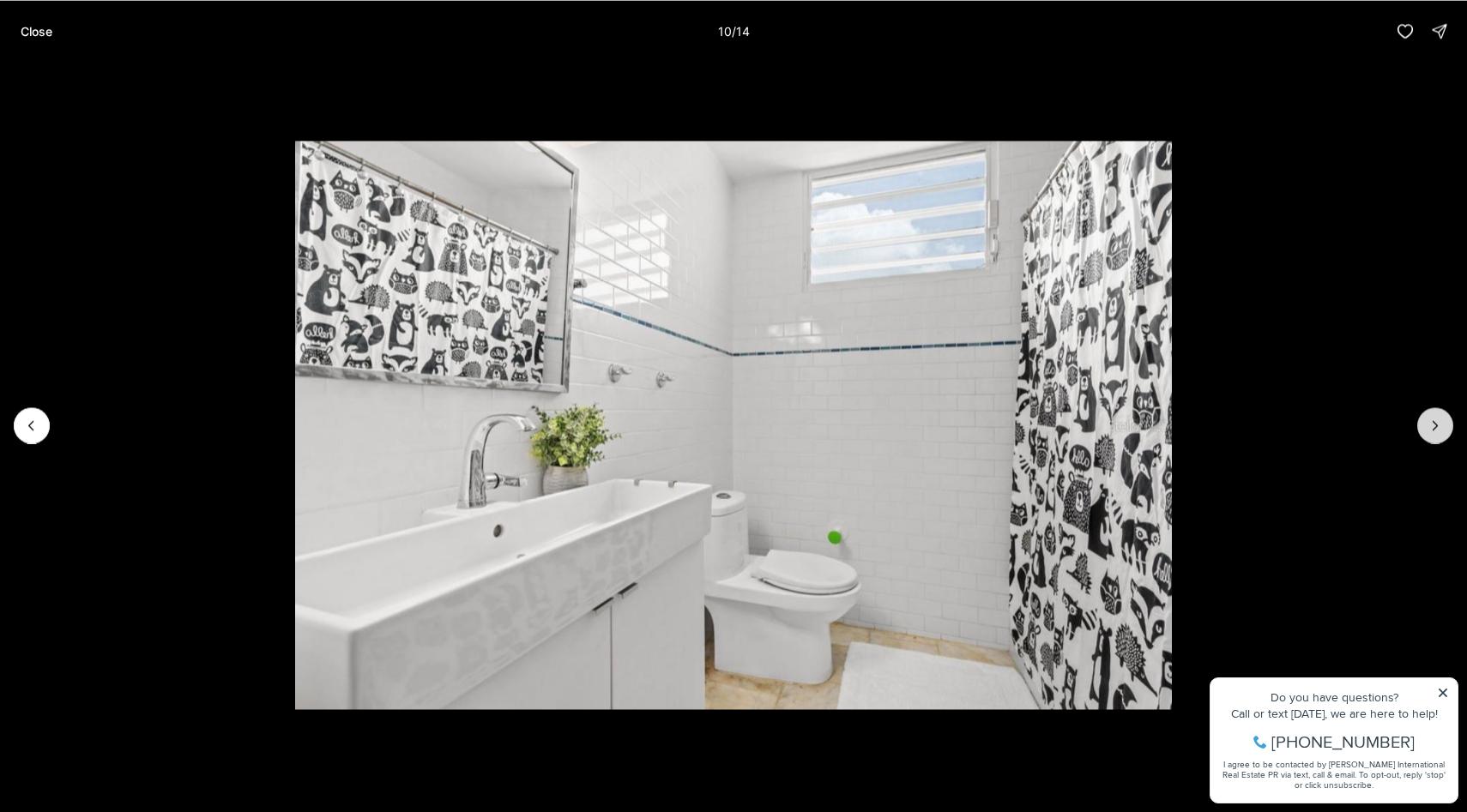
click at [1436, 423] on icon "Next slide" at bounding box center [1435, 424] width 17 height 17
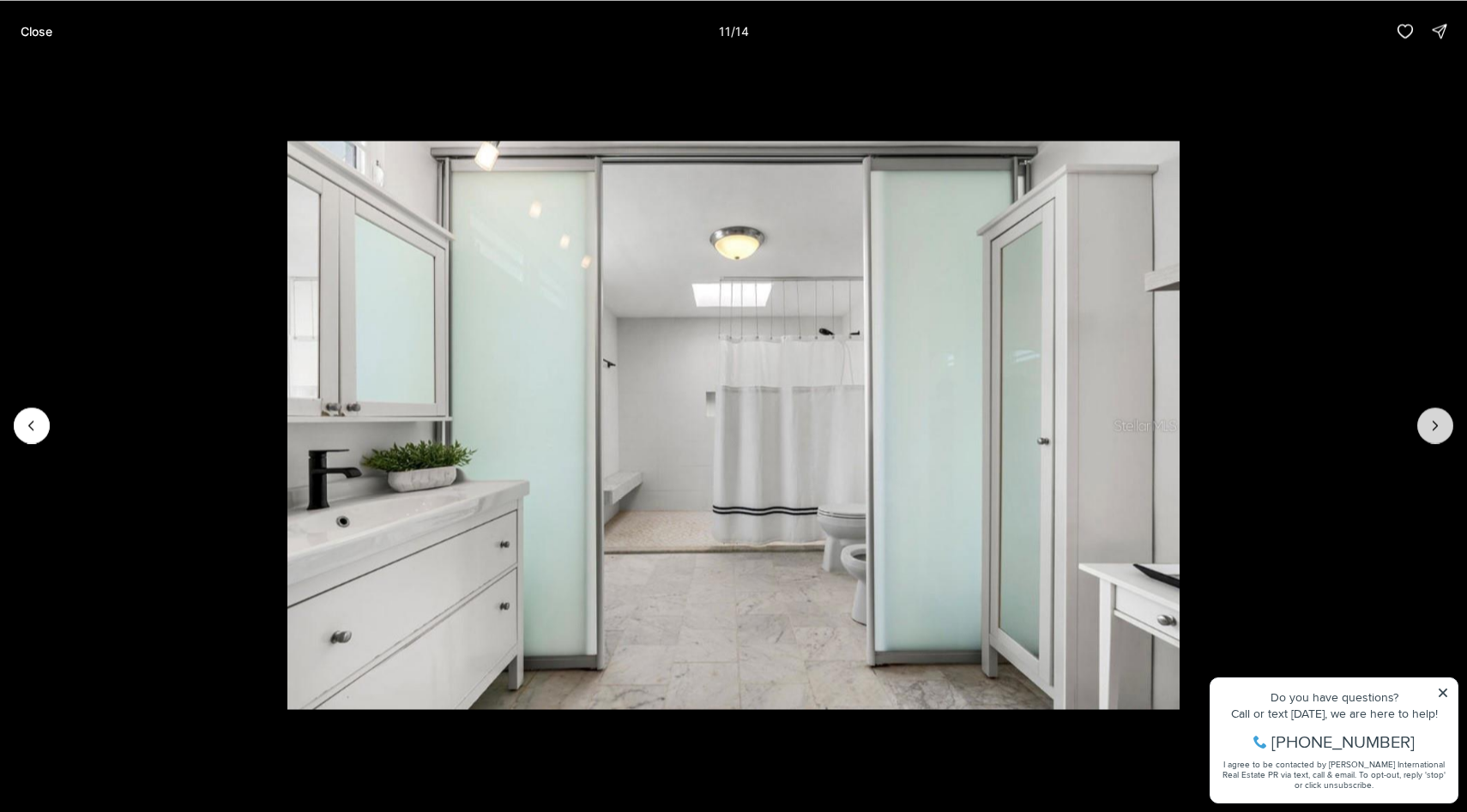
click at [1436, 423] on icon "Next slide" at bounding box center [1435, 424] width 17 height 17
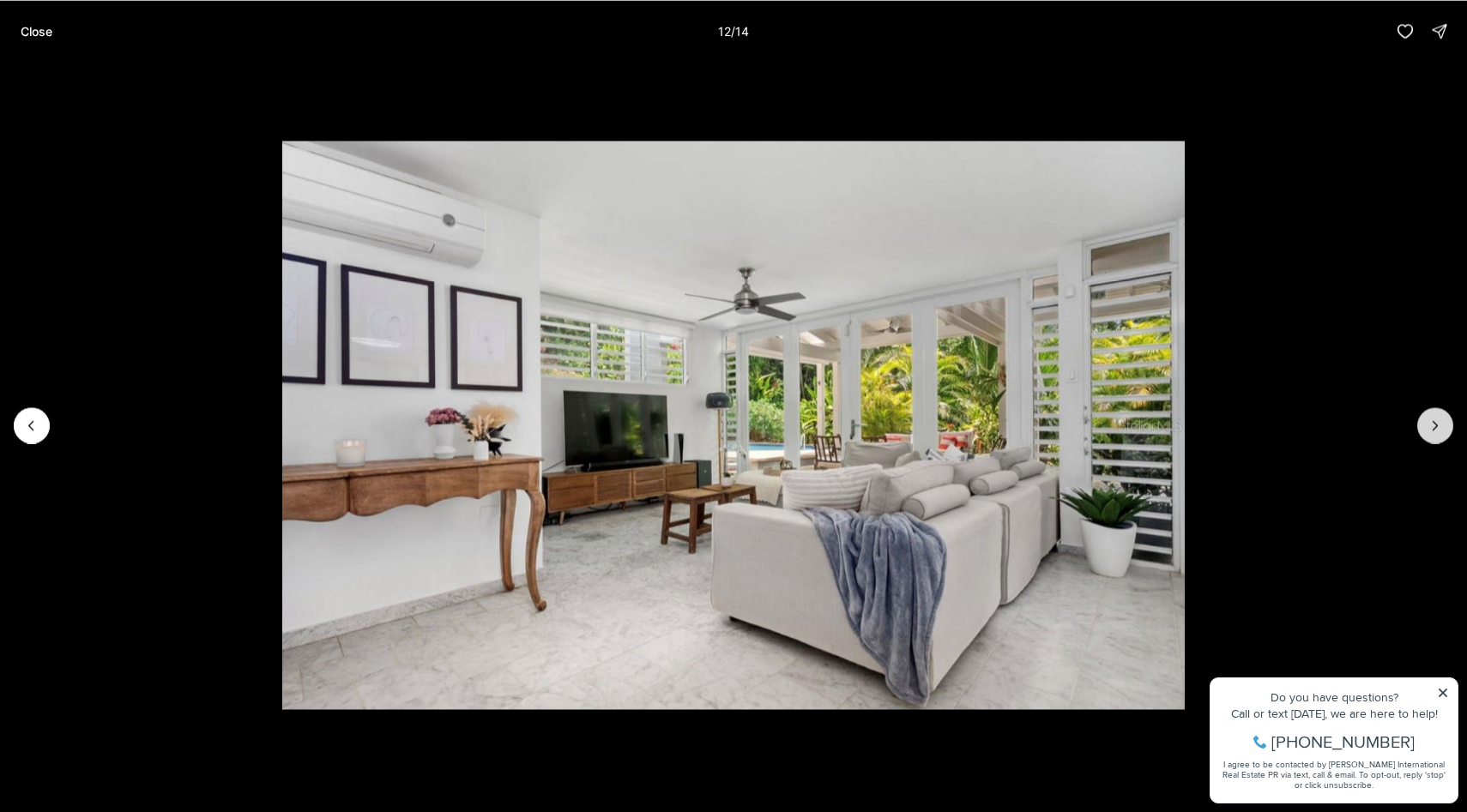
click at [1436, 423] on icon "Next slide" at bounding box center [1435, 424] width 17 height 17
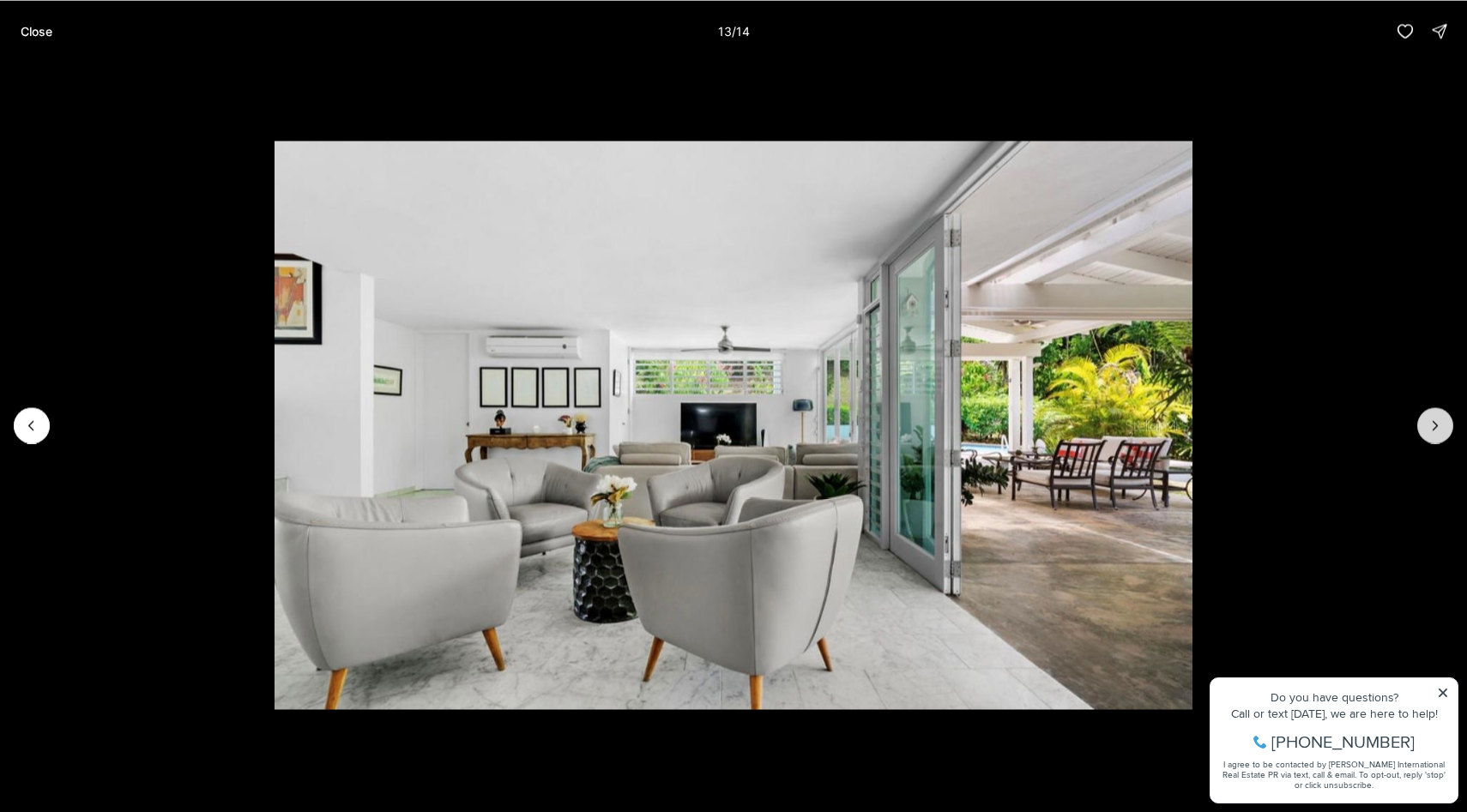
click at [1436, 423] on icon "Next slide" at bounding box center [1435, 424] width 17 height 17
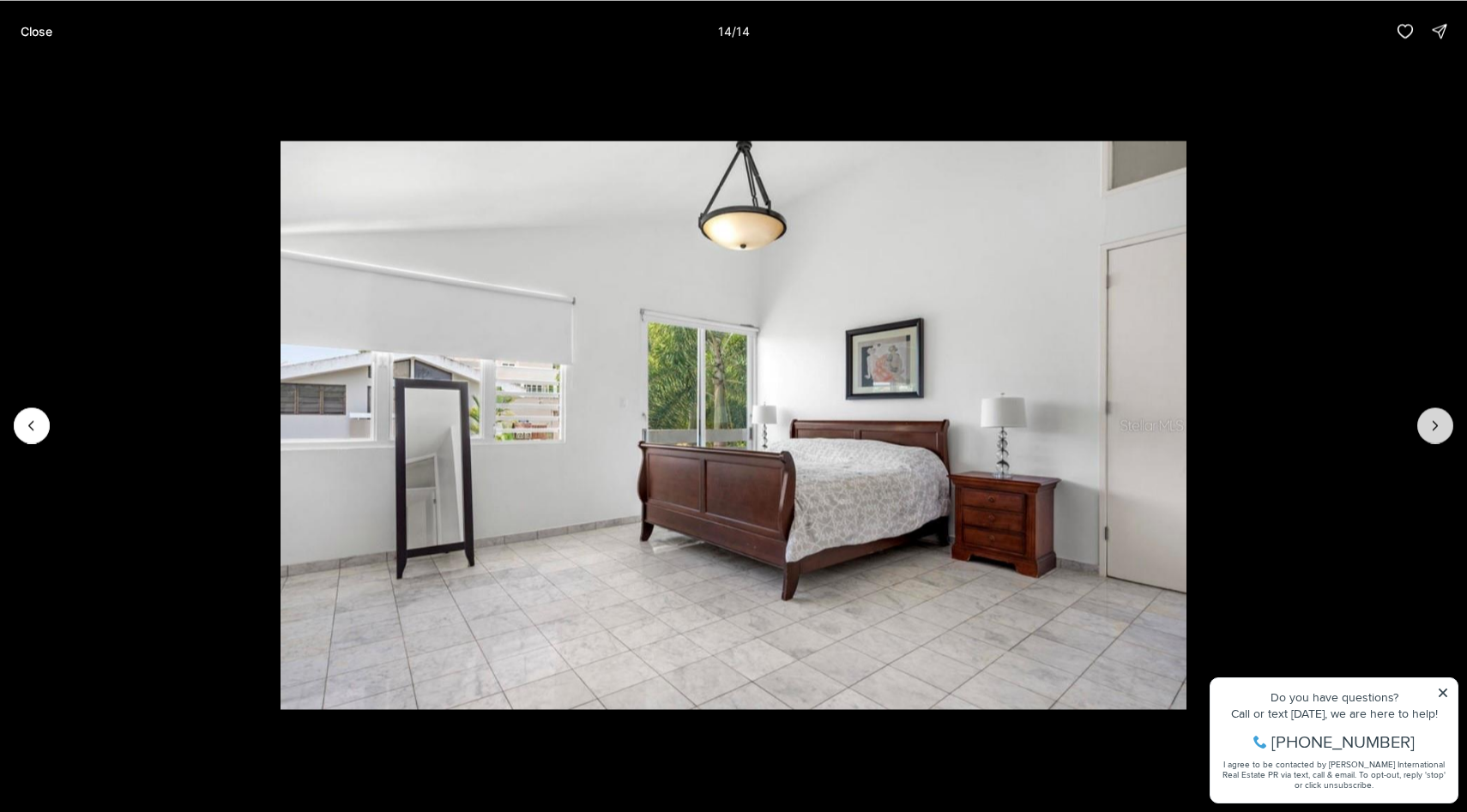
click at [1436, 423] on div at bounding box center [1435, 425] width 36 height 36
click at [1438, 423] on div at bounding box center [1435, 425] width 36 height 36
click at [1435, 423] on div at bounding box center [1435, 425] width 36 height 36
click at [42, 24] on p "Close" at bounding box center [36, 30] width 31 height 13
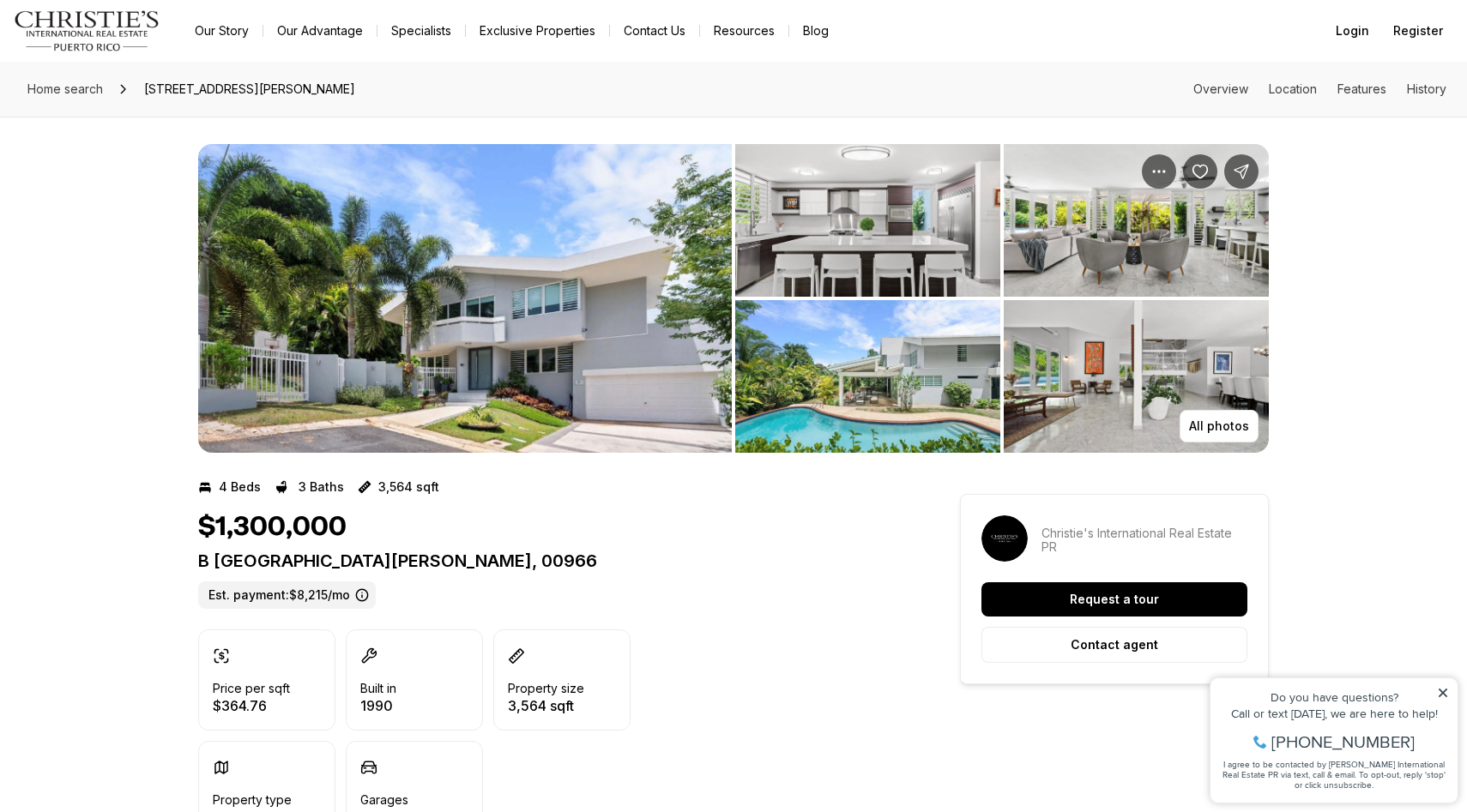
click at [485, 254] on img "View image gallery" at bounding box center [465, 298] width 534 height 309
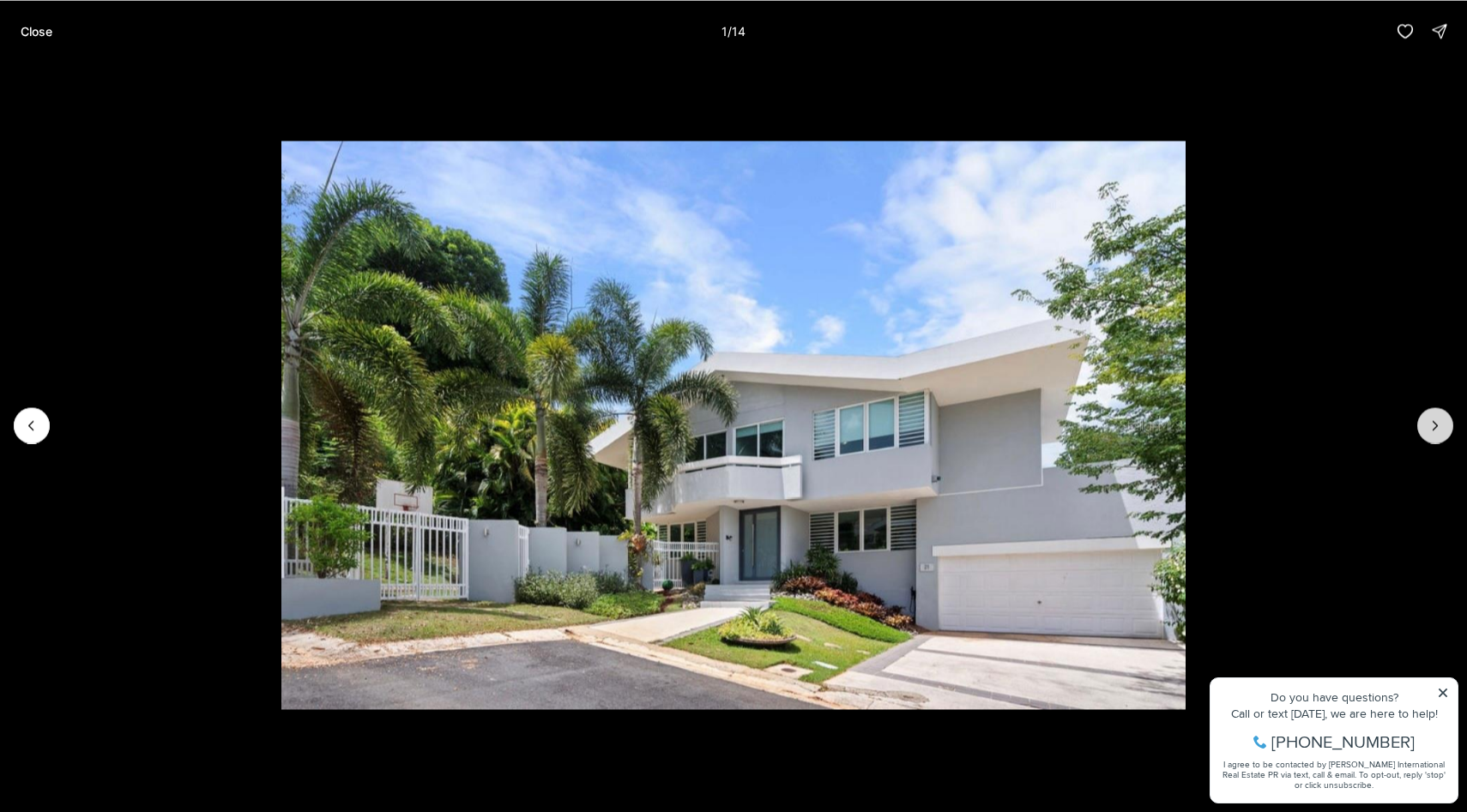
click at [1438, 420] on icon "Next slide" at bounding box center [1435, 424] width 17 height 17
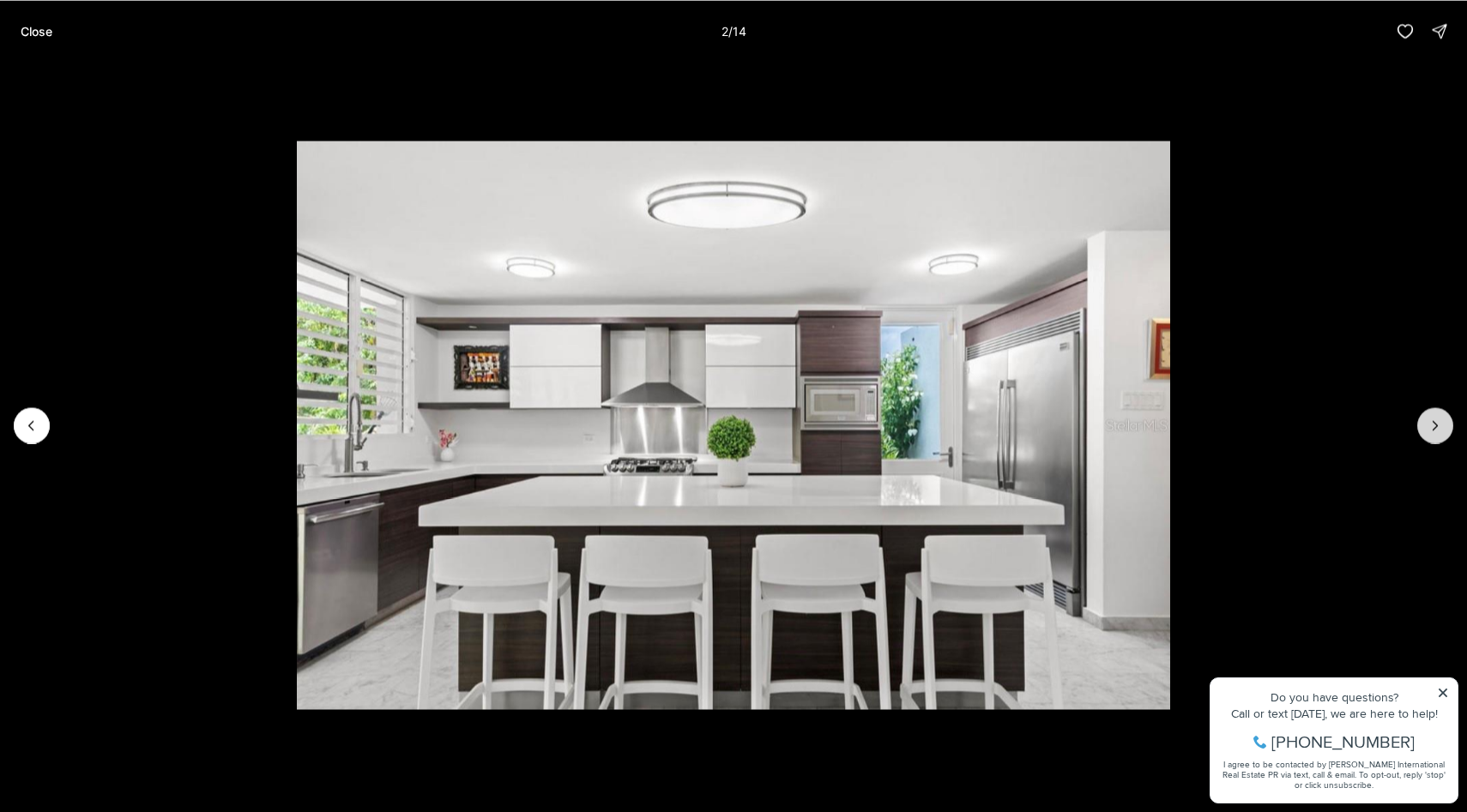
click at [1434, 427] on icon "Next slide" at bounding box center [1435, 425] width 4 height 9
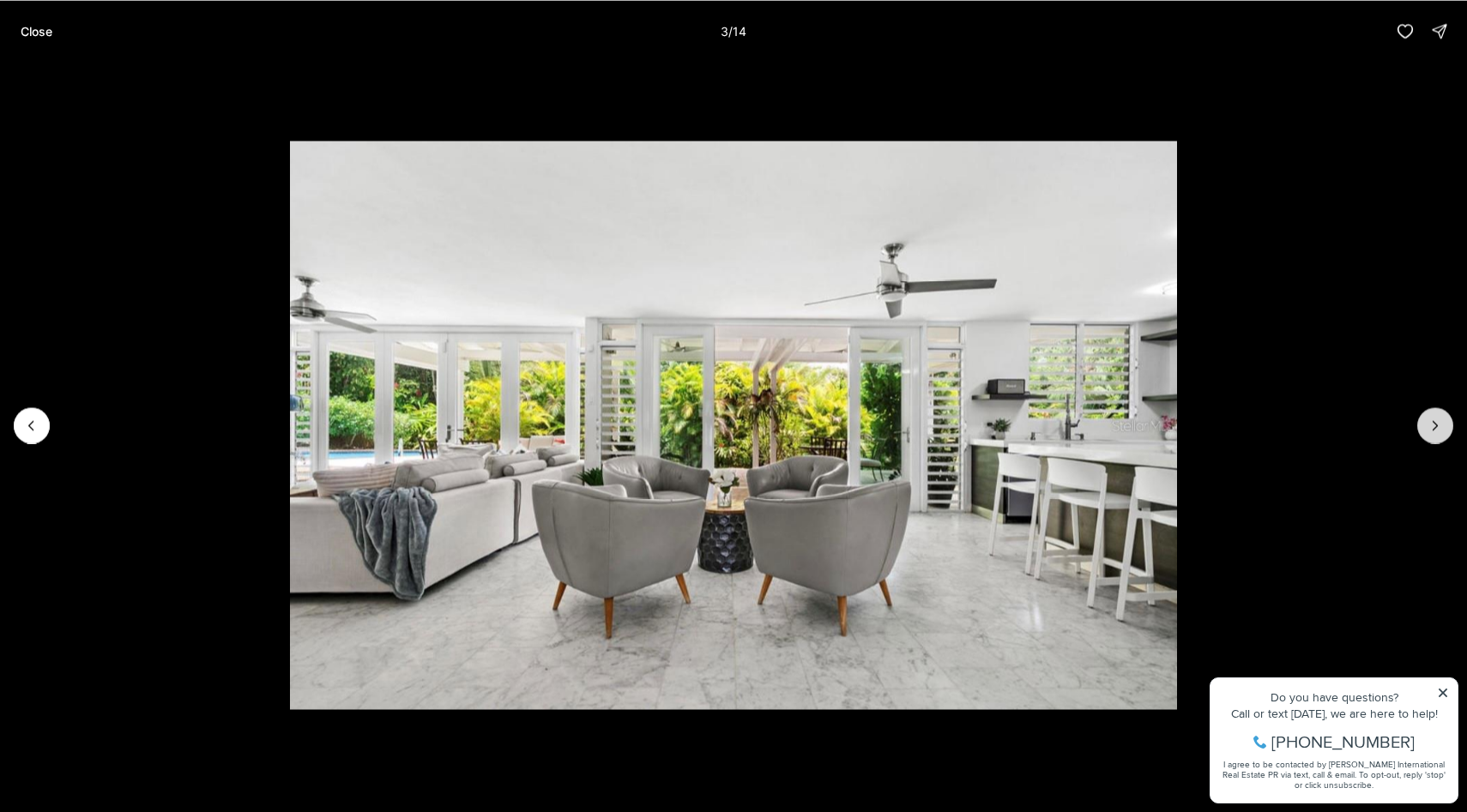
click at [1433, 429] on icon "Next slide" at bounding box center [1435, 425] width 4 height 9
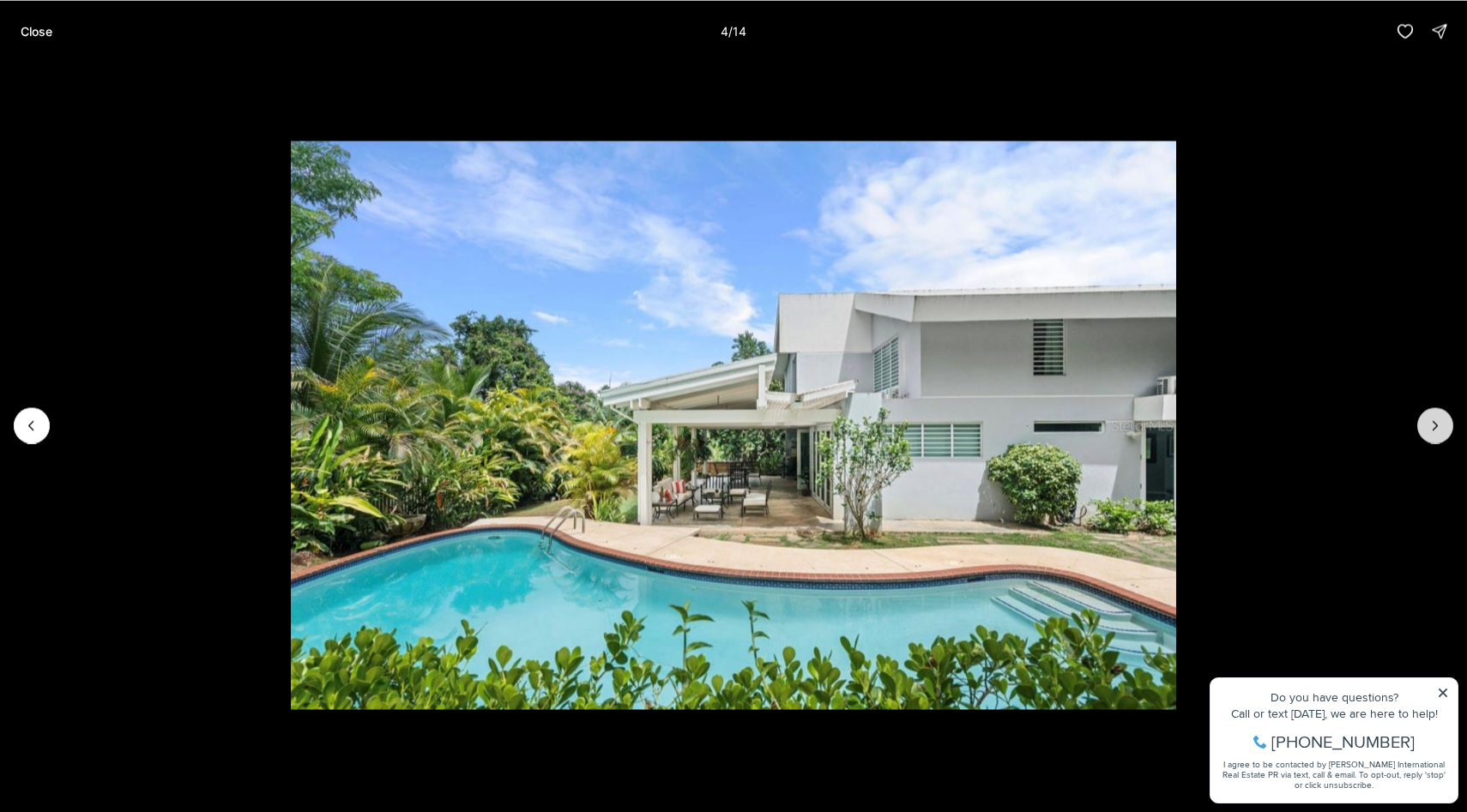
click at [1430, 431] on icon "Next slide" at bounding box center [1435, 424] width 17 height 17
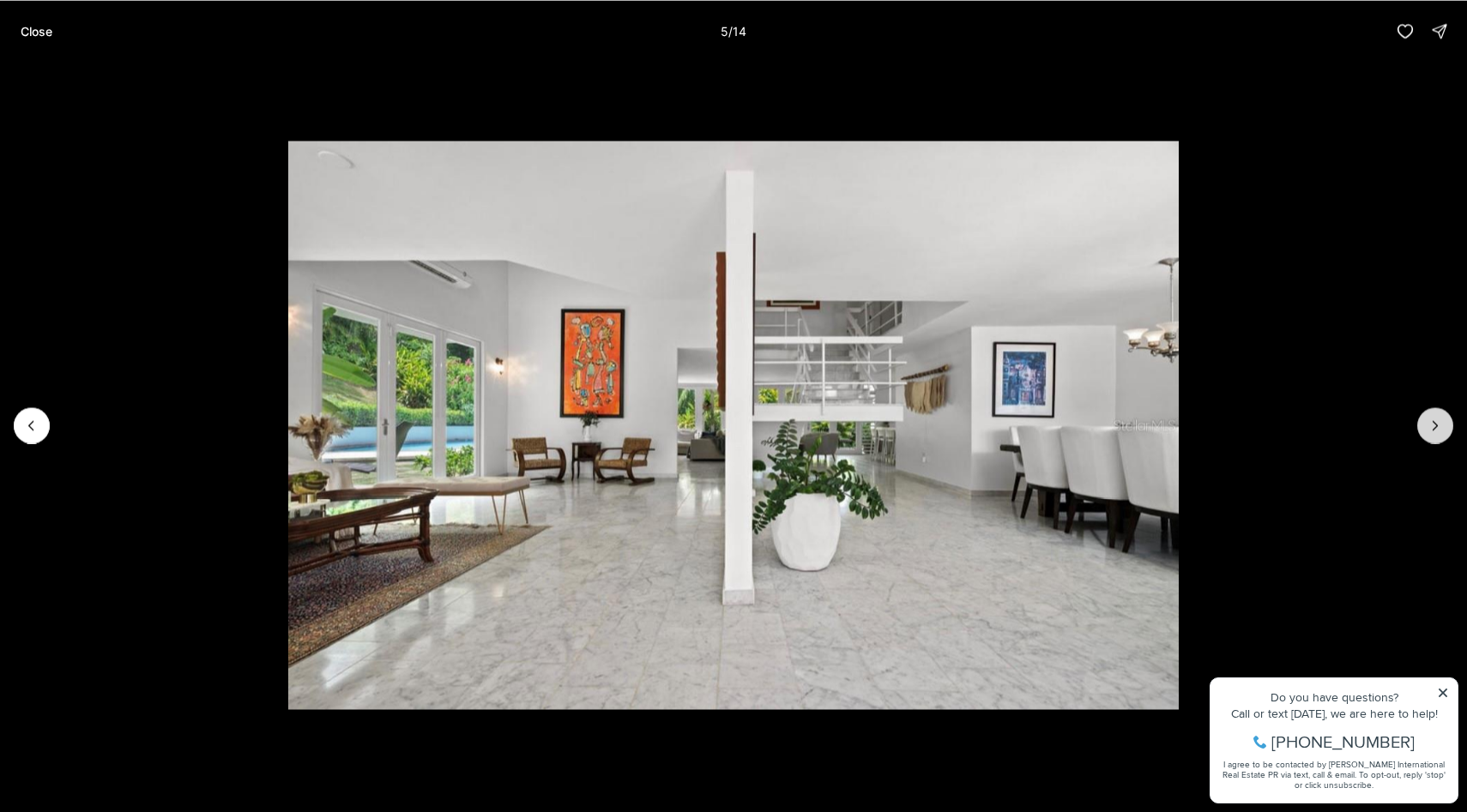
click at [1430, 432] on icon "Next slide" at bounding box center [1435, 424] width 17 height 17
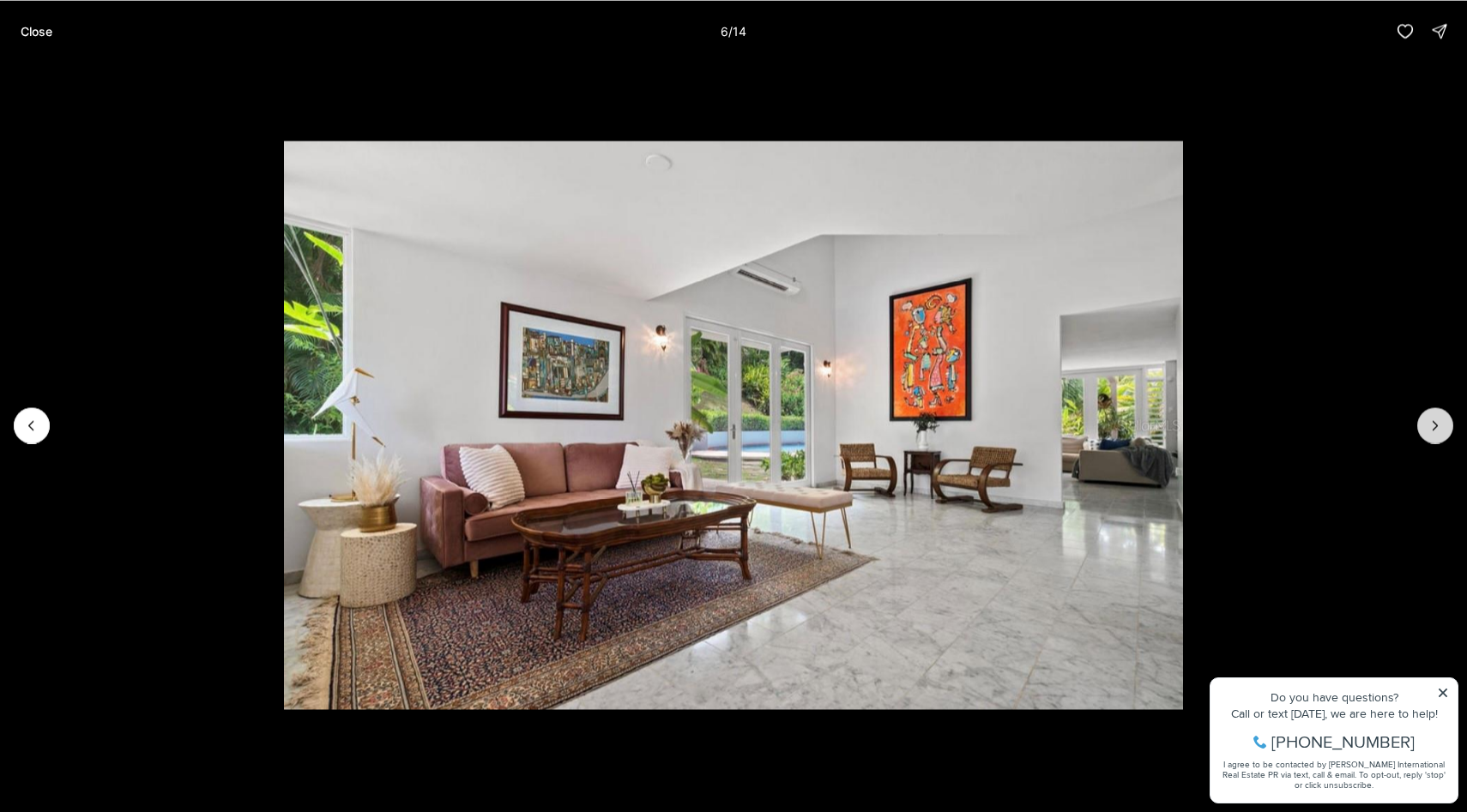
click at [1430, 432] on icon "Next slide" at bounding box center [1435, 424] width 17 height 17
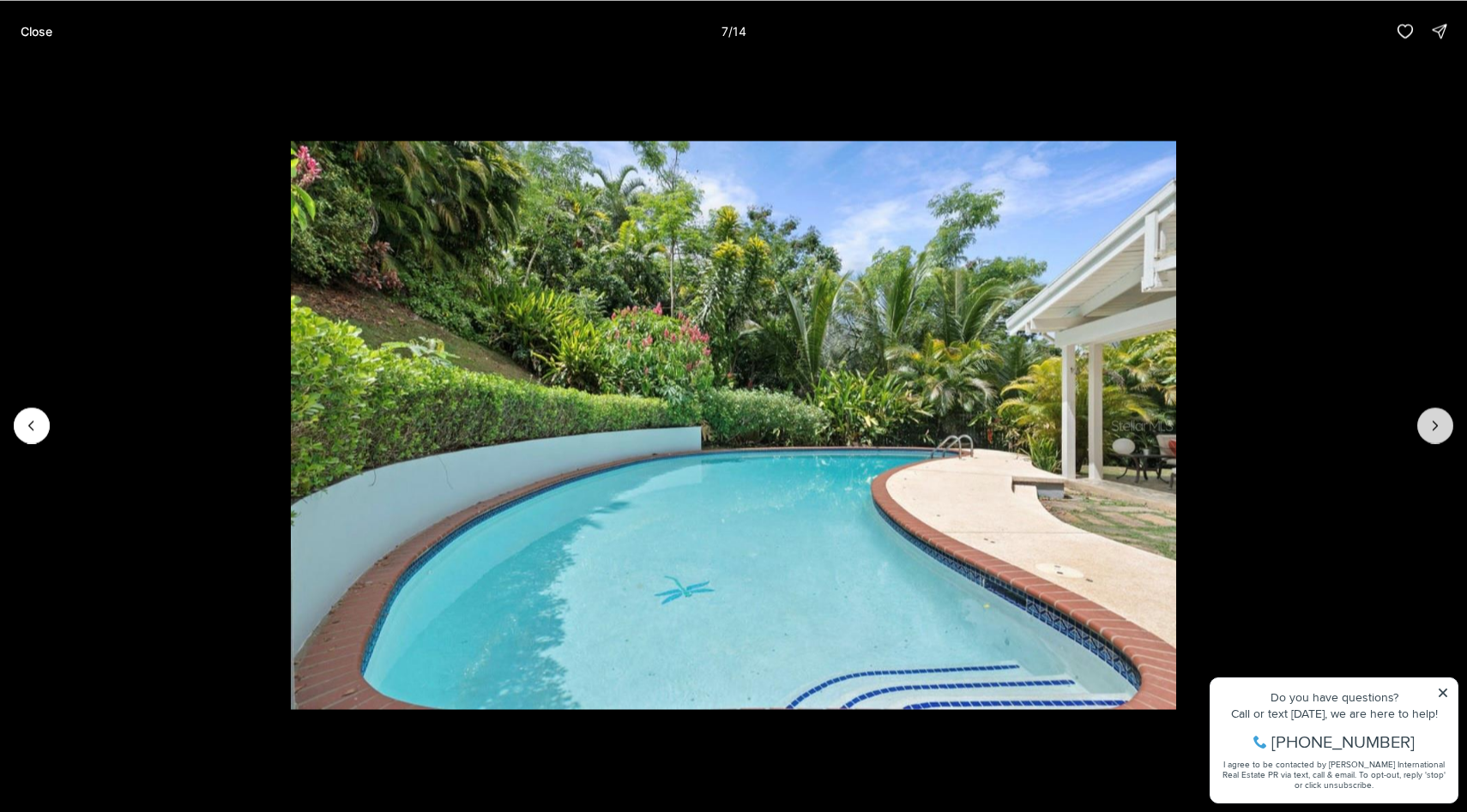
click at [1430, 432] on icon "Next slide" at bounding box center [1435, 424] width 17 height 17
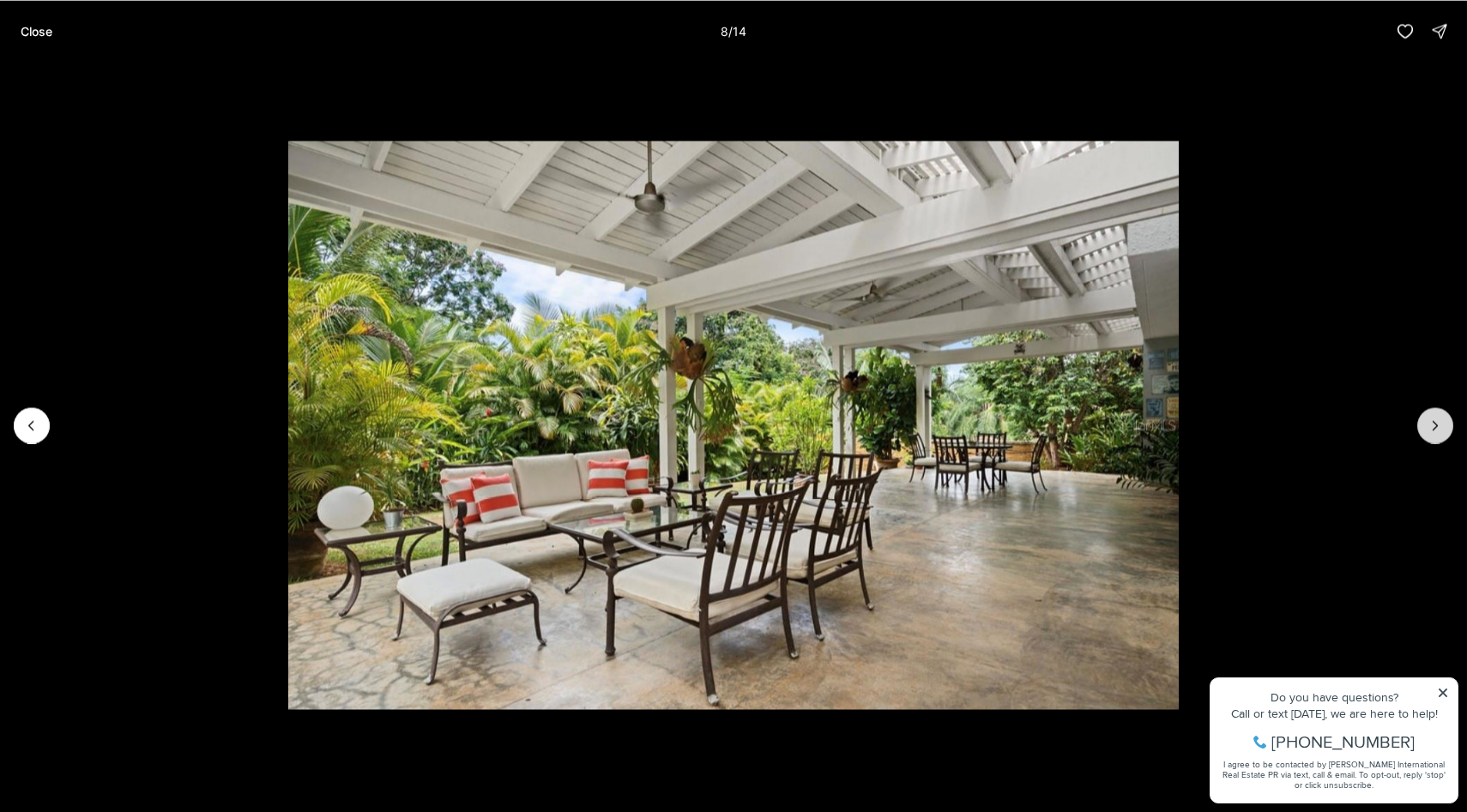
click at [1429, 428] on icon "Next slide" at bounding box center [1435, 424] width 17 height 17
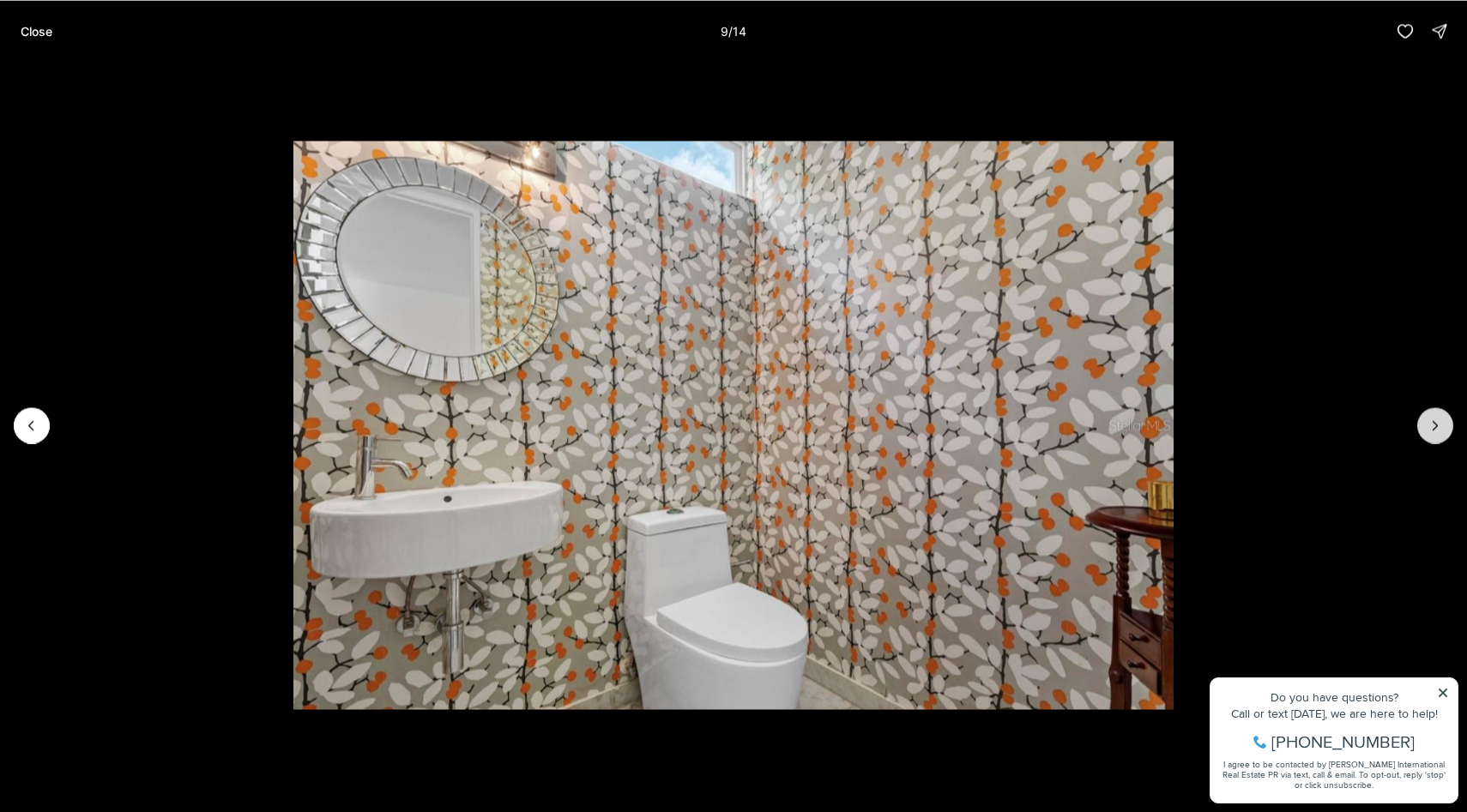
click at [1429, 428] on icon "Next slide" at bounding box center [1435, 424] width 17 height 17
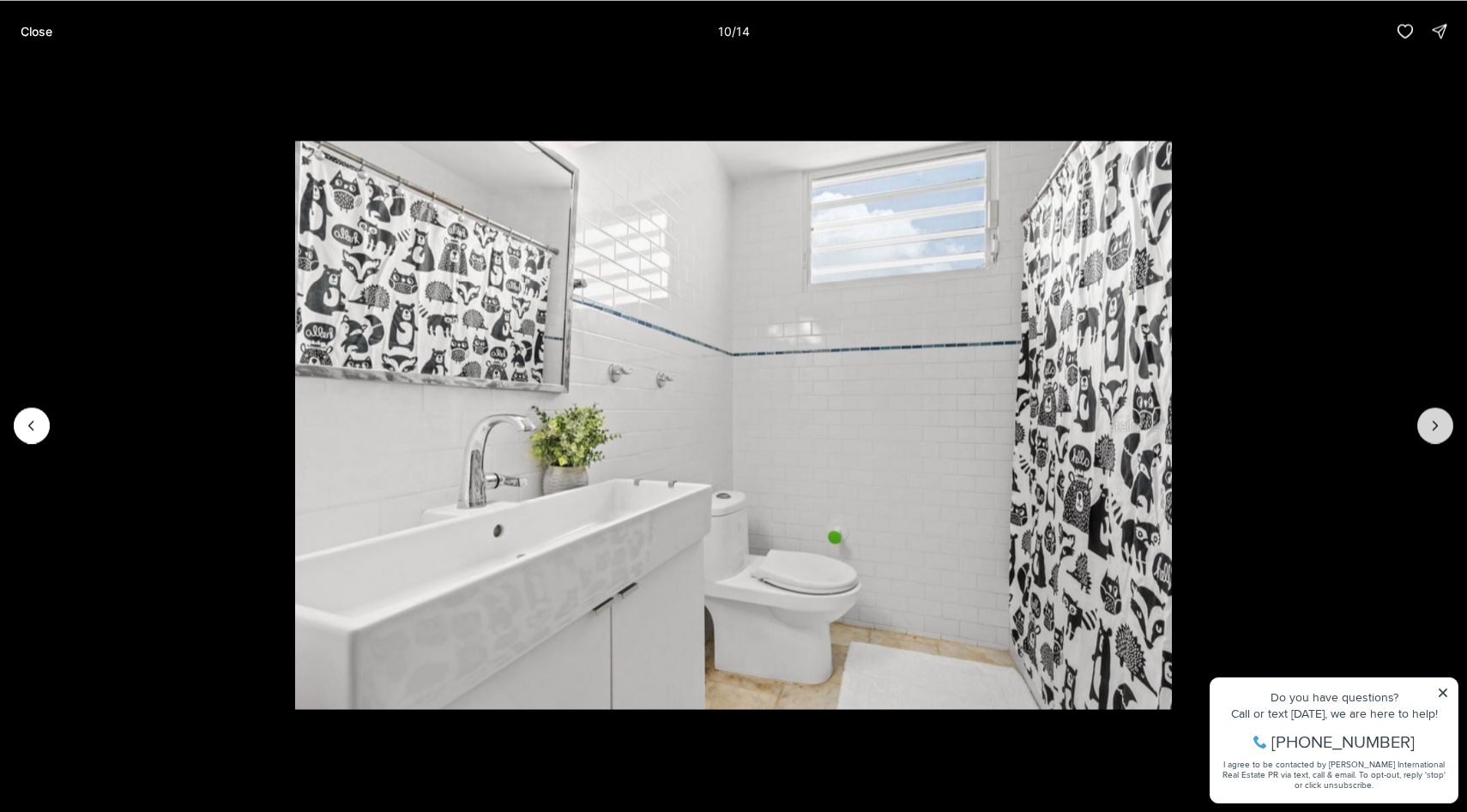
click at [1440, 433] on button "Next slide" at bounding box center [1435, 425] width 36 height 36
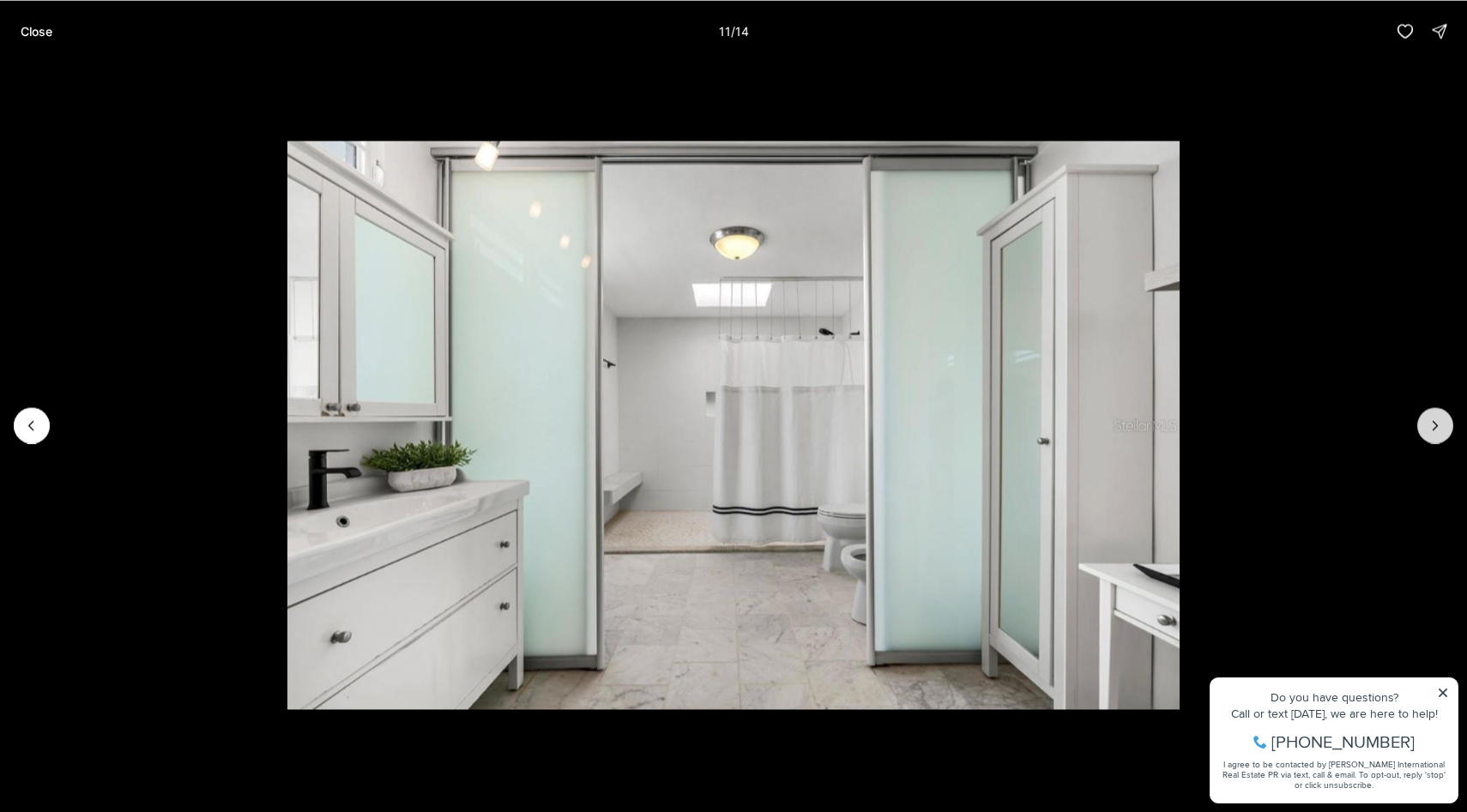
click at [1440, 433] on button "Next slide" at bounding box center [1435, 425] width 36 height 36
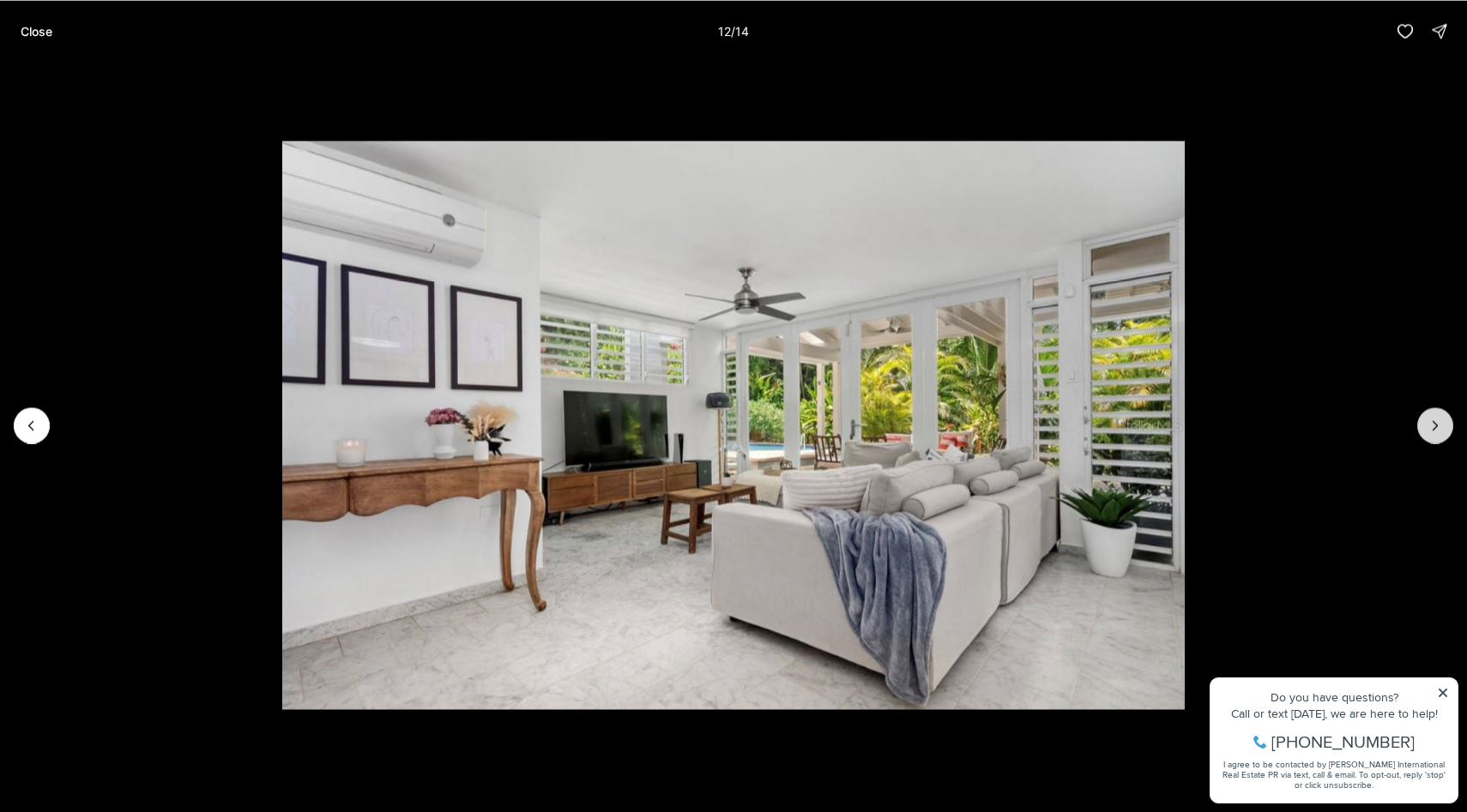
click at [1440, 433] on button "Next slide" at bounding box center [1435, 425] width 36 height 36
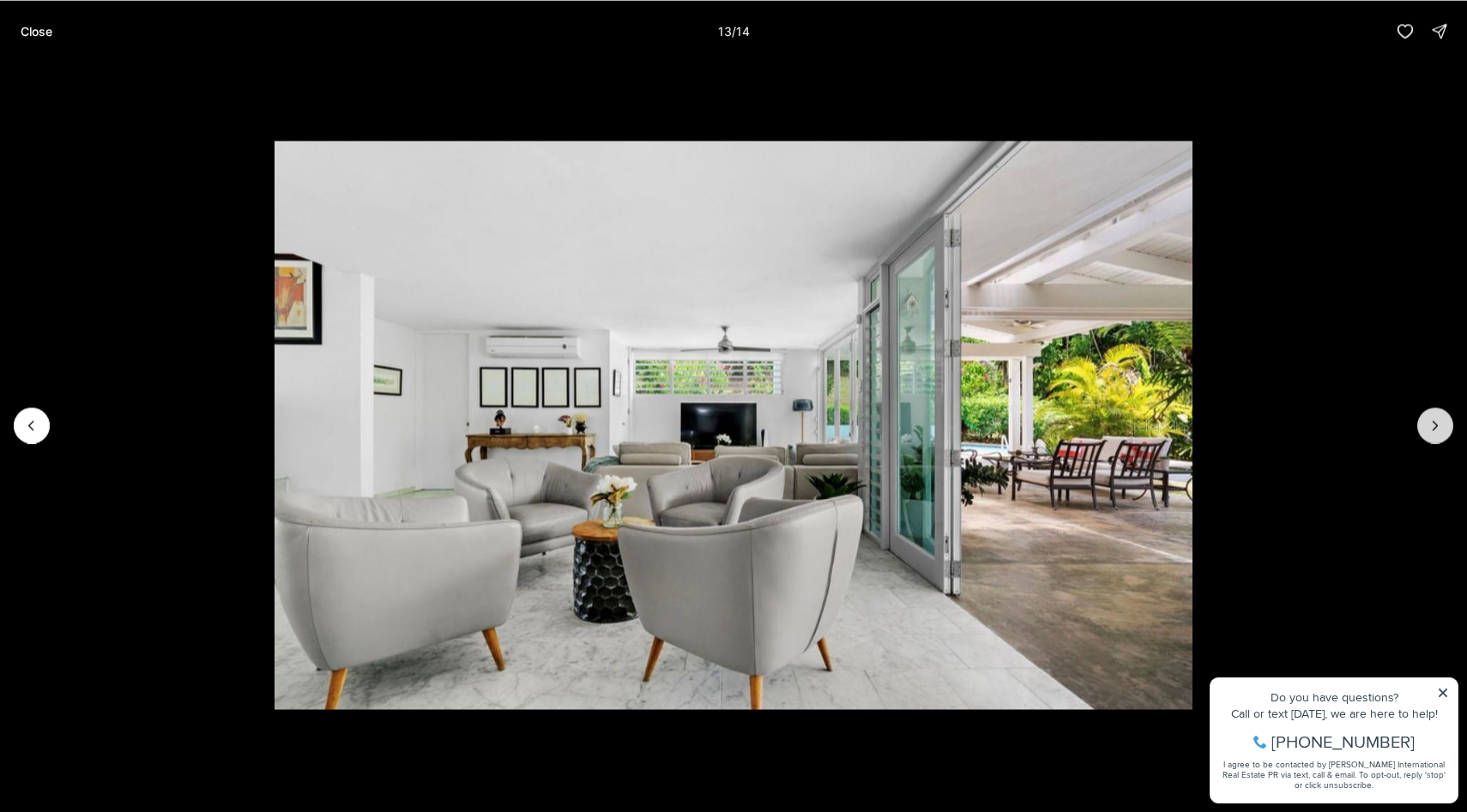
click at [1439, 434] on button "Next slide" at bounding box center [1435, 425] width 36 height 36
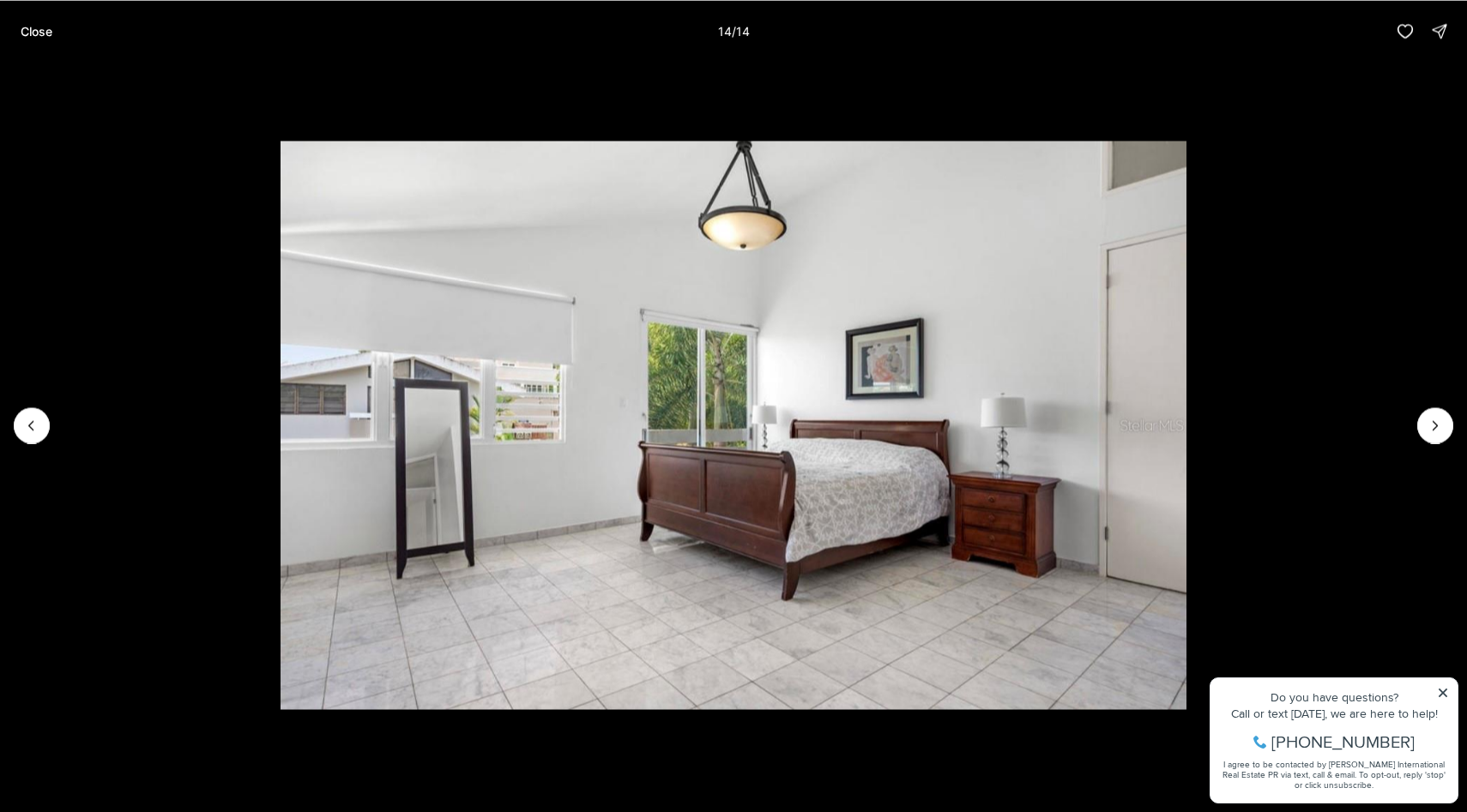
click at [1439, 434] on div at bounding box center [1435, 425] width 36 height 36
click at [1441, 419] on div at bounding box center [1435, 425] width 36 height 36
click at [42, 35] on p "Close" at bounding box center [36, 30] width 31 height 13
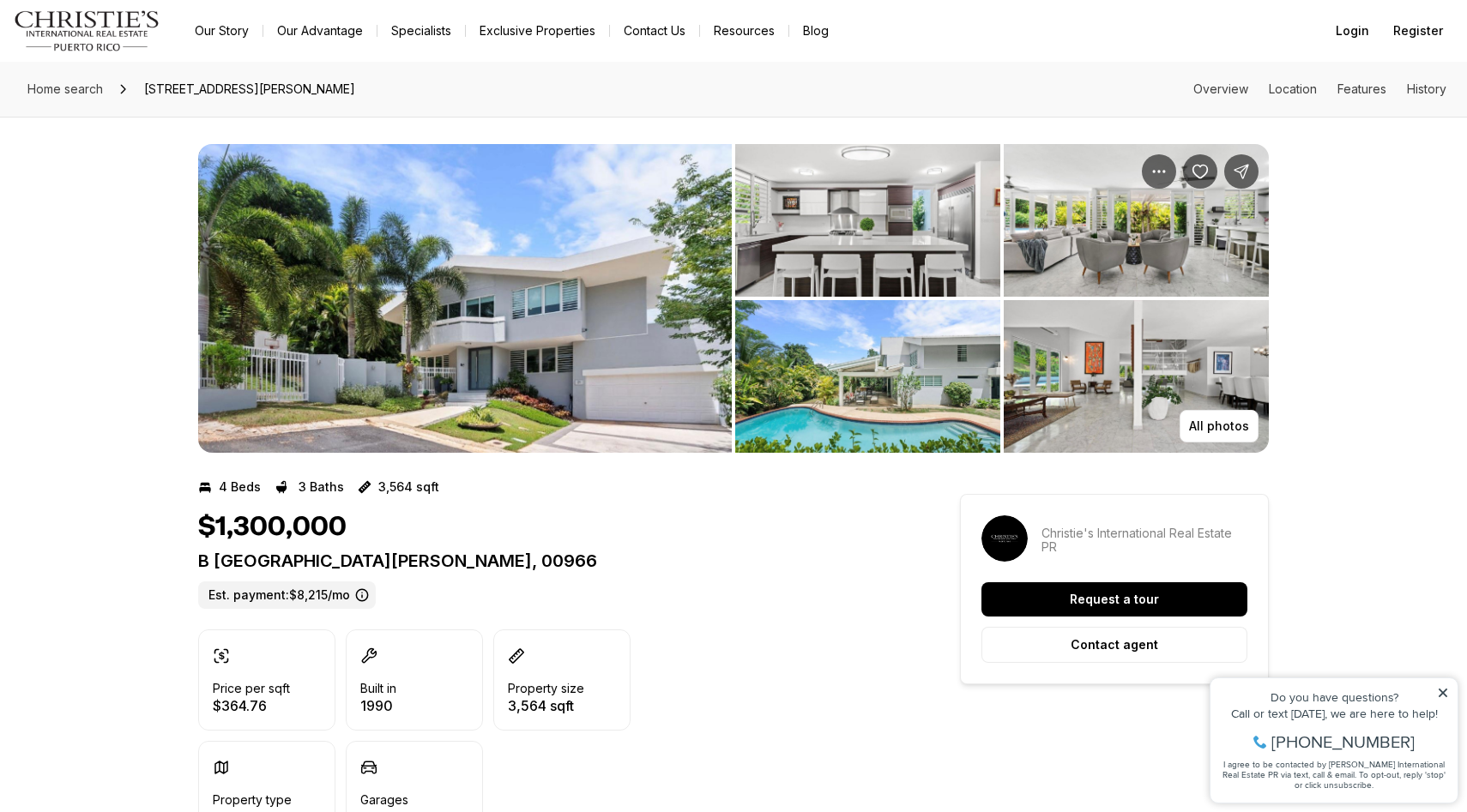
click at [858, 415] on img "View image gallery" at bounding box center [868, 376] width 265 height 152
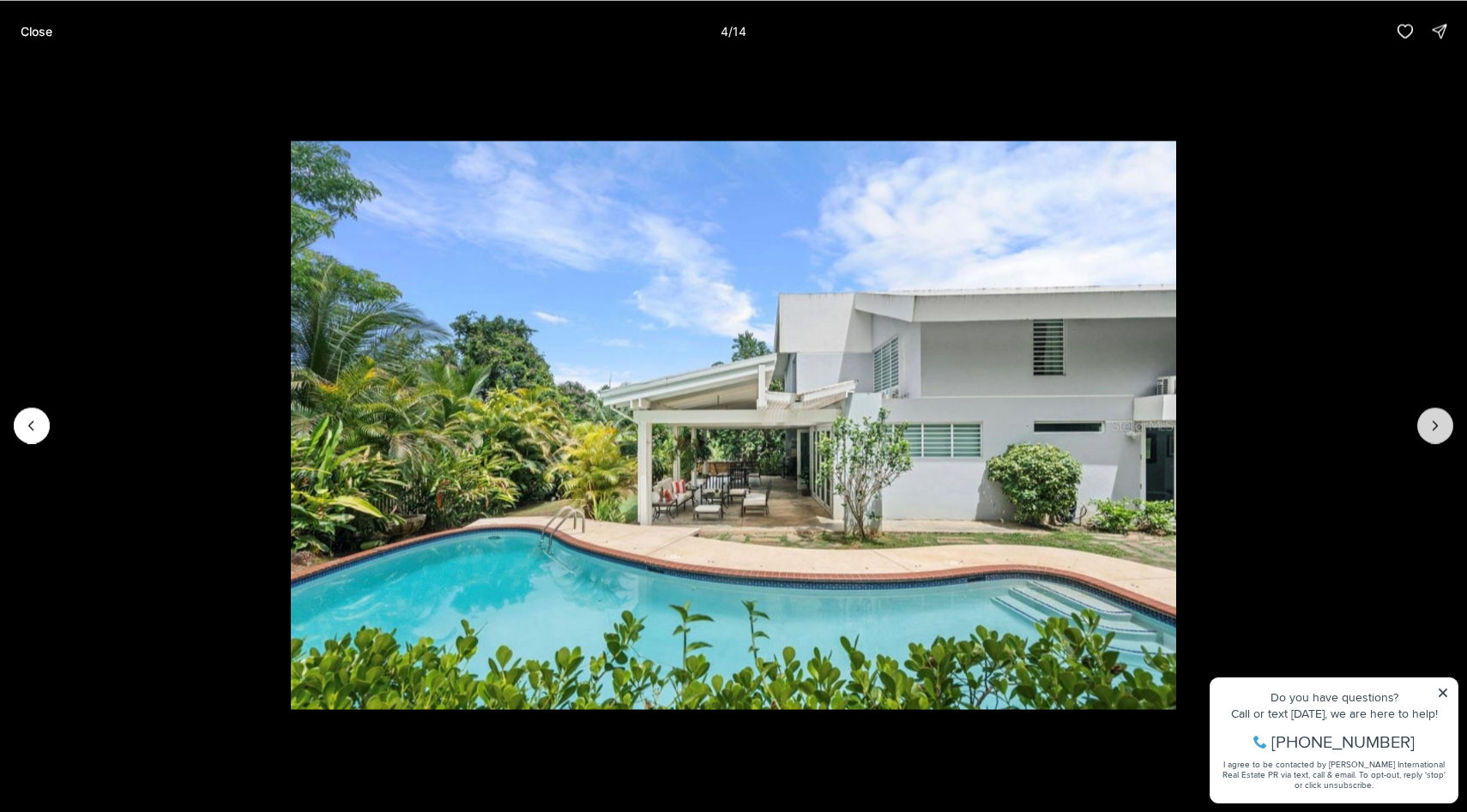
click at [1449, 427] on button "Next slide" at bounding box center [1435, 425] width 36 height 36
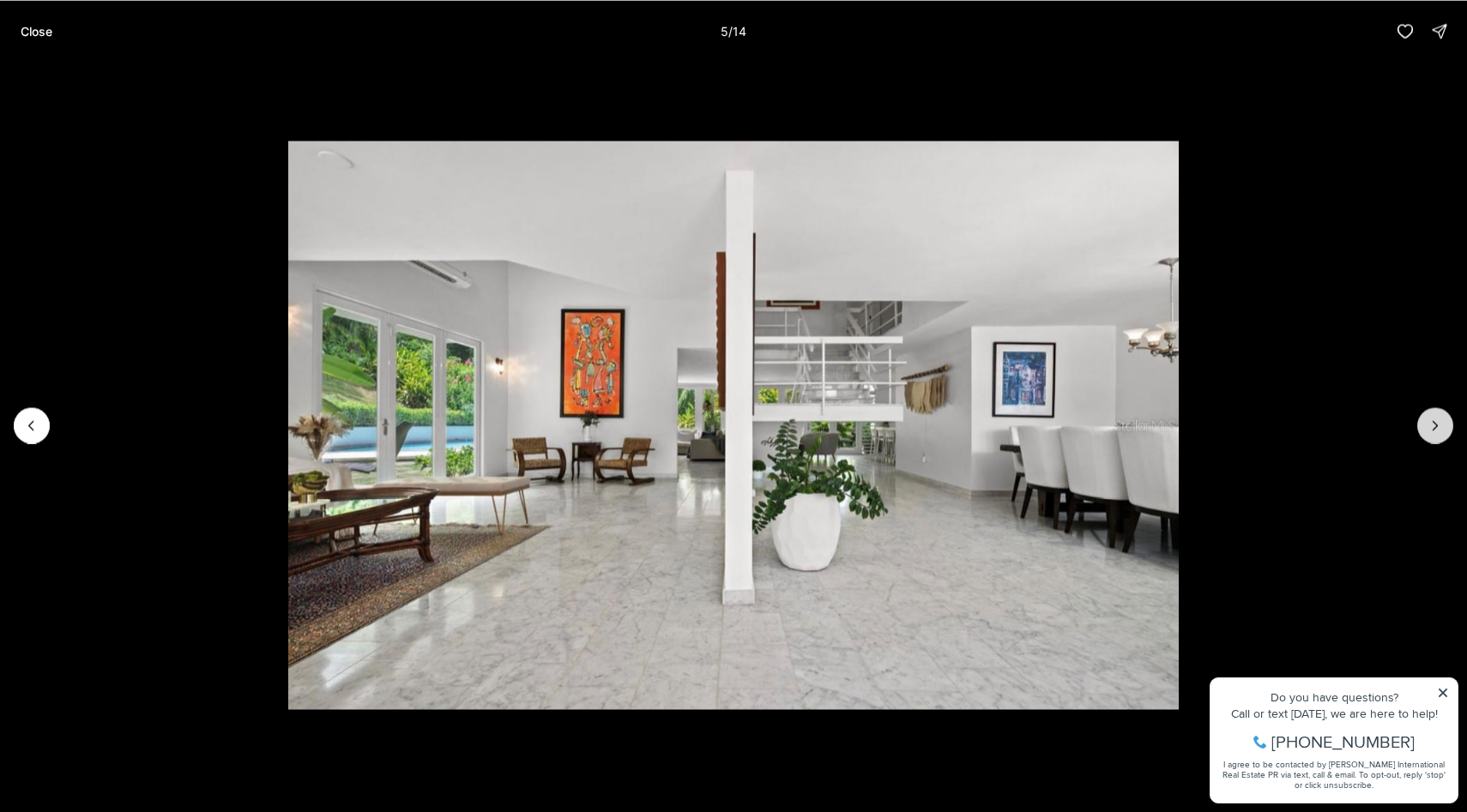
click at [1449, 427] on button "Next slide" at bounding box center [1435, 425] width 36 height 36
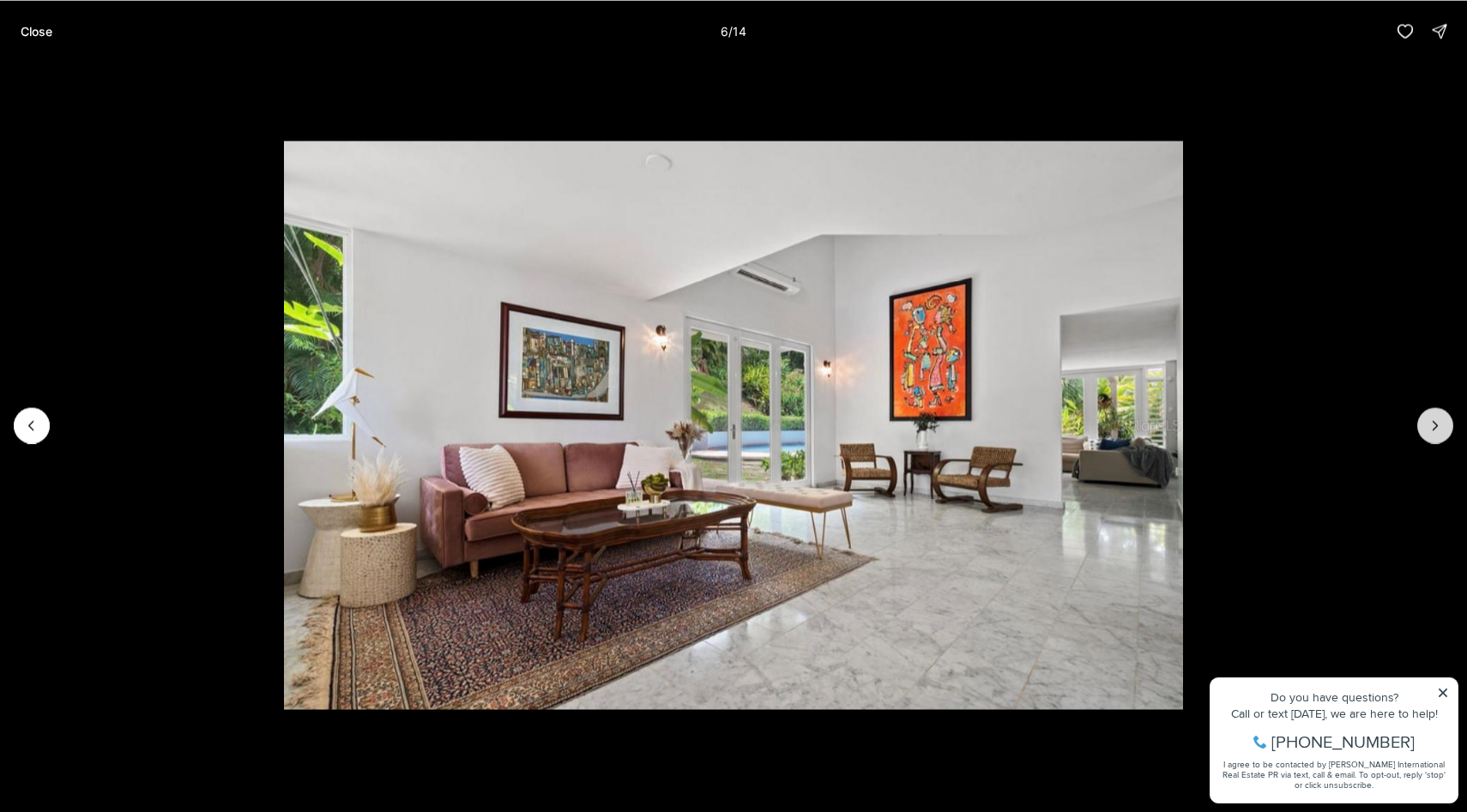
click at [1449, 426] on button "Next slide" at bounding box center [1435, 425] width 36 height 36
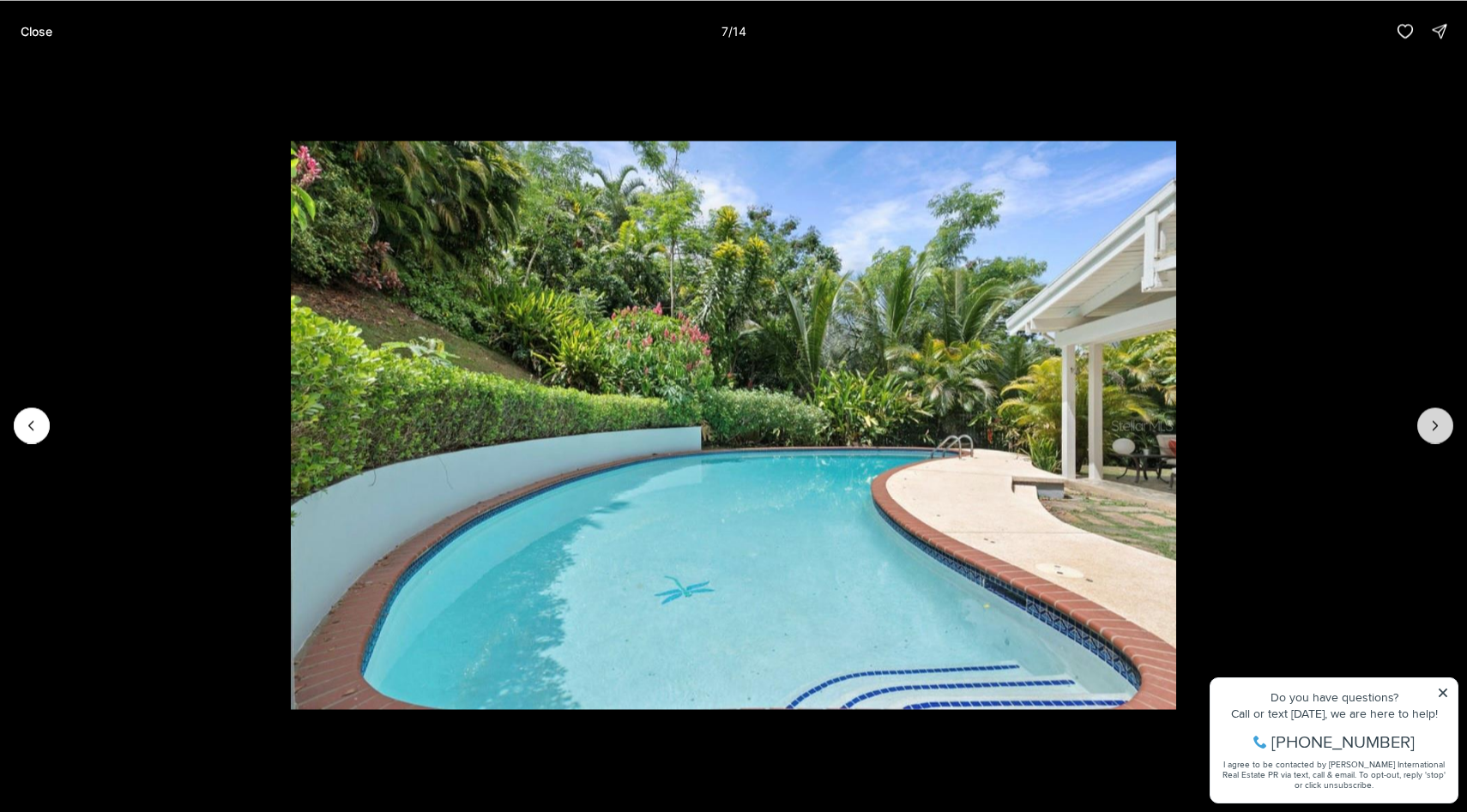
click at [1448, 426] on button "Next slide" at bounding box center [1435, 425] width 36 height 36
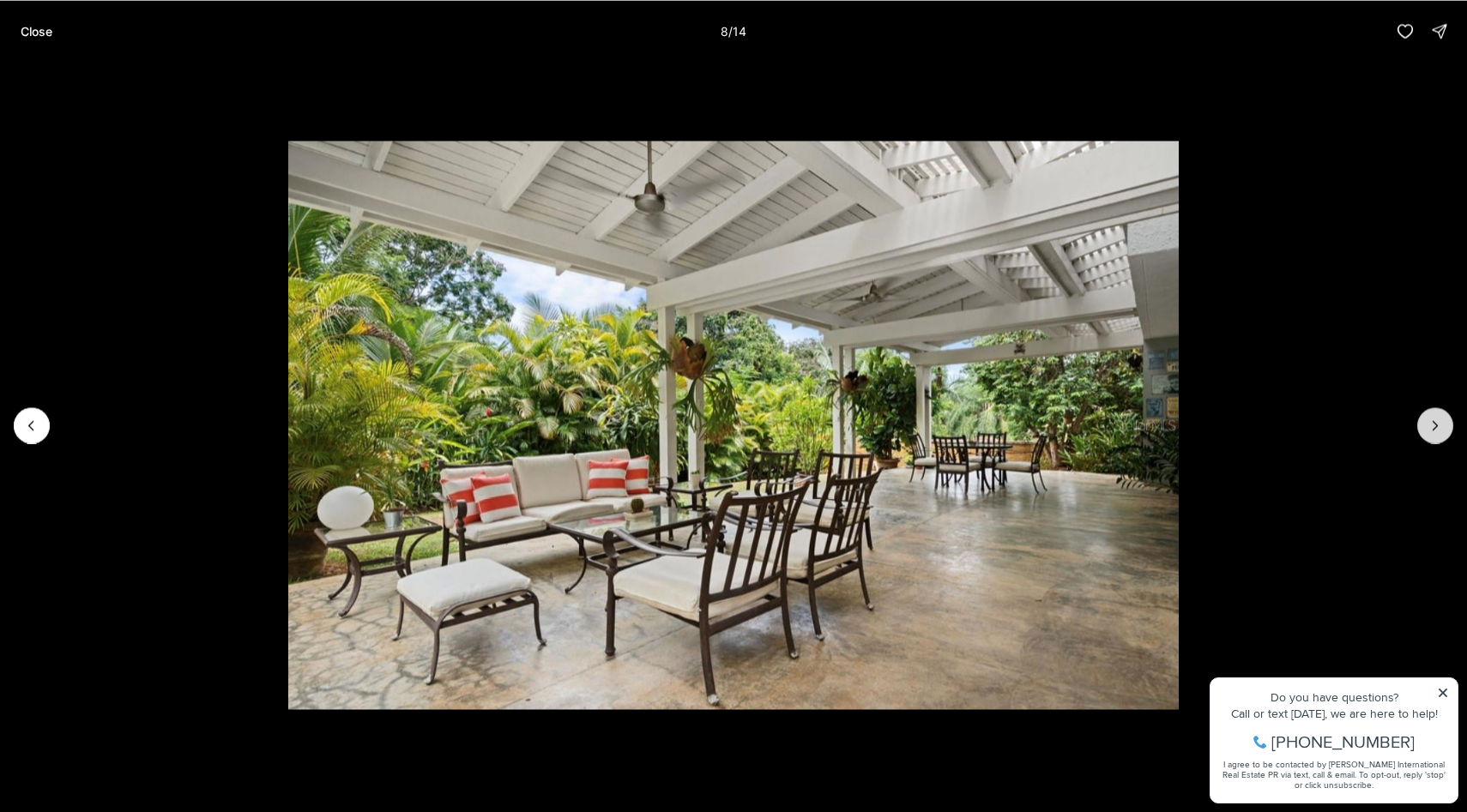
click at [1448, 426] on button "Next slide" at bounding box center [1435, 425] width 36 height 36
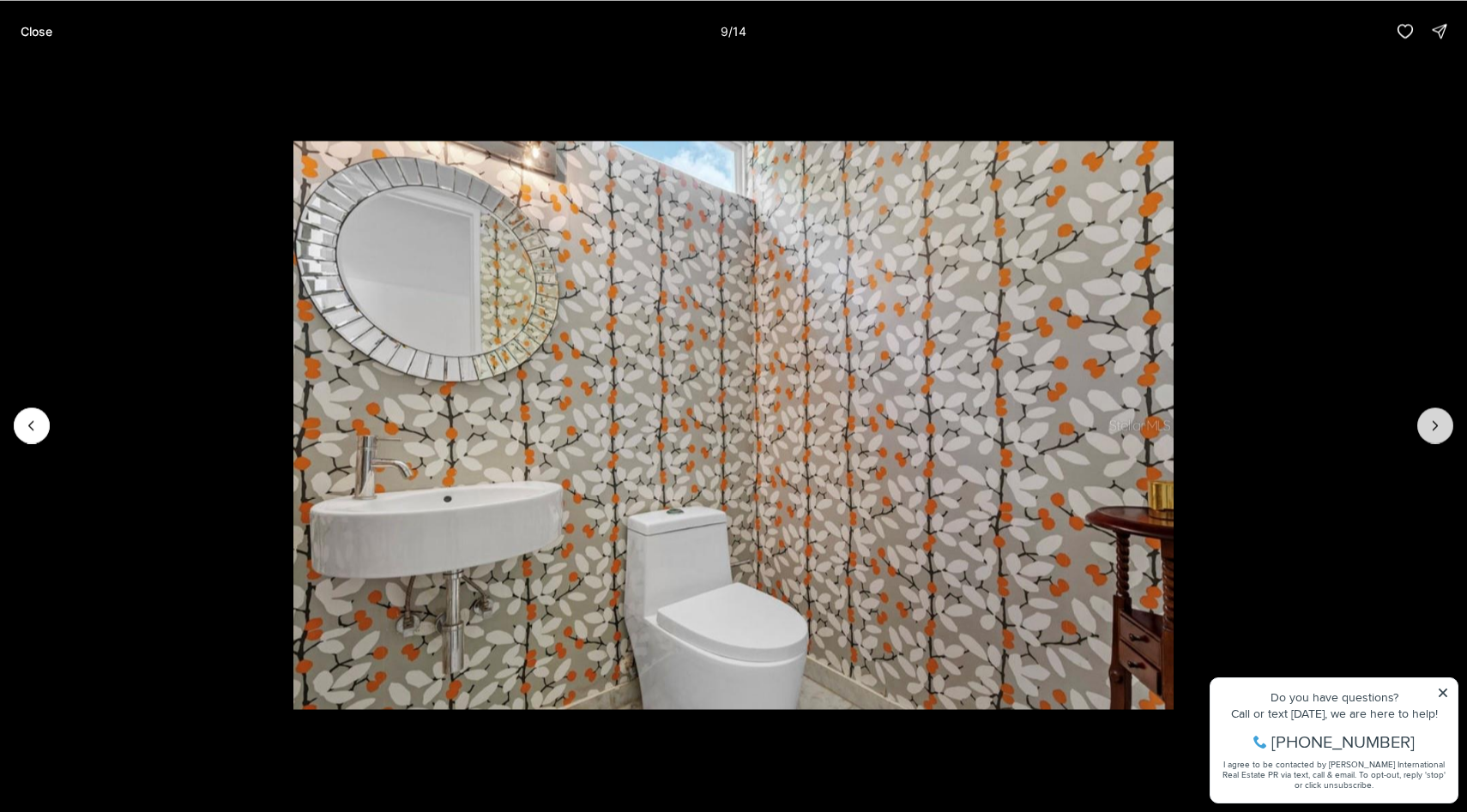
click at [1448, 426] on button "Next slide" at bounding box center [1435, 425] width 36 height 36
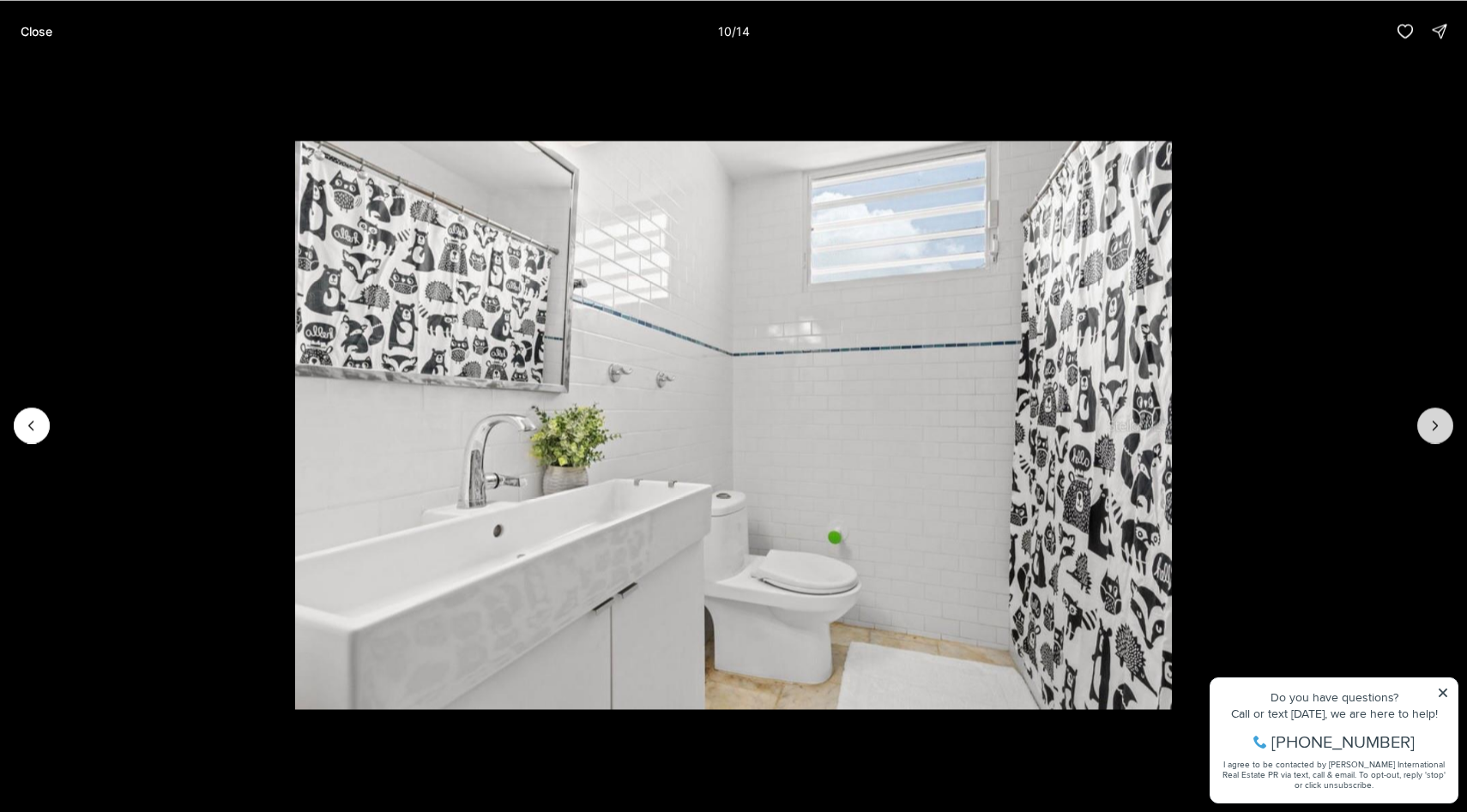
click at [1448, 426] on button "Next slide" at bounding box center [1435, 425] width 36 height 36
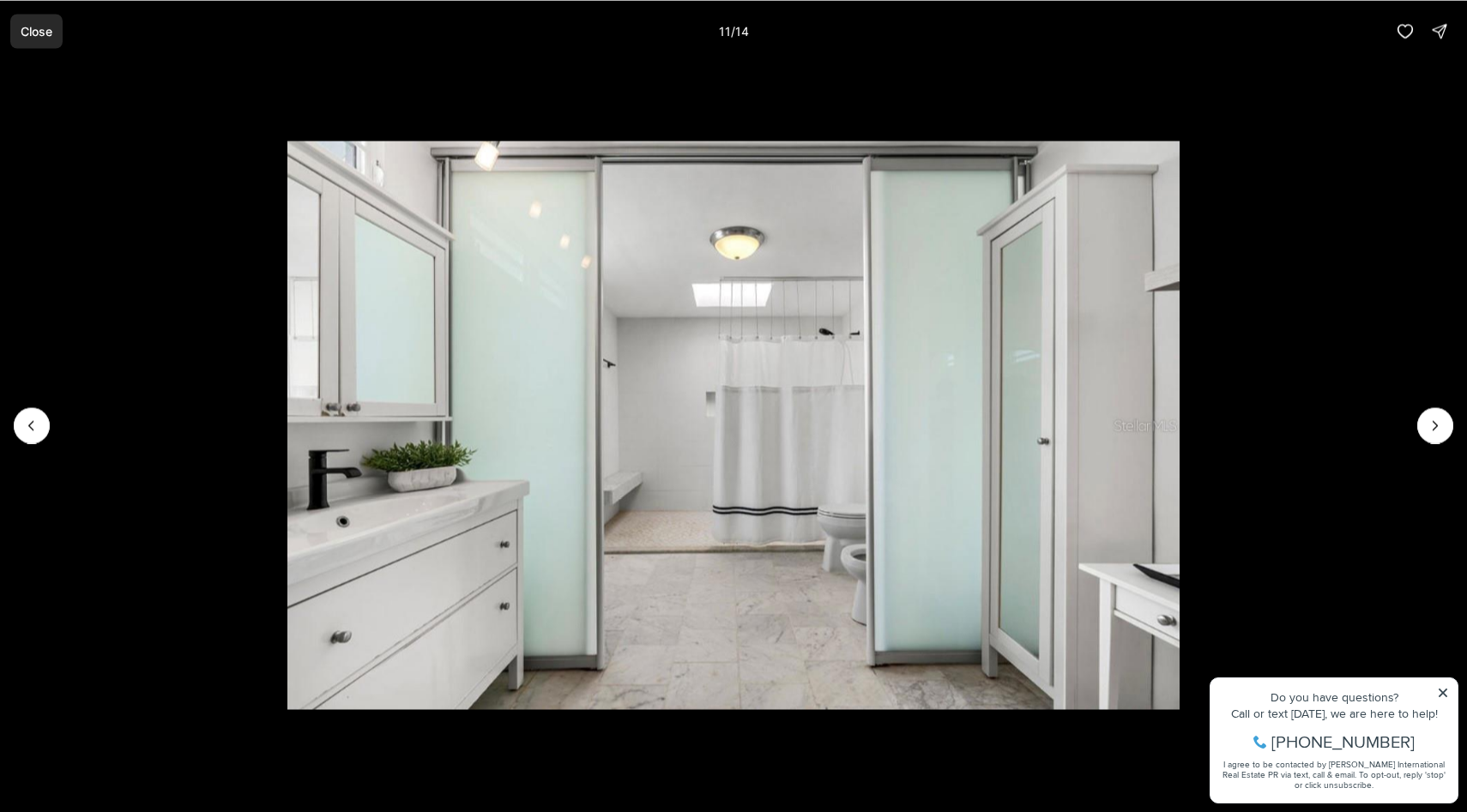
click at [37, 31] on p "Close" at bounding box center [36, 30] width 31 height 13
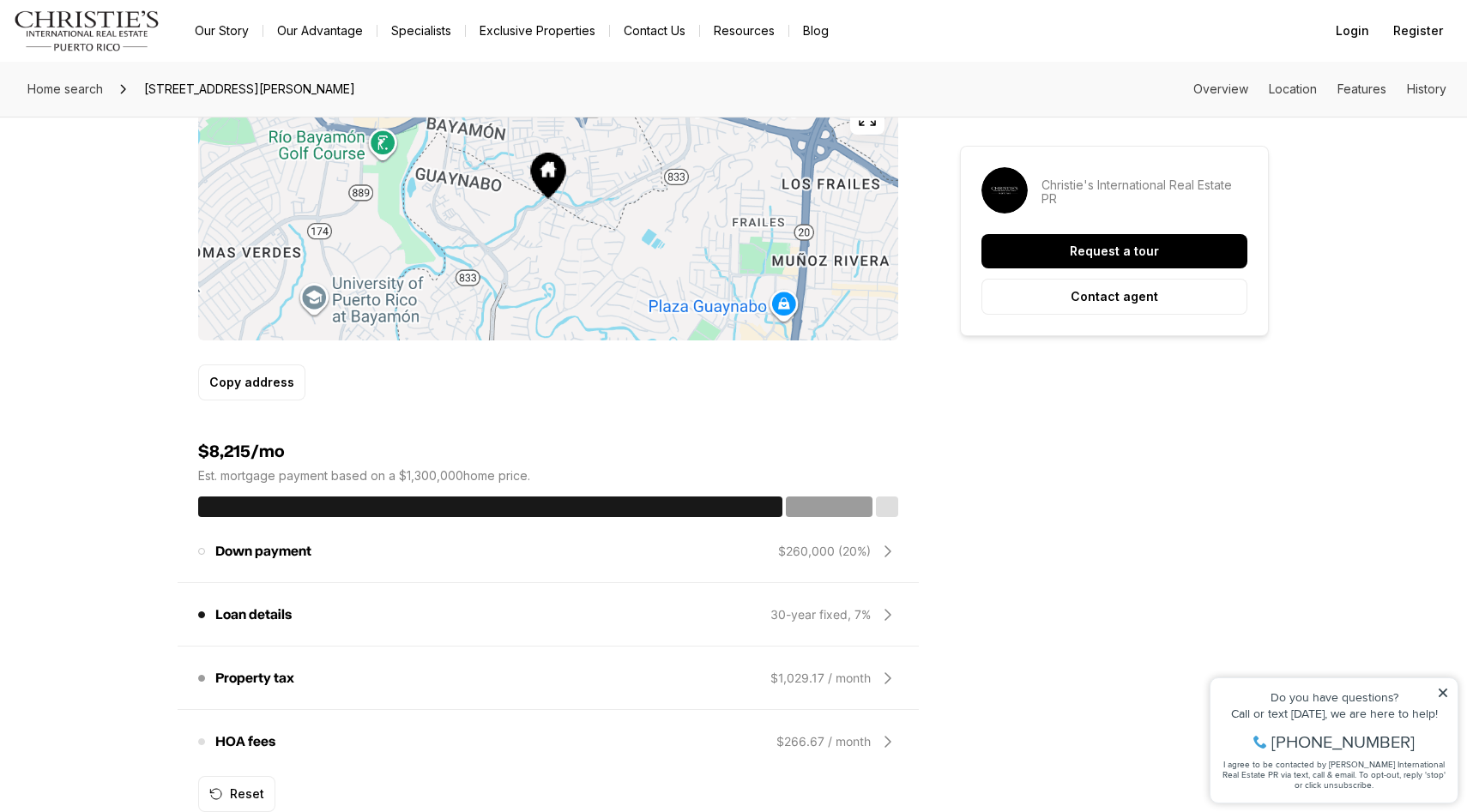
scroll to position [1066, 0]
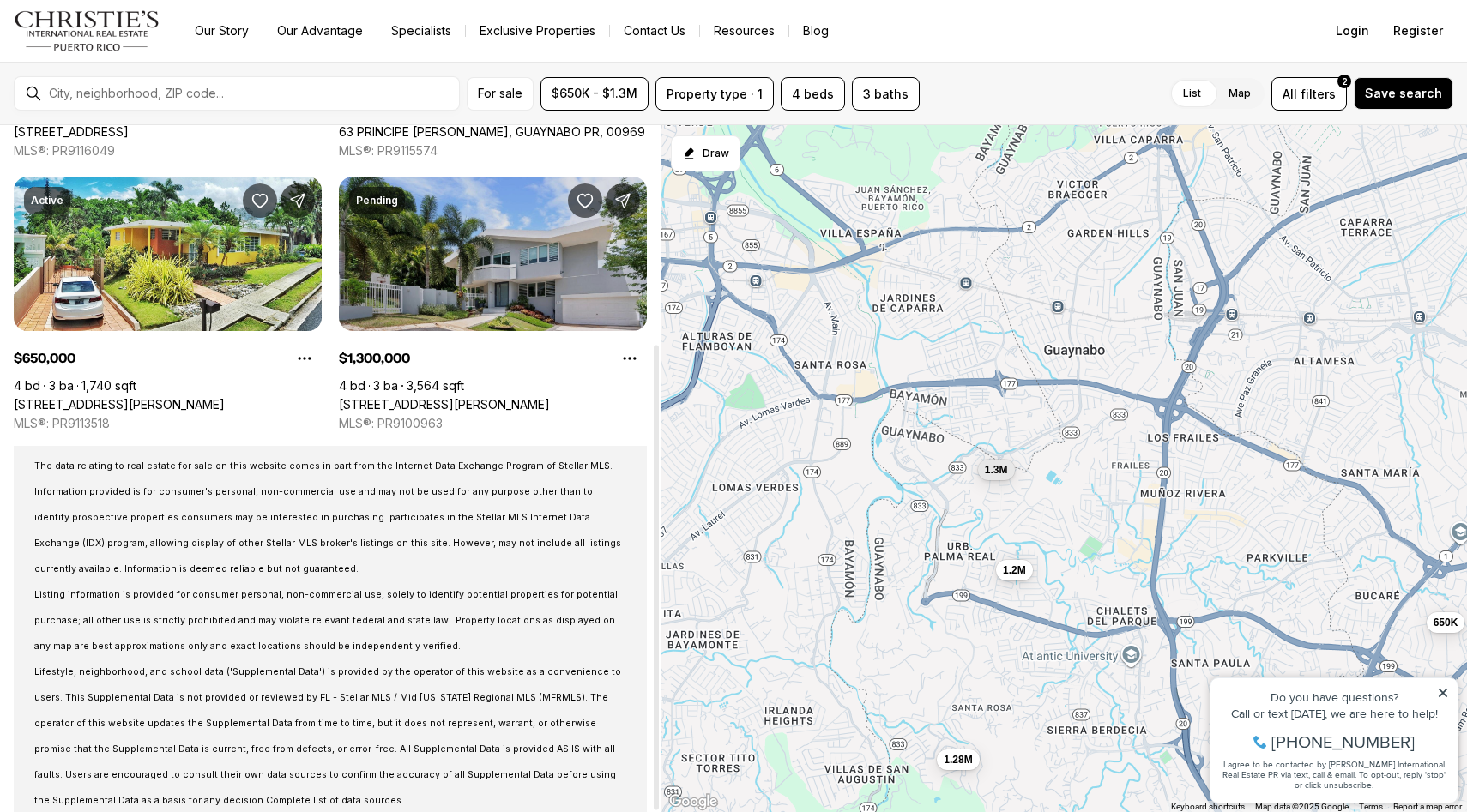
scroll to position [322, 0]
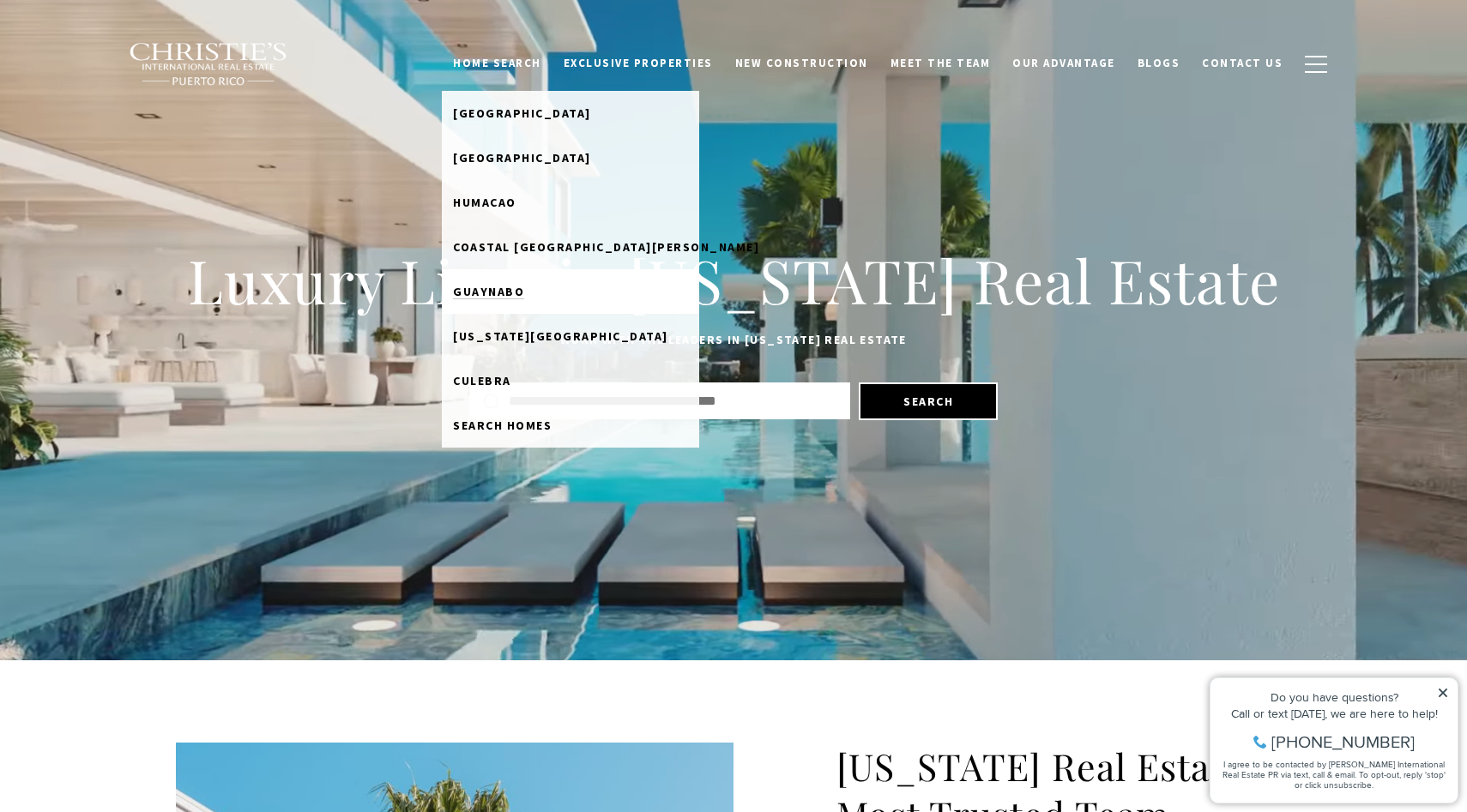
click at [508, 278] on link "Guaynabo" at bounding box center [570, 292] width 257 height 45
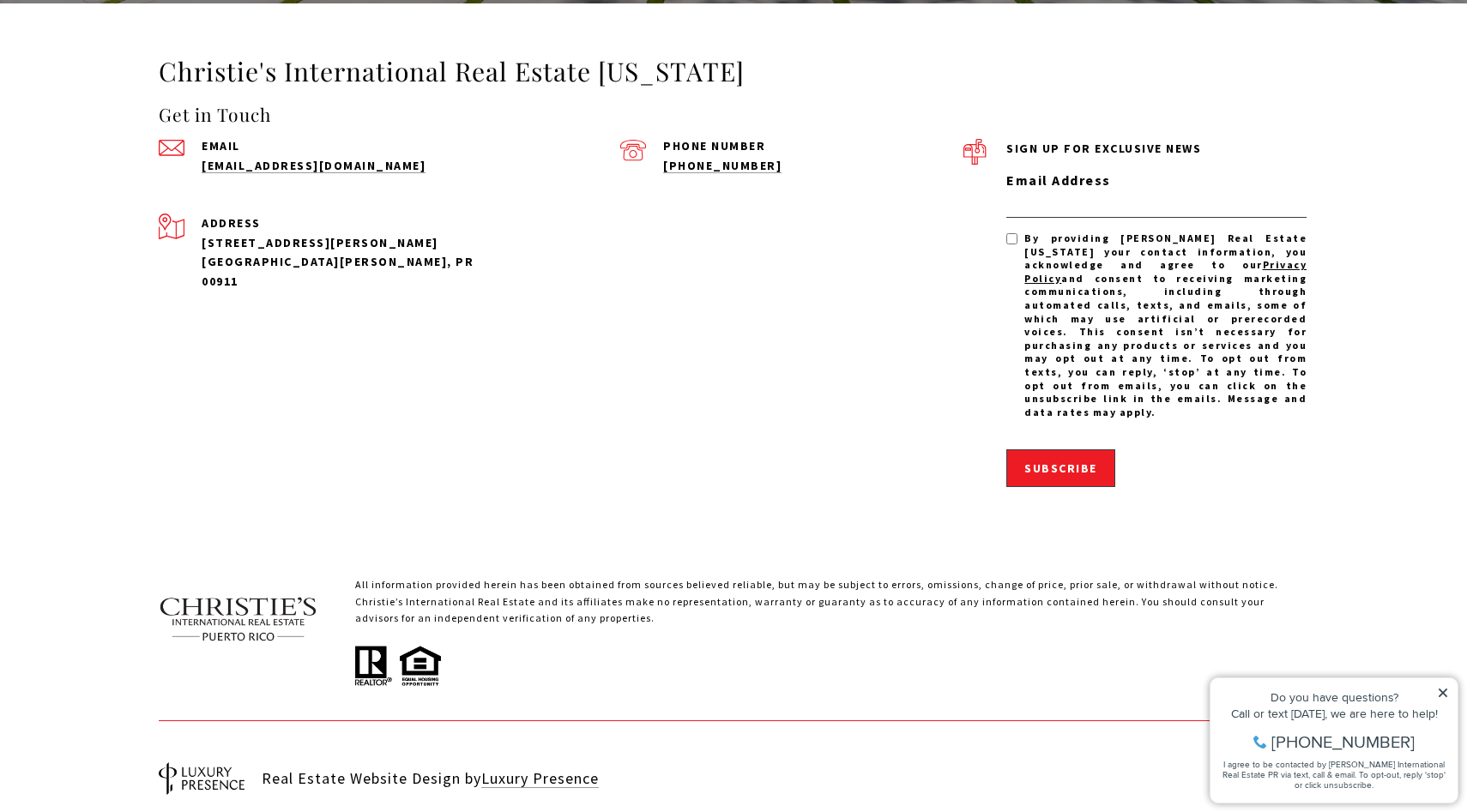
scroll to position [3425, 0]
